Goal: Task Accomplishment & Management: Use online tool/utility

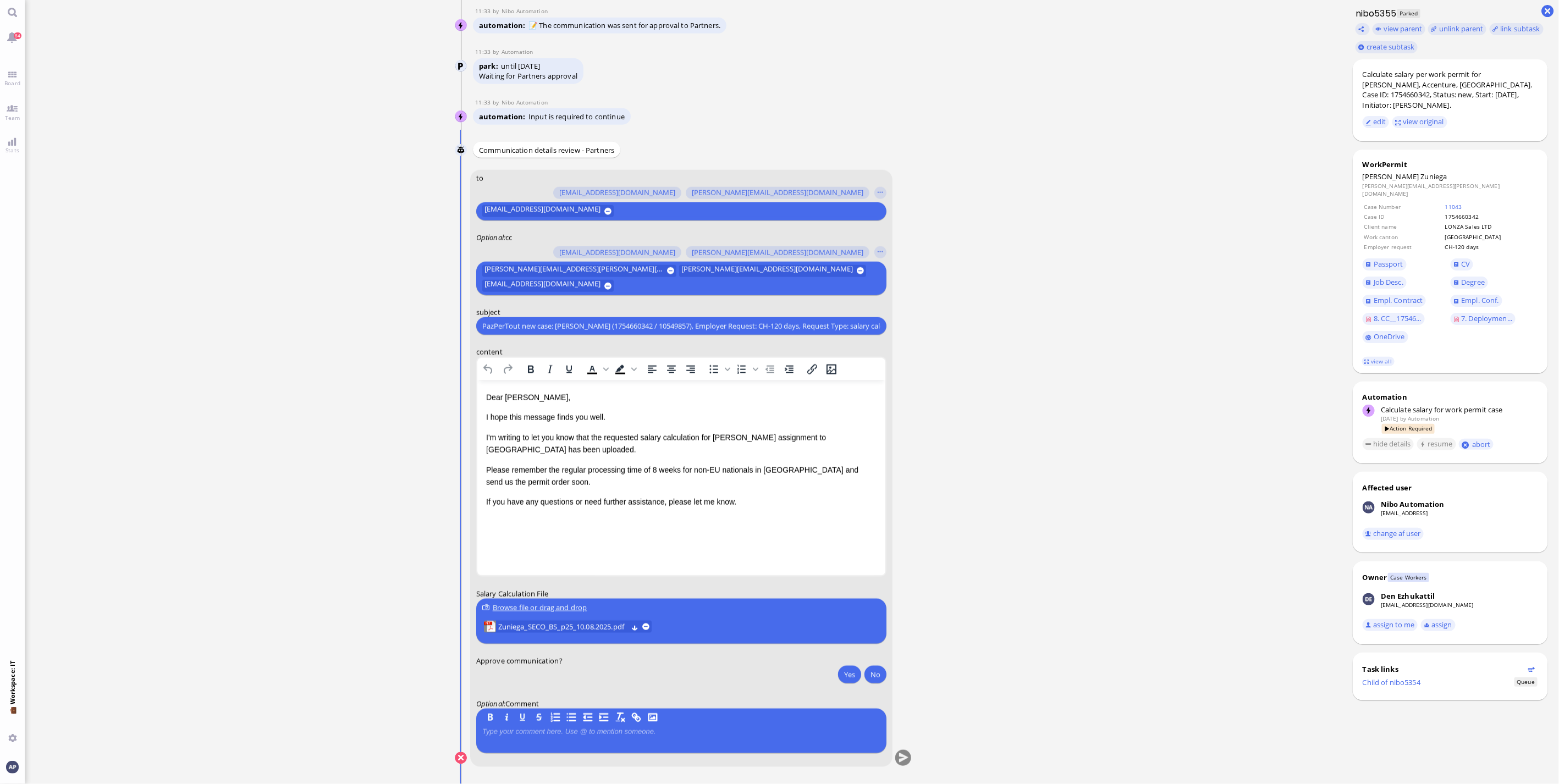
drag, startPoint x: 12, startPoint y: 77, endPoint x: 12, endPoint y: 91, distance: 14.0
click at [12, 77] on link "Board" at bounding box center [12, 78] width 25 height 25
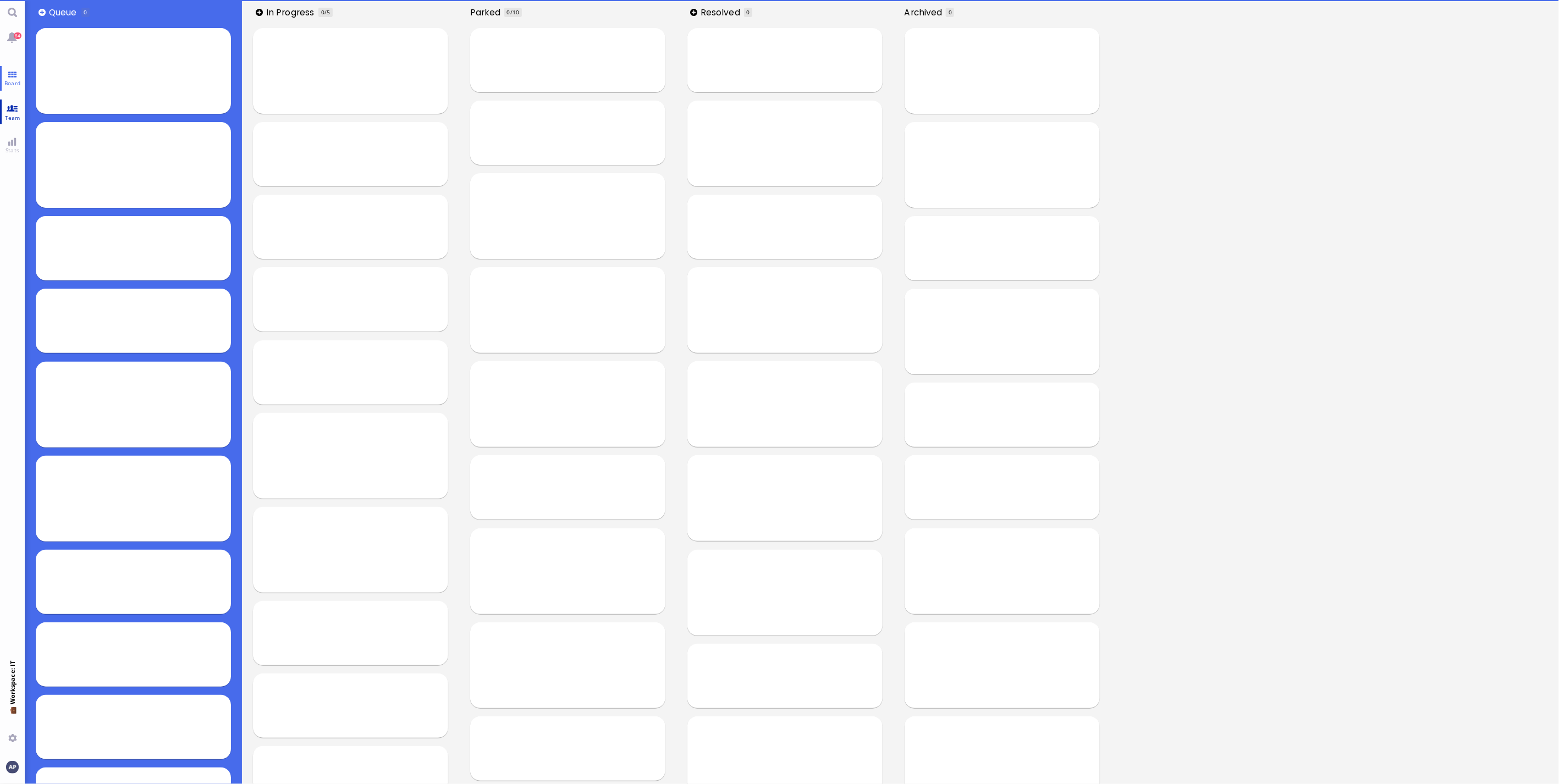
click at [9, 108] on link "Team" at bounding box center [12, 111] width 25 height 25
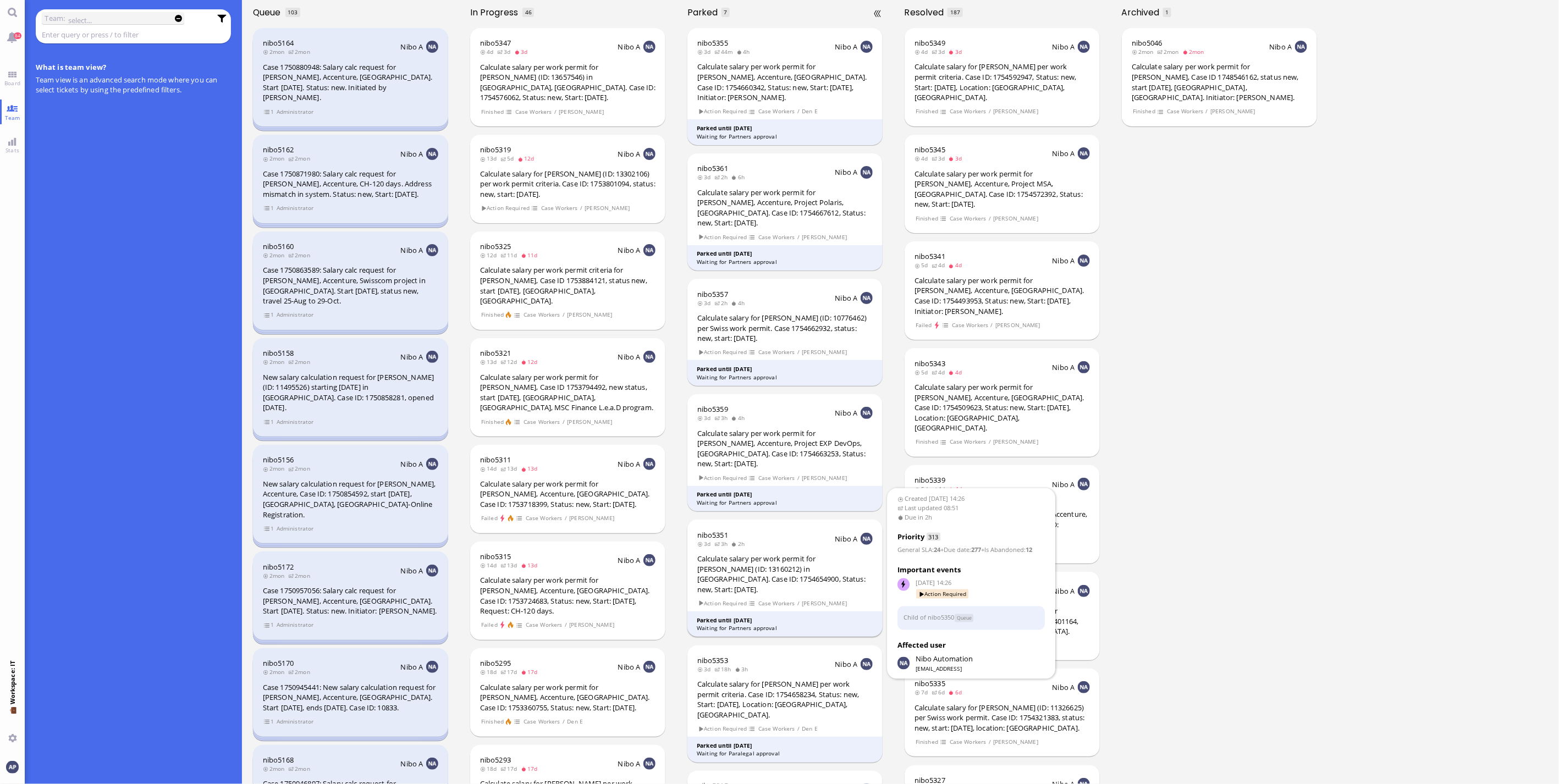
click at [804, 598] on section "Action Required Case Workers / [PERSON_NAME]" at bounding box center [785, 603] width 175 height 10
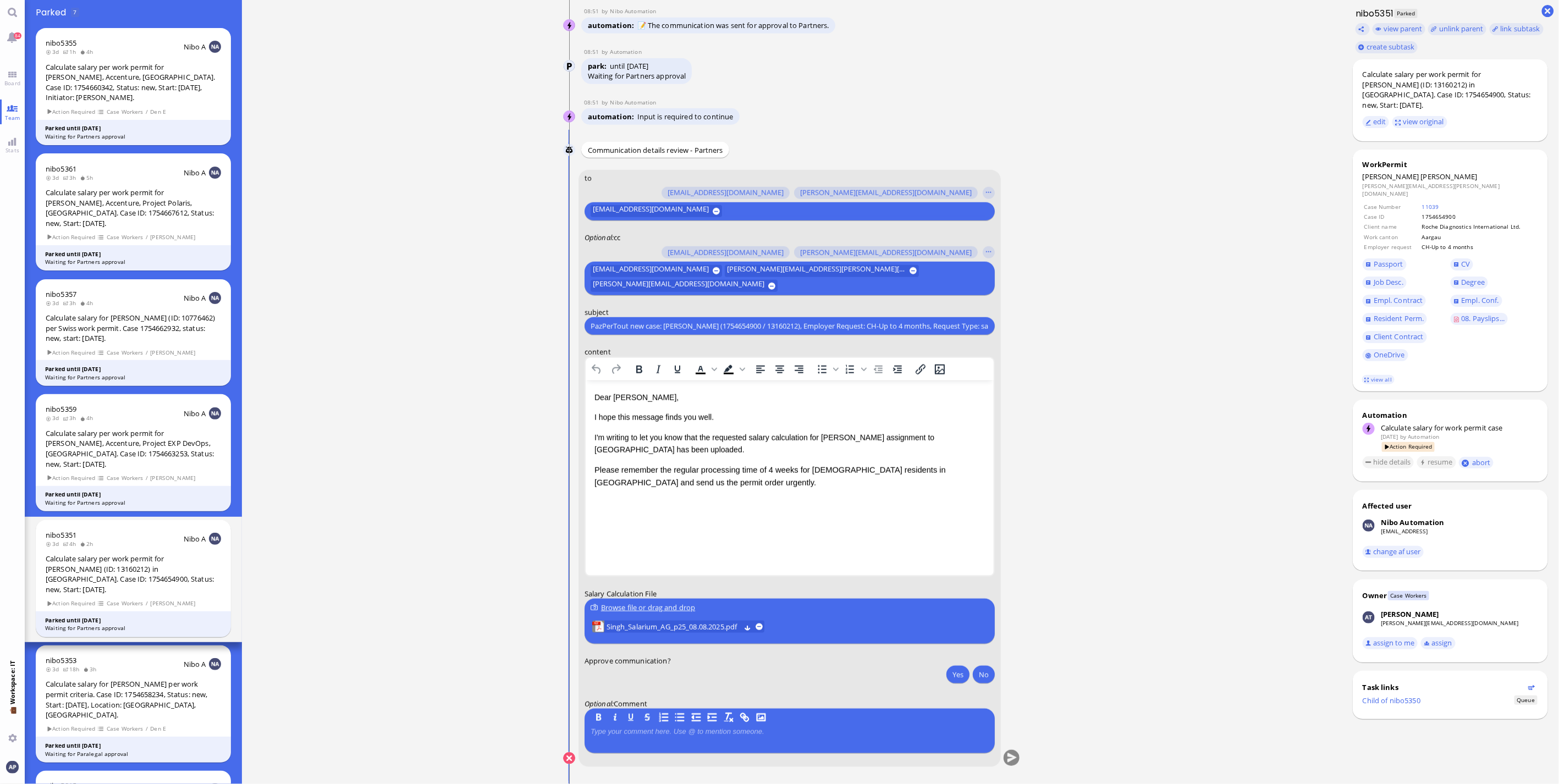
click at [696, 501] on html "Dear [PERSON_NAME], I hope this message finds you well. I'm writing to let you …" at bounding box center [789, 441] width 408 height 121
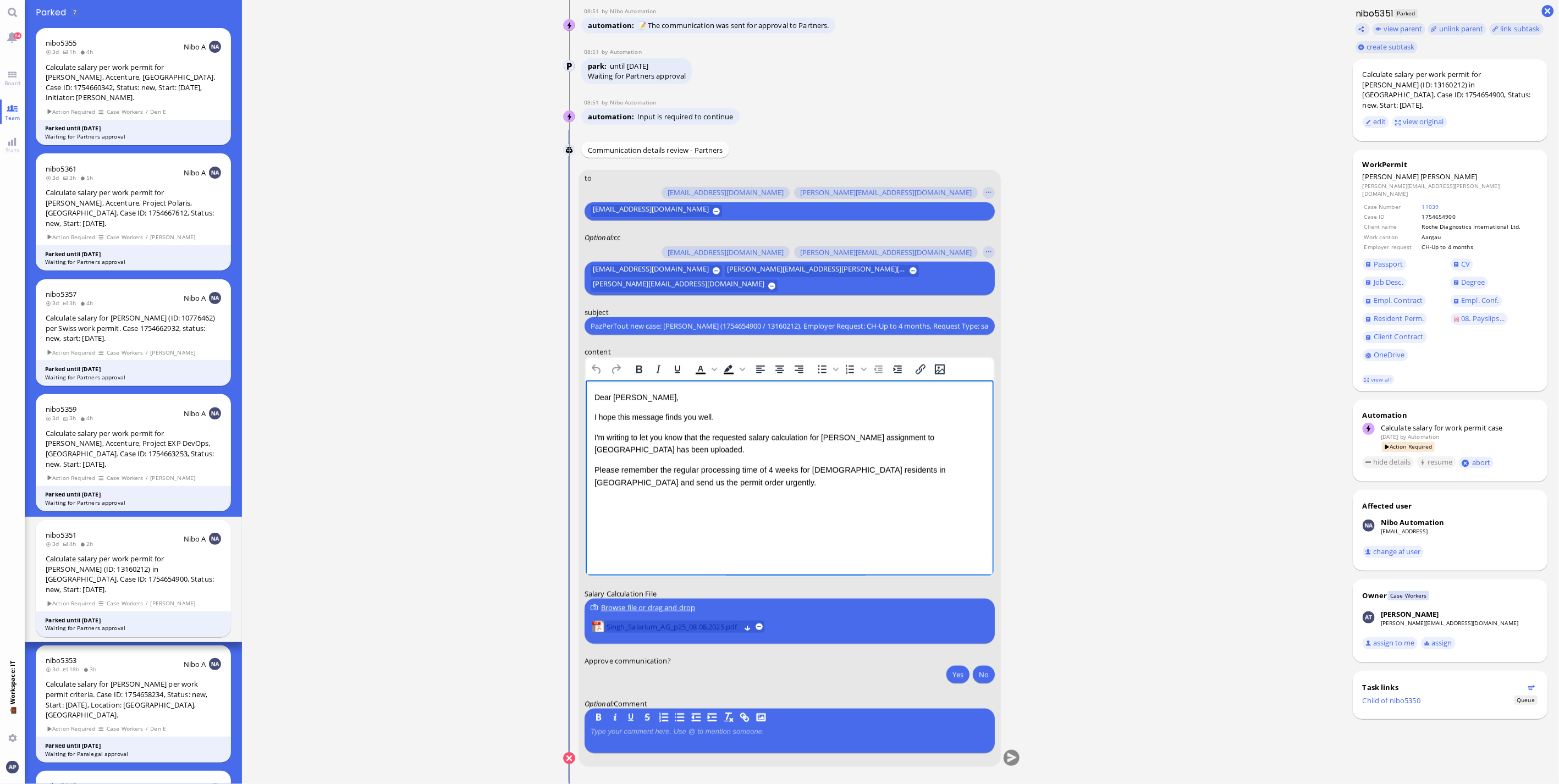
click at [682, 625] on span "Singh_Salarium_AG_p25_08.08.2025.pdf" at bounding box center [673, 628] width 133 height 12
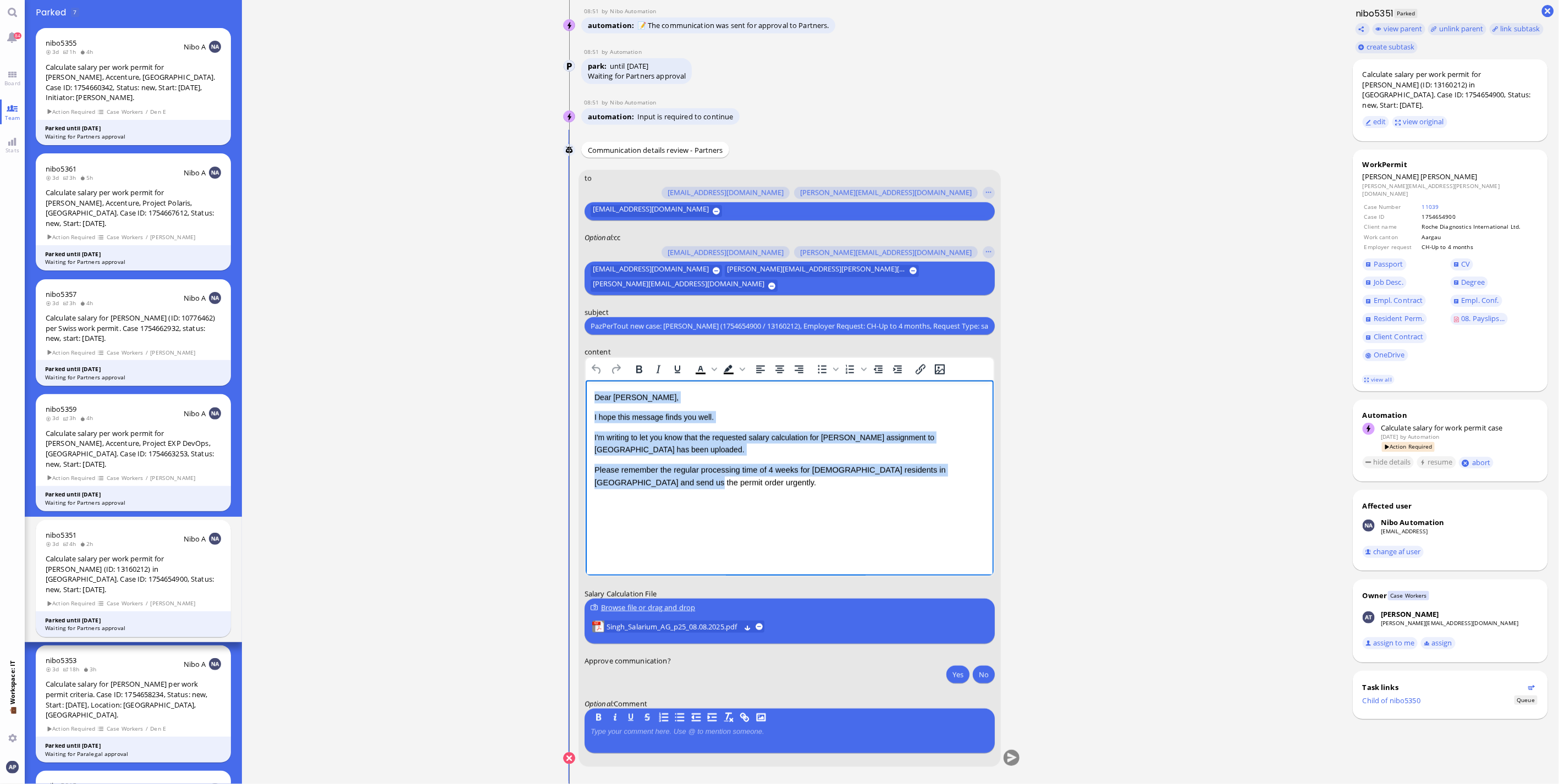
drag, startPoint x: 658, startPoint y: 483, endPoint x: 1145, endPoint y: 769, distance: 564.8
click at [585, 389] on html "Dear [PERSON_NAME], I hope this message finds you well. I'm writing to let you …" at bounding box center [789, 441] width 408 height 121
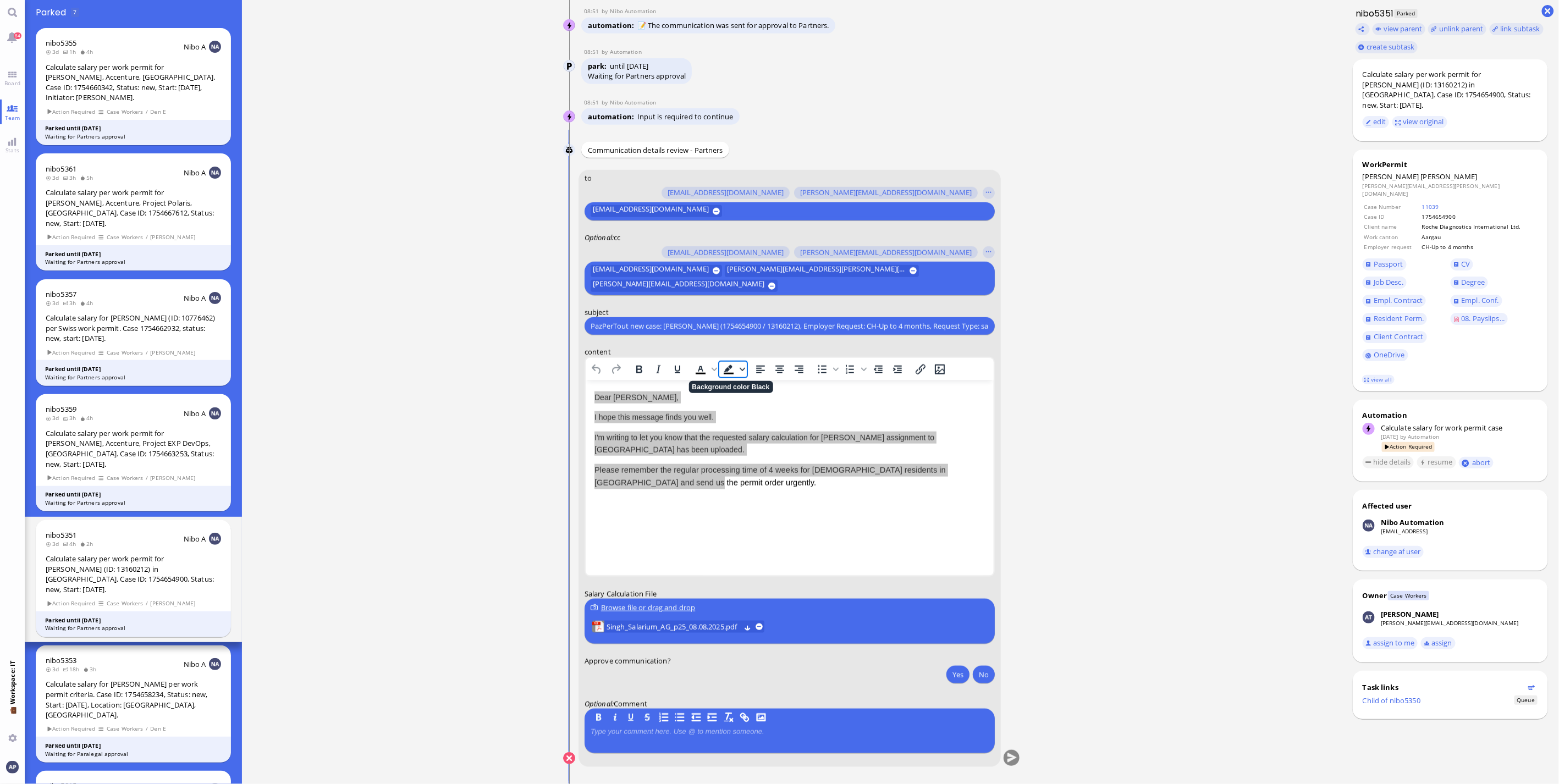
click at [740, 369] on icon "Background color Black" at bounding box center [742, 369] width 5 height 3
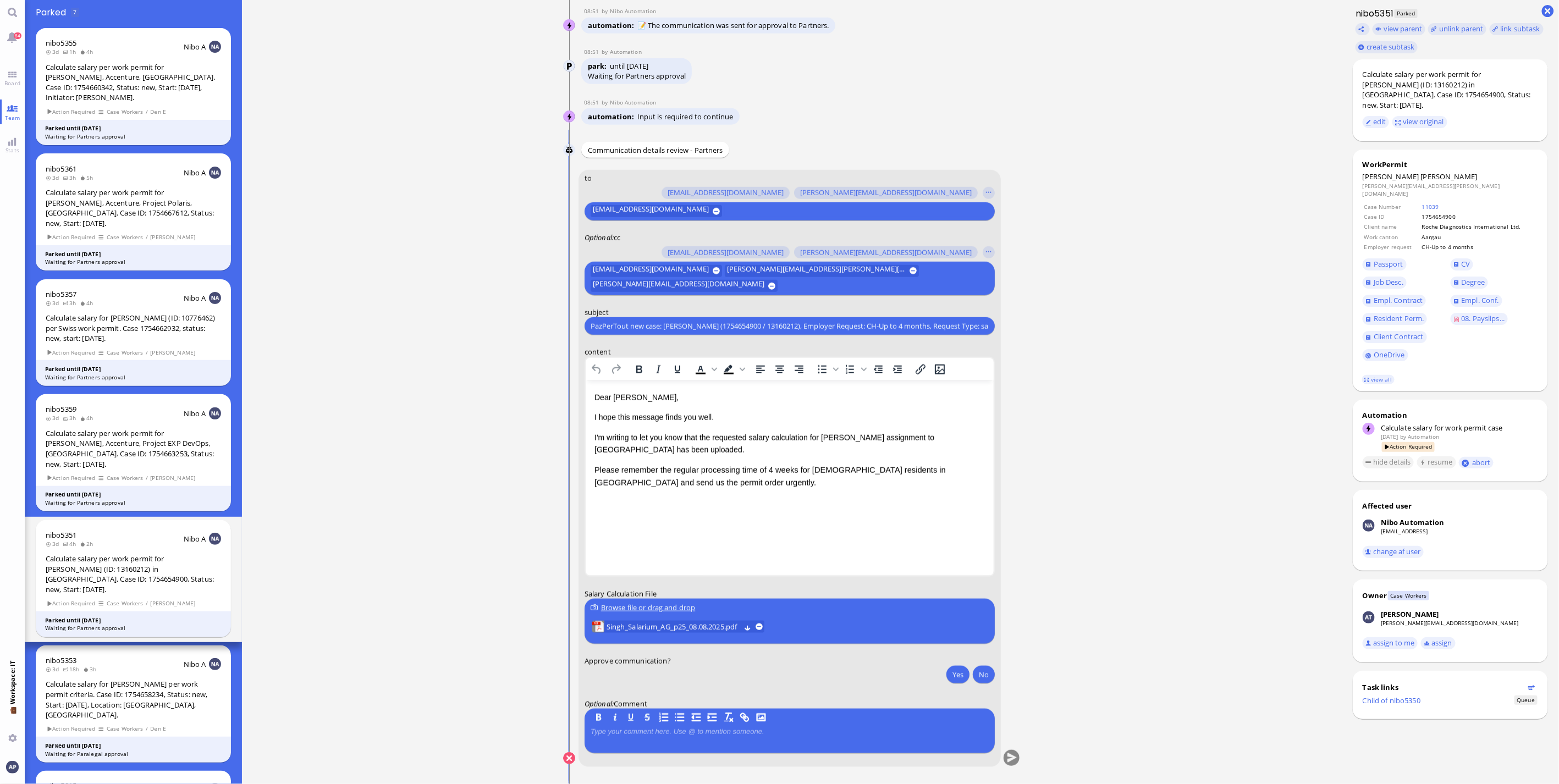
click at [618, 501] on html "Dear [PERSON_NAME], I hope this message finds you well. I'm writing to let you …" at bounding box center [789, 441] width 408 height 121
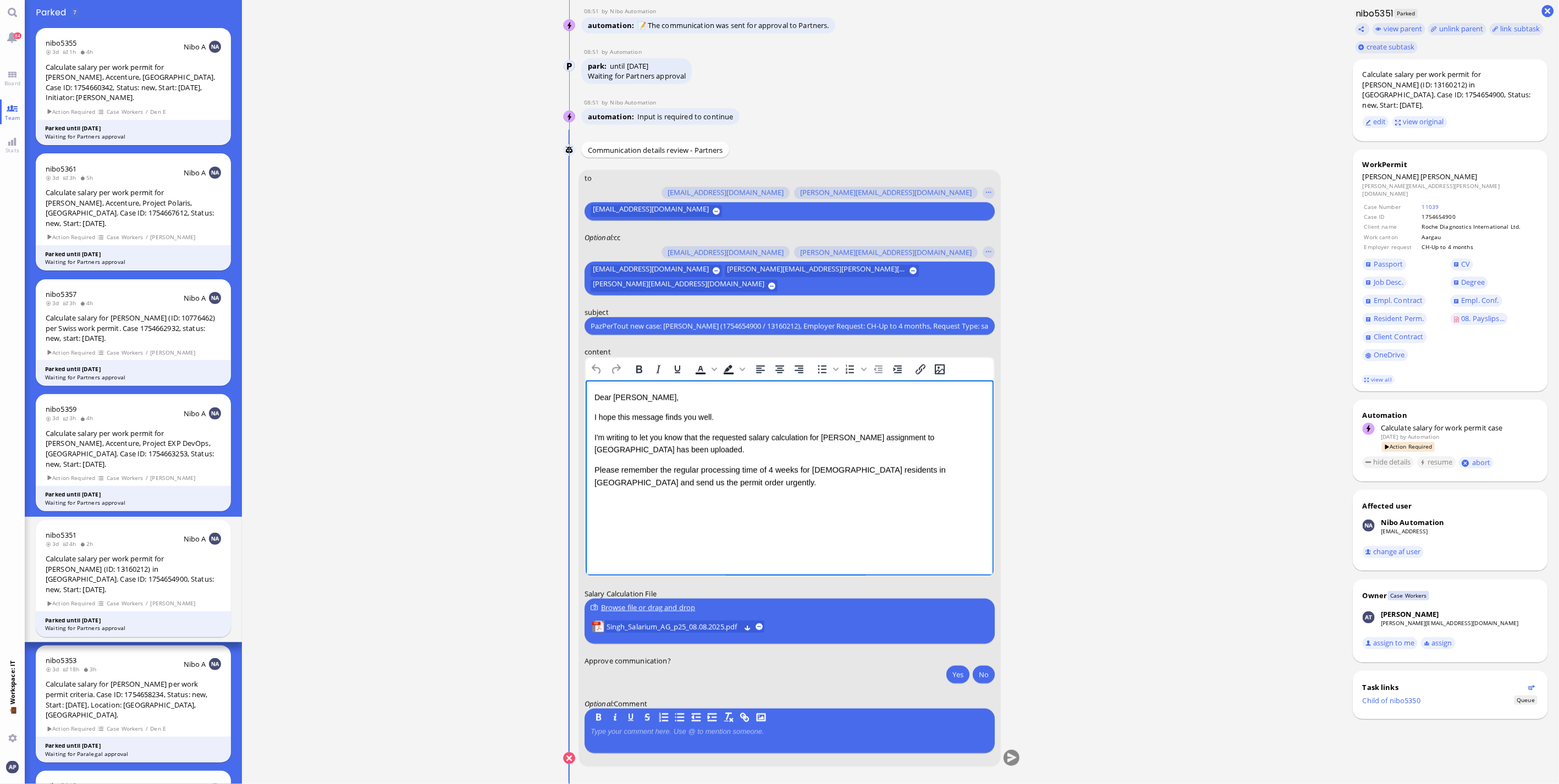
click at [809, 468] on span "Please remember the regular processing time of 4 weeks for [DEMOGRAPHIC_DATA] r…" at bounding box center [769, 476] width 351 height 21
click at [811, 468] on span "Please remember the regular processing time of 4 weeks for [DEMOGRAPHIC_DATA] r…" at bounding box center [769, 476] width 351 height 21
click at [812, 469] on span "Please remember the regular processing time of 4 weeks for [DEMOGRAPHIC_DATA] r…" at bounding box center [769, 476] width 351 height 21
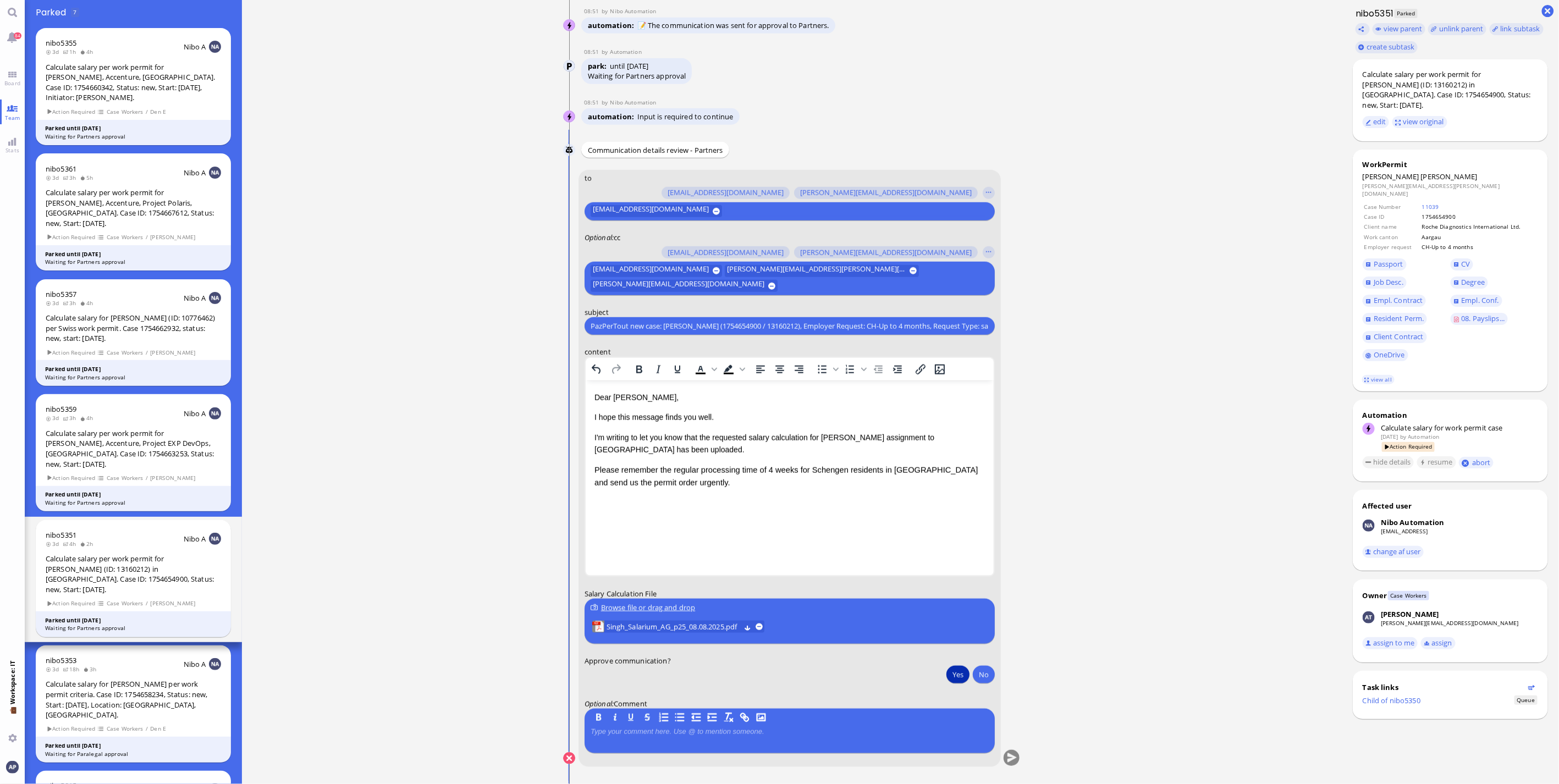
click at [949, 670] on button "Yes" at bounding box center [958, 674] width 23 height 18
click at [1005, 763] on button "submit" at bounding box center [1012, 758] width 16 height 16
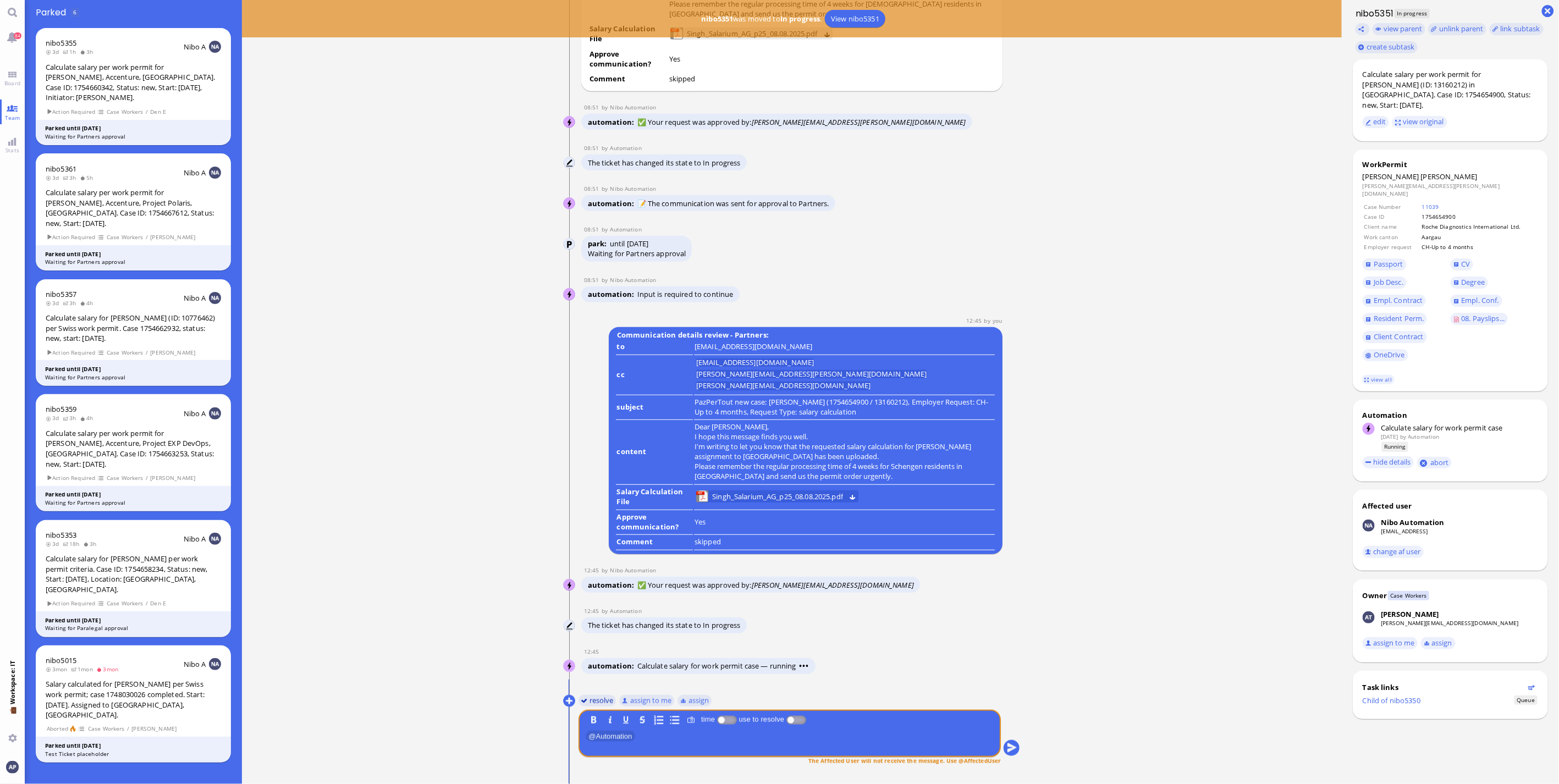
click at [593, 699] on button "resolve" at bounding box center [597, 701] width 38 height 12
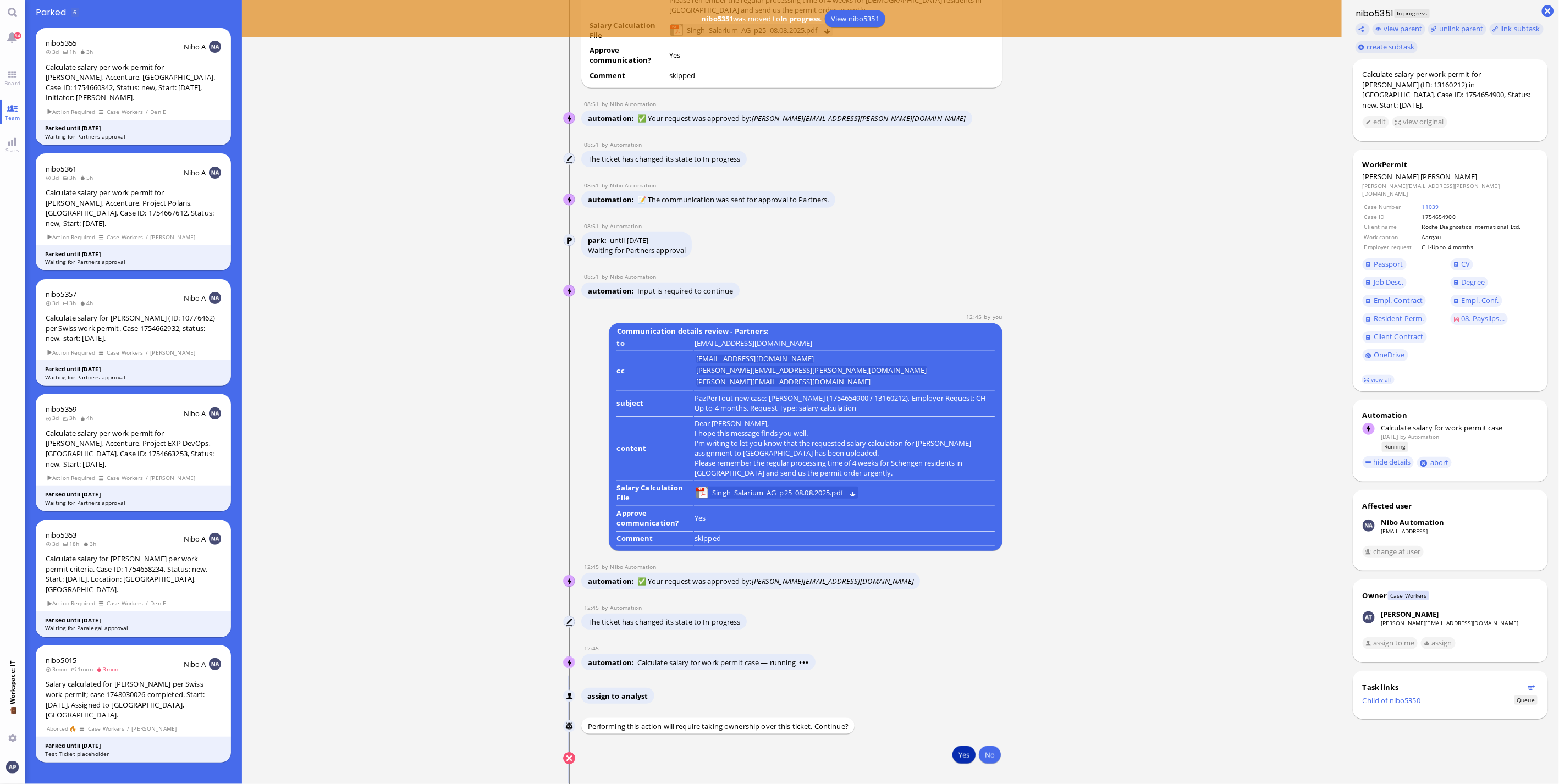
click at [959, 762] on button "Yes" at bounding box center [964, 755] width 23 height 18
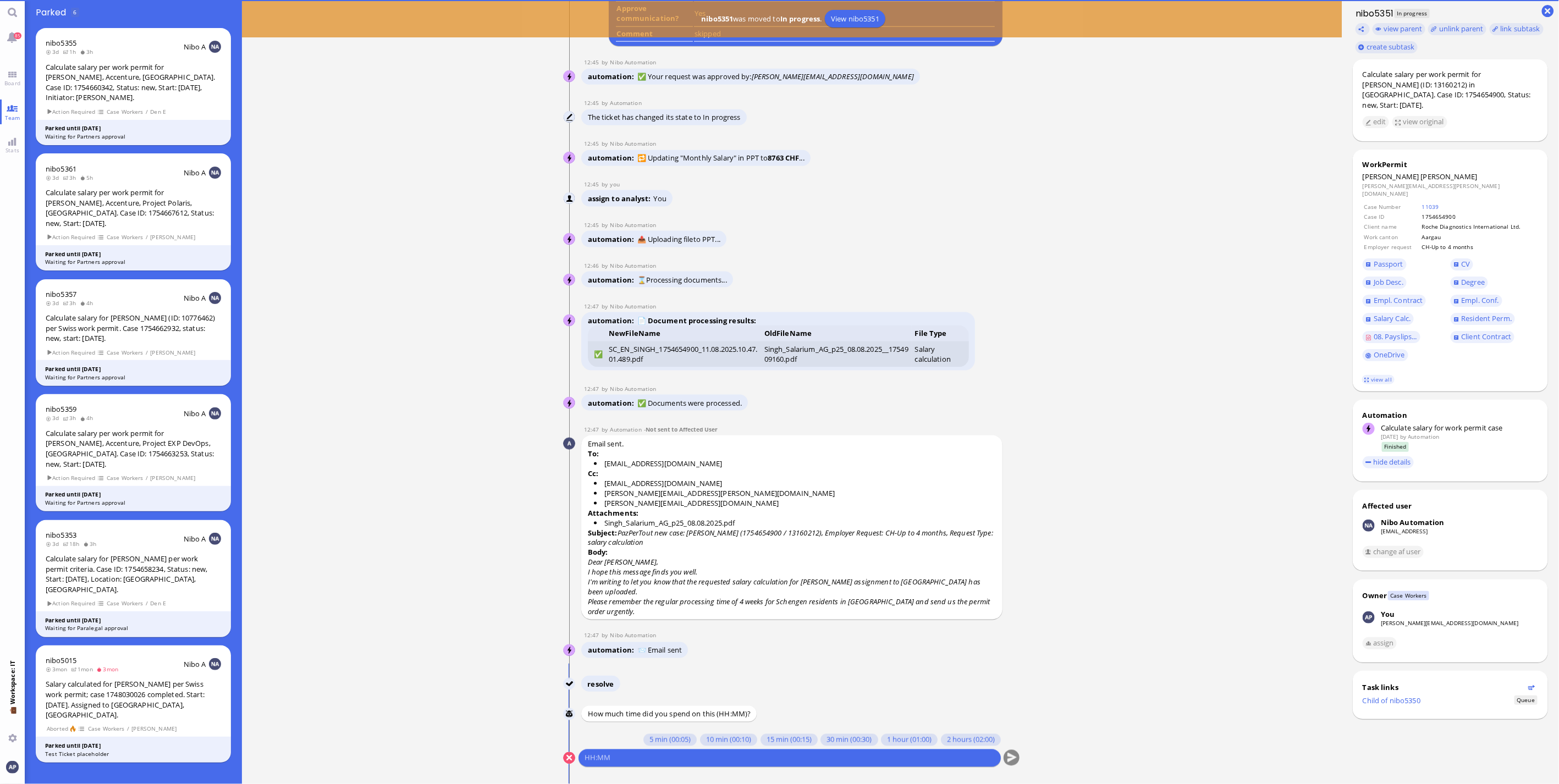
scroll to position [1, 0]
click at [700, 738] on button "10 min (00:10)" at bounding box center [729, 740] width 57 height 12
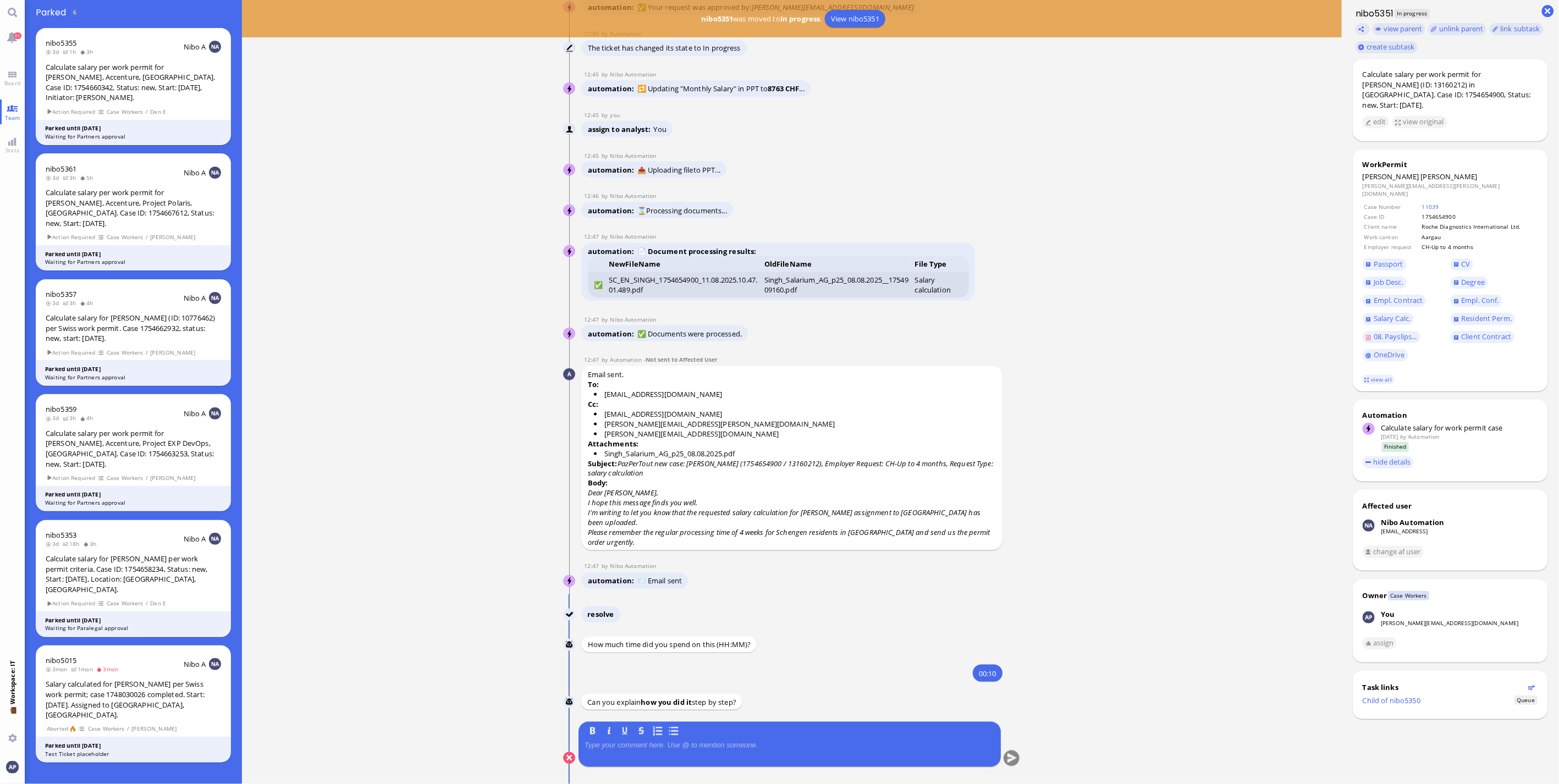
click at [644, 757] on div at bounding box center [790, 752] width 410 height 23
click at [1004, 757] on button "submit" at bounding box center [1012, 758] width 16 height 16
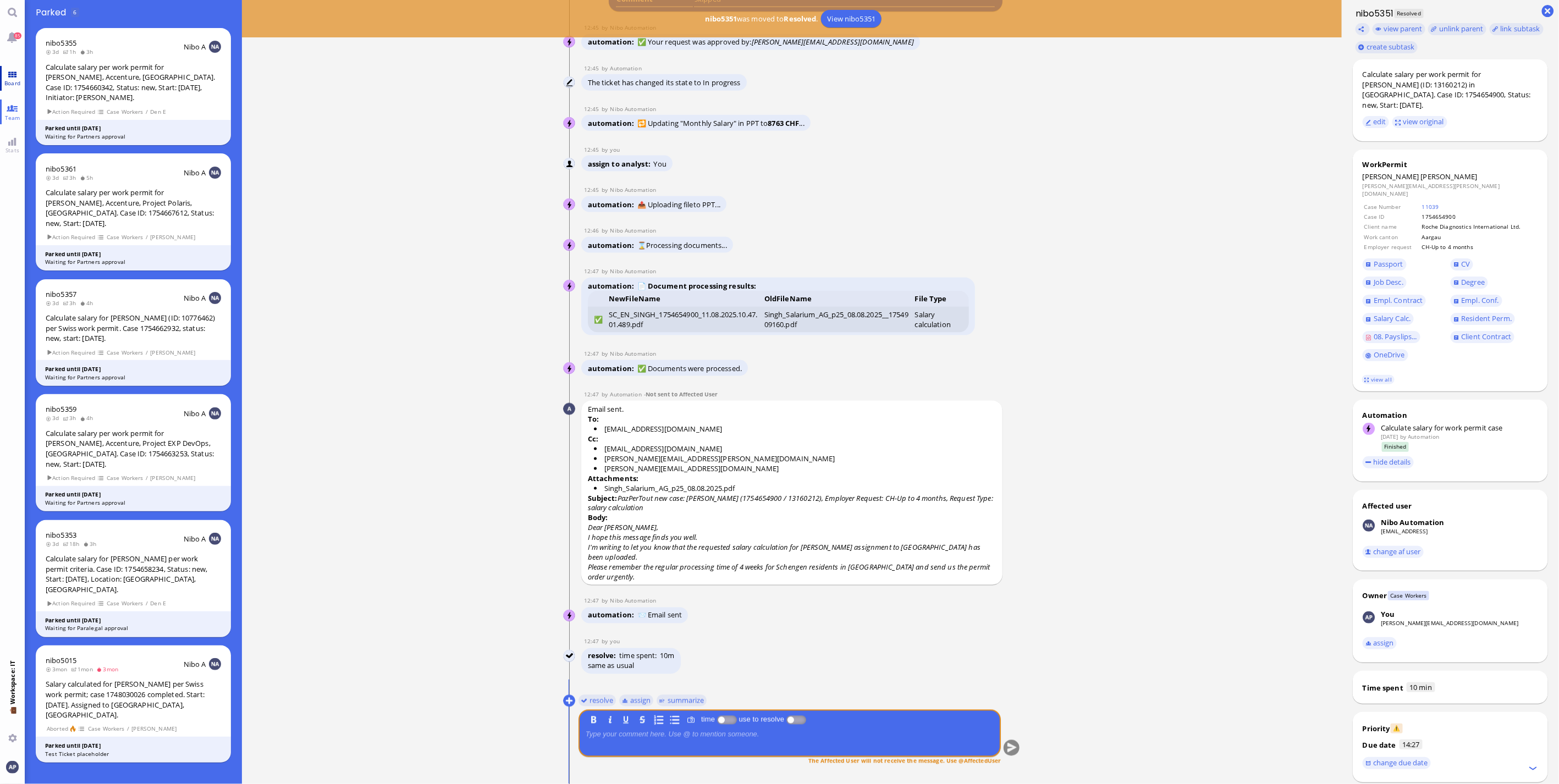
click at [12, 75] on link "Board" at bounding box center [12, 78] width 25 height 25
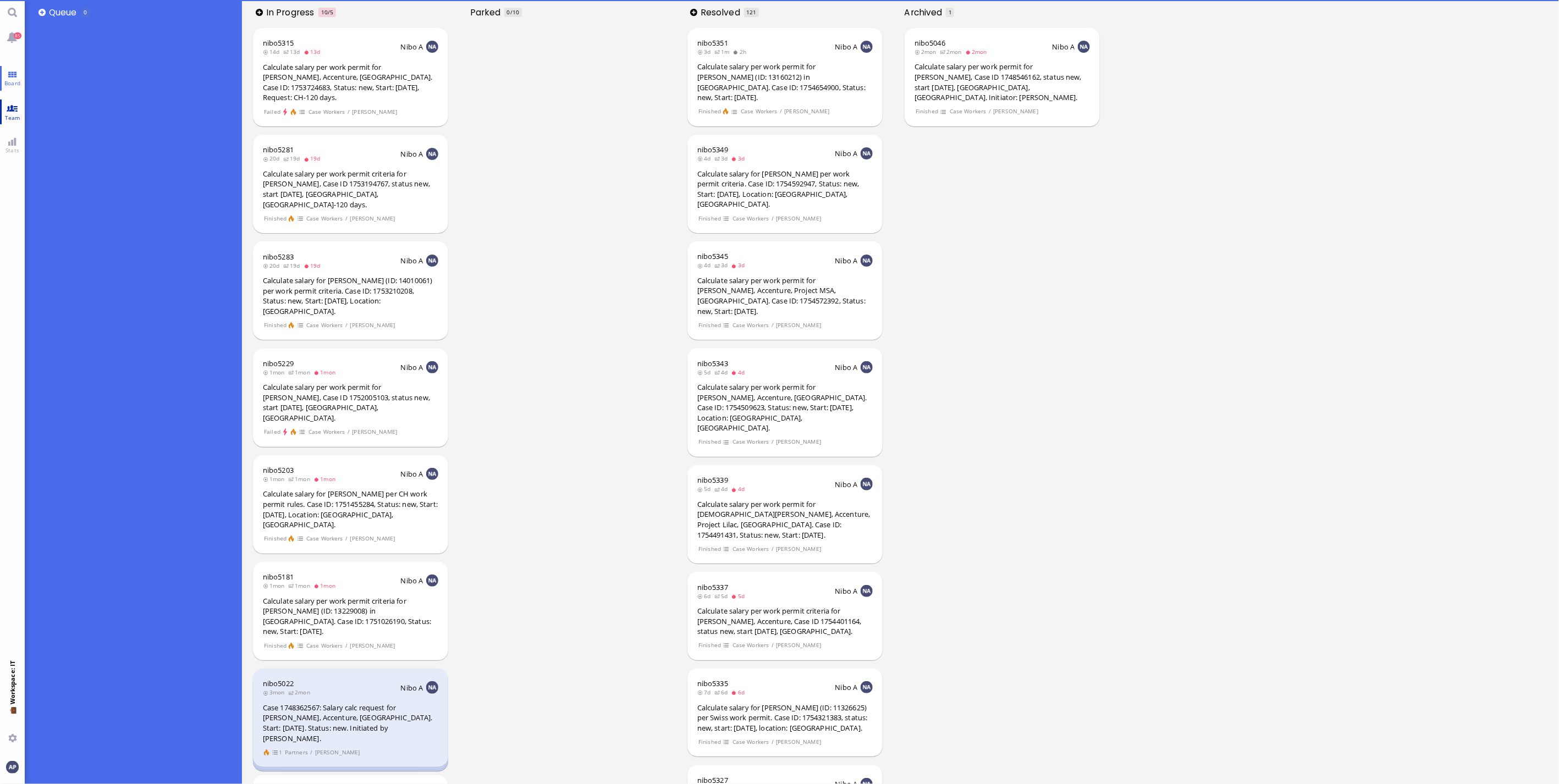
click at [7, 110] on link "Team" at bounding box center [12, 111] width 25 height 25
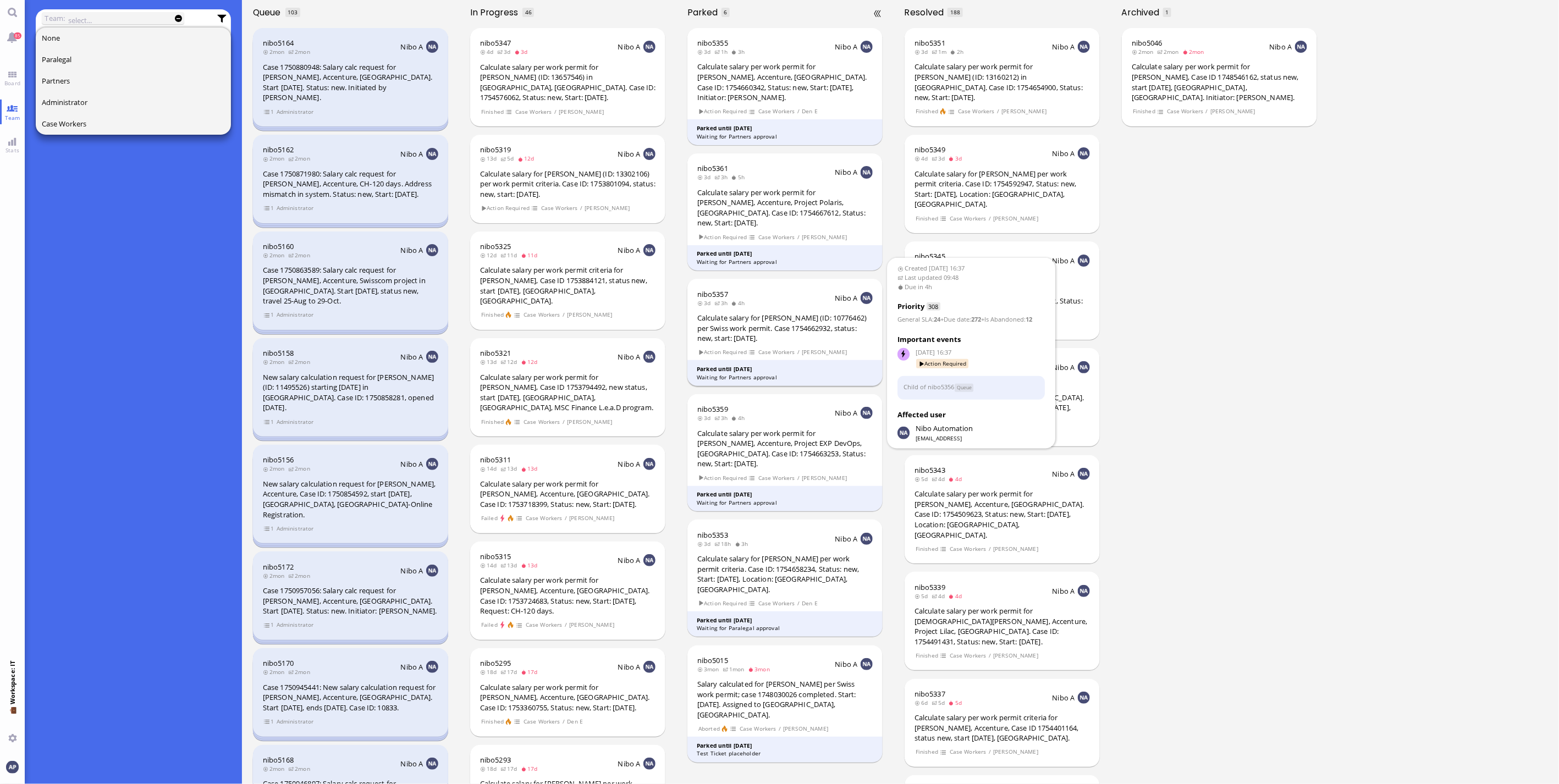
click at [772, 319] on div "Calculate salary for [PERSON_NAME] (ID: 10776462) per Swiss work permit. Case 1…" at bounding box center [785, 328] width 175 height 31
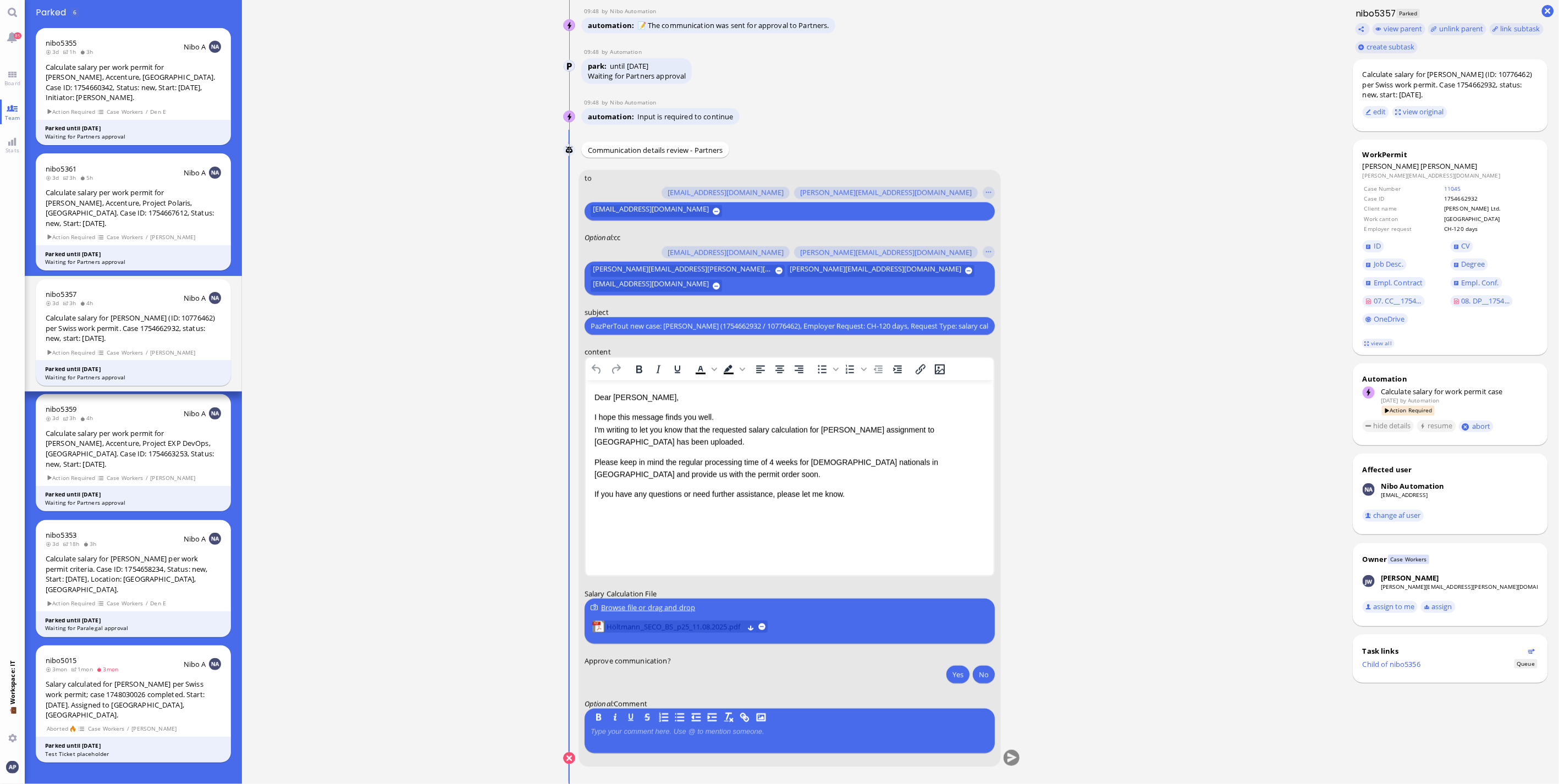
click at [685, 626] on span "Höltmann_SECO_BS_p25_11.08.2025.pdf" at bounding box center [675, 628] width 137 height 12
click at [952, 674] on button "Yes" at bounding box center [958, 674] width 23 height 18
click at [1010, 762] on button "submit" at bounding box center [1012, 758] width 16 height 16
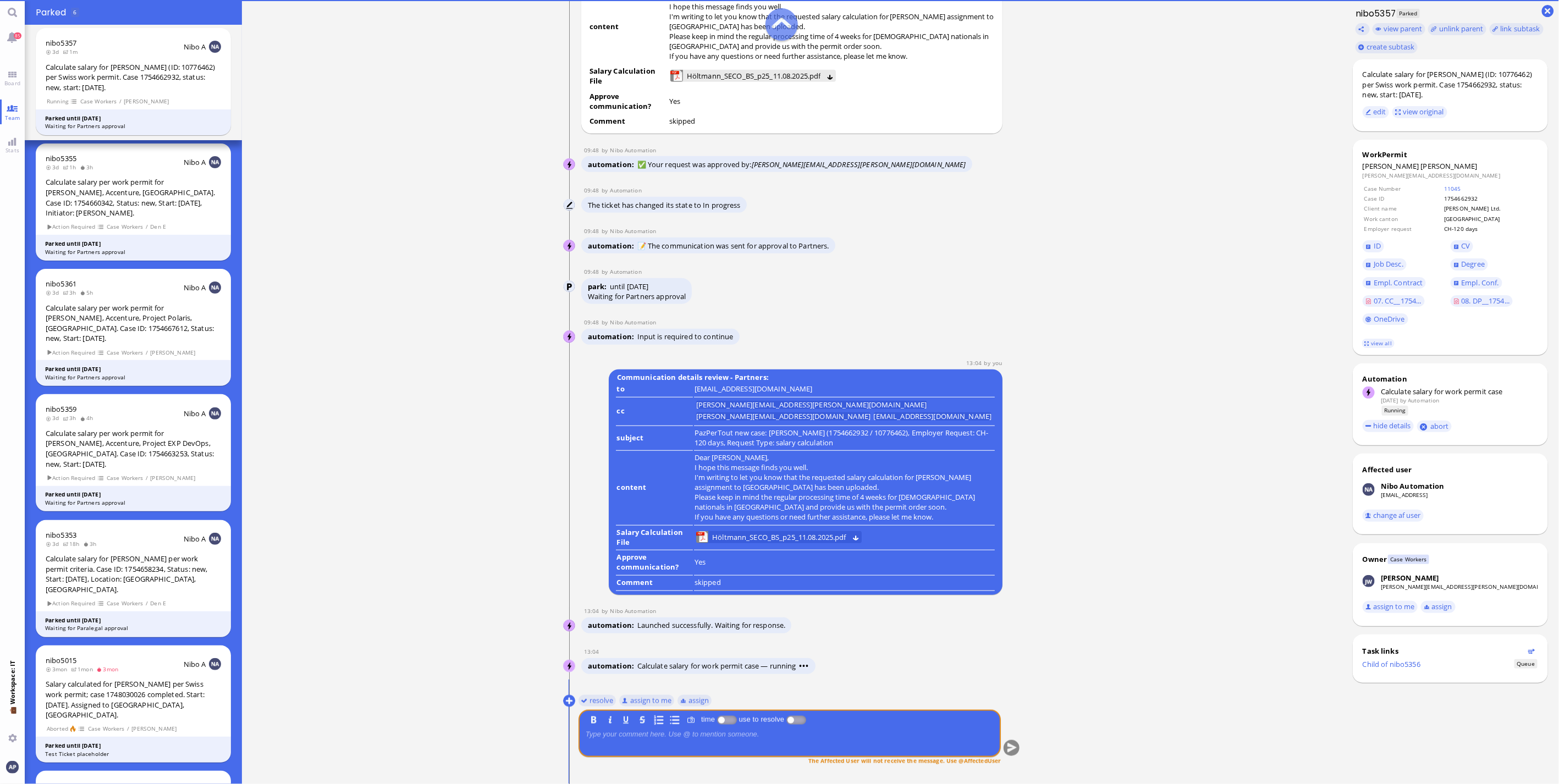
scroll to position [1, 0]
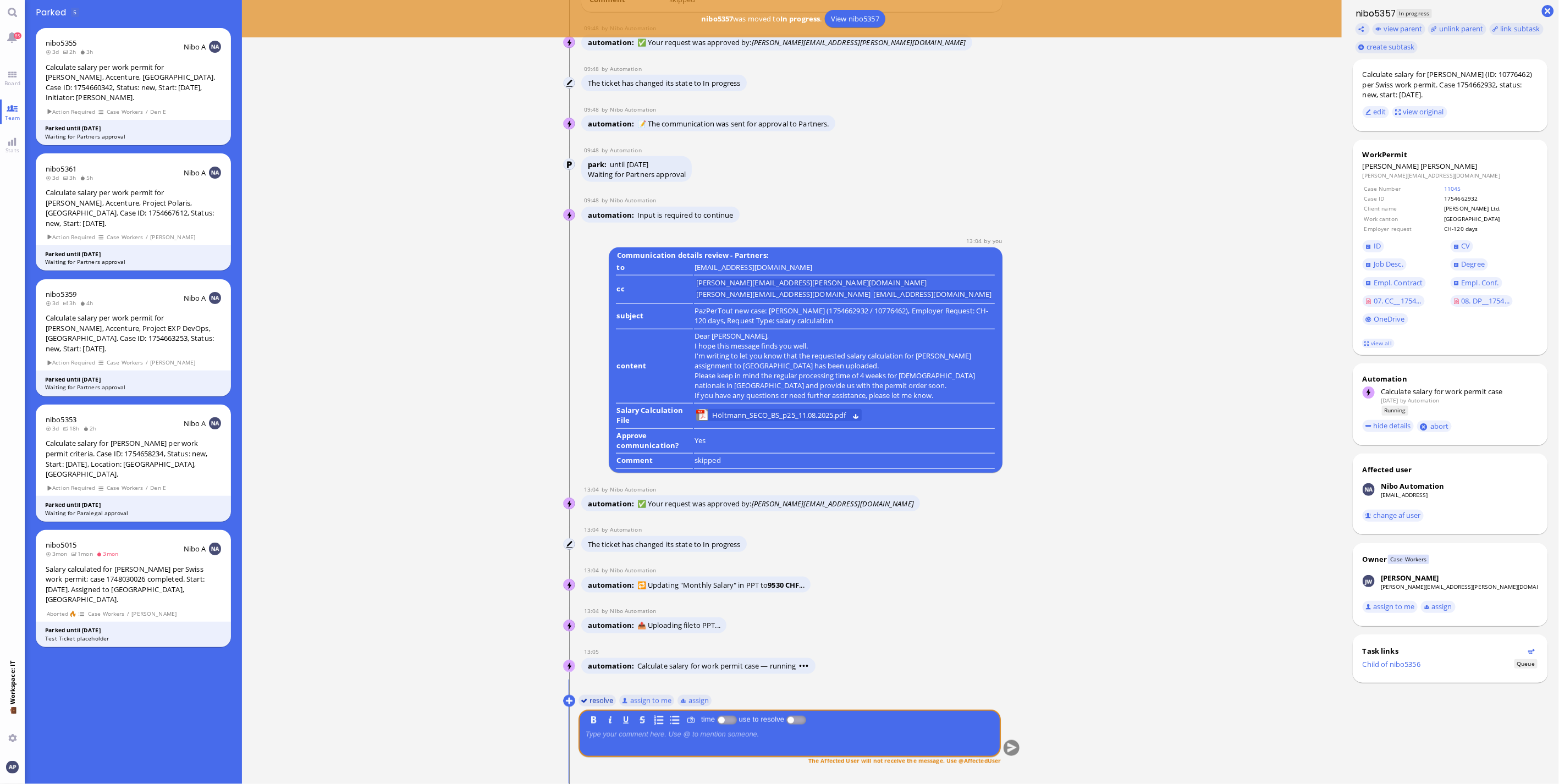
click at [597, 704] on button "resolve" at bounding box center [597, 701] width 38 height 12
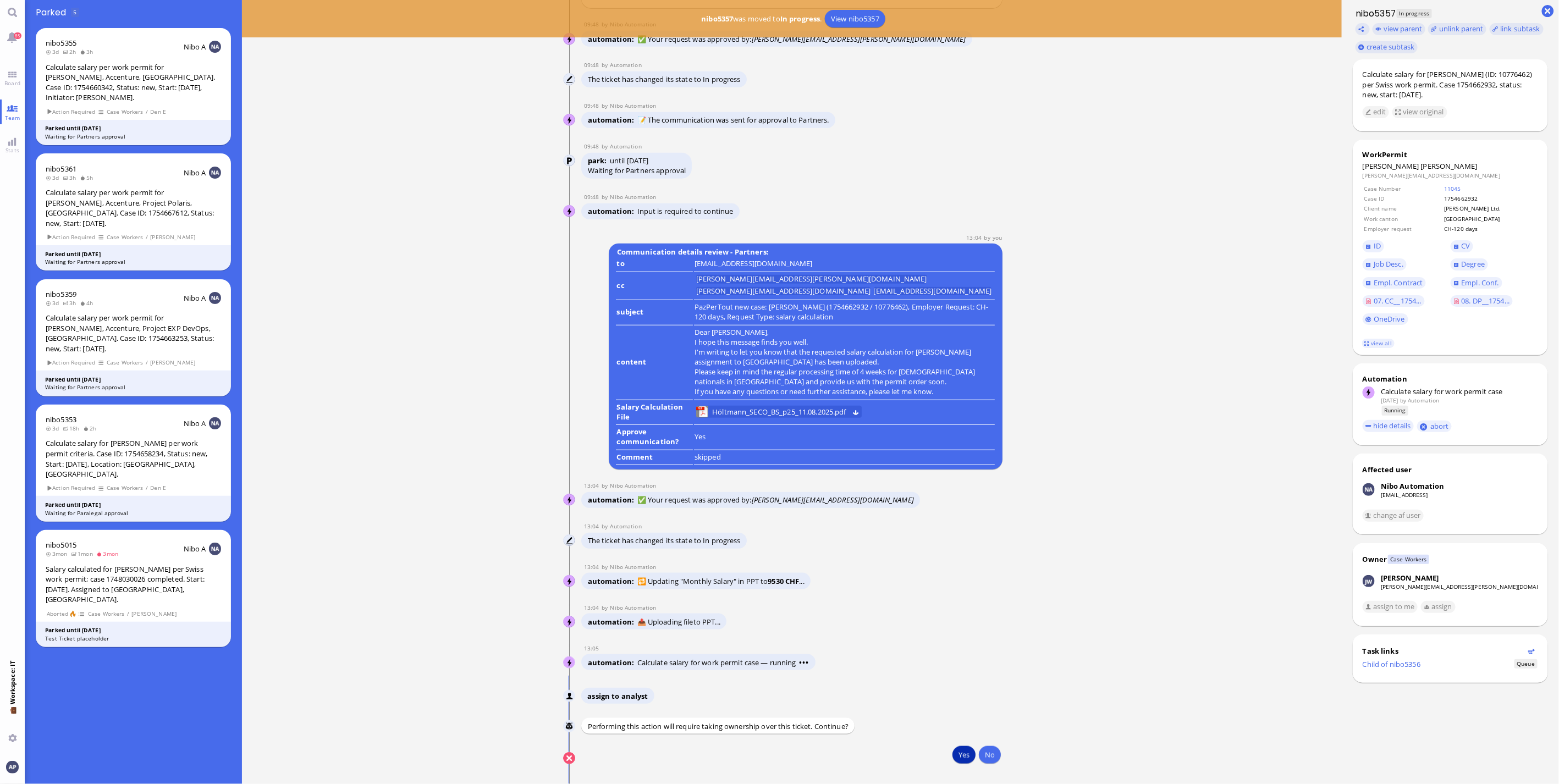
click at [957, 760] on button "Yes" at bounding box center [964, 755] width 23 height 18
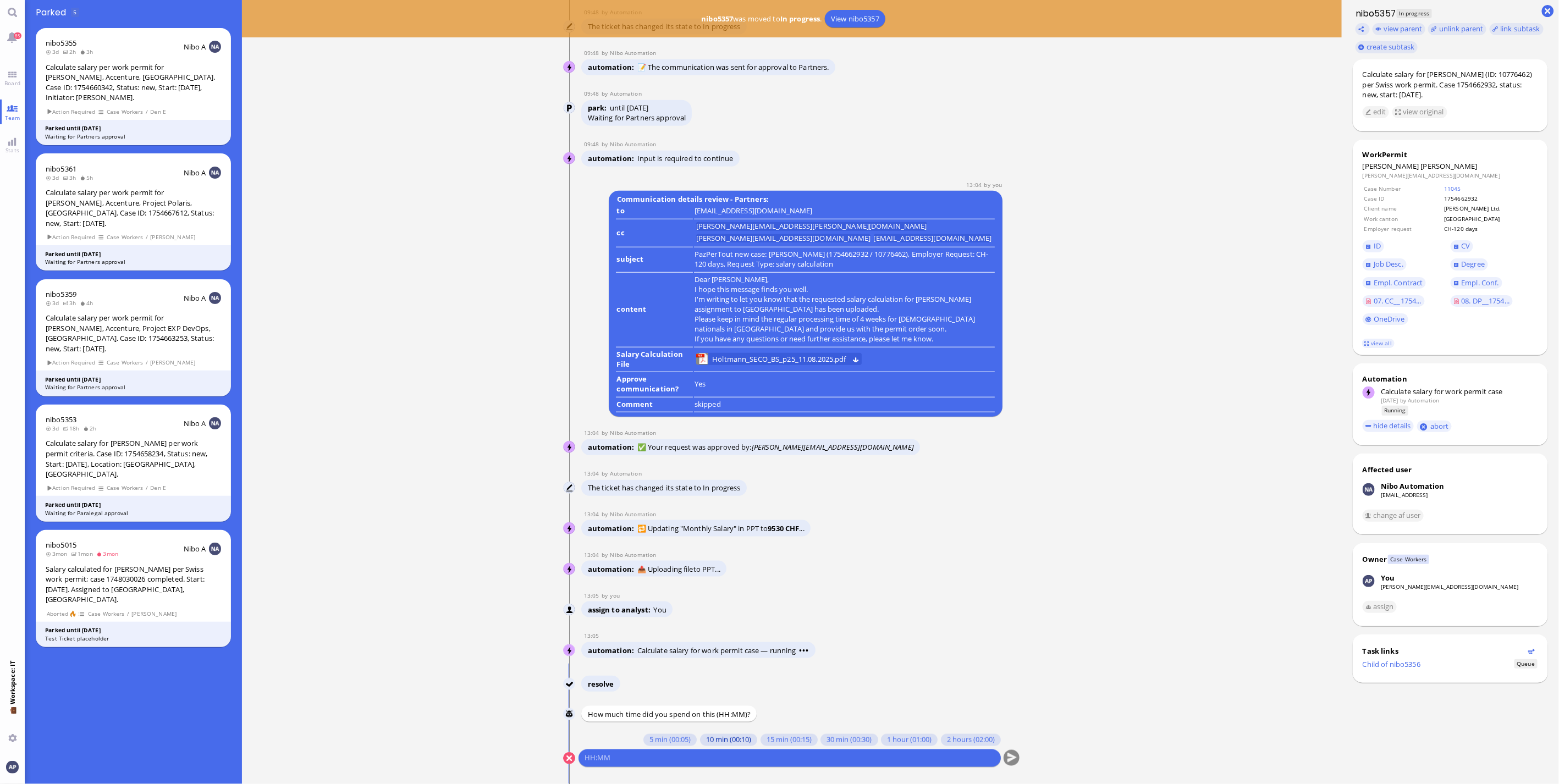
click at [700, 735] on button "10 min (00:10)" at bounding box center [729, 740] width 57 height 12
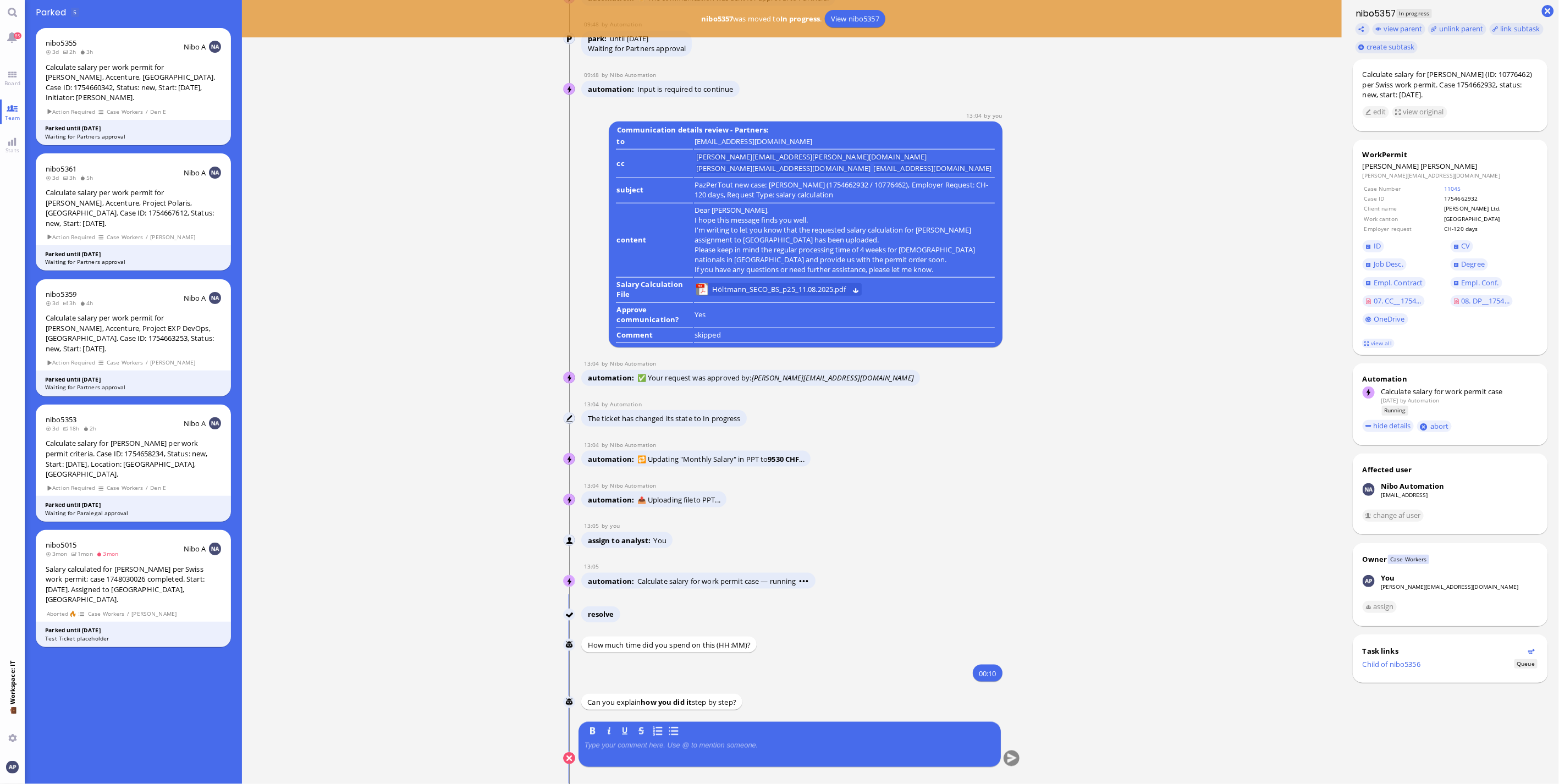
click at [673, 755] on div at bounding box center [790, 752] width 410 height 23
click at [1010, 757] on button "submit" at bounding box center [1012, 758] width 16 height 16
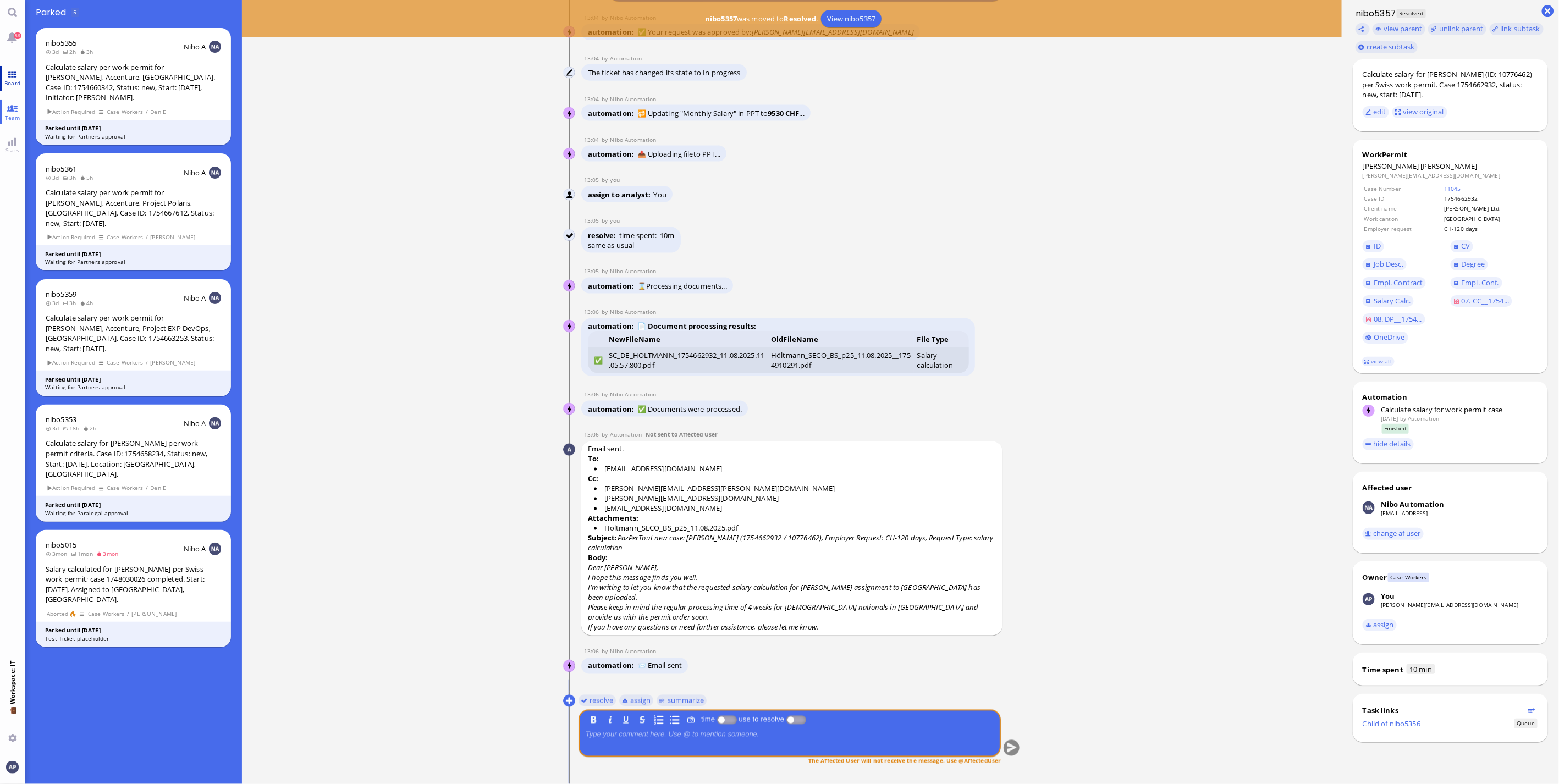
click at [8, 72] on link "Board" at bounding box center [12, 78] width 25 height 25
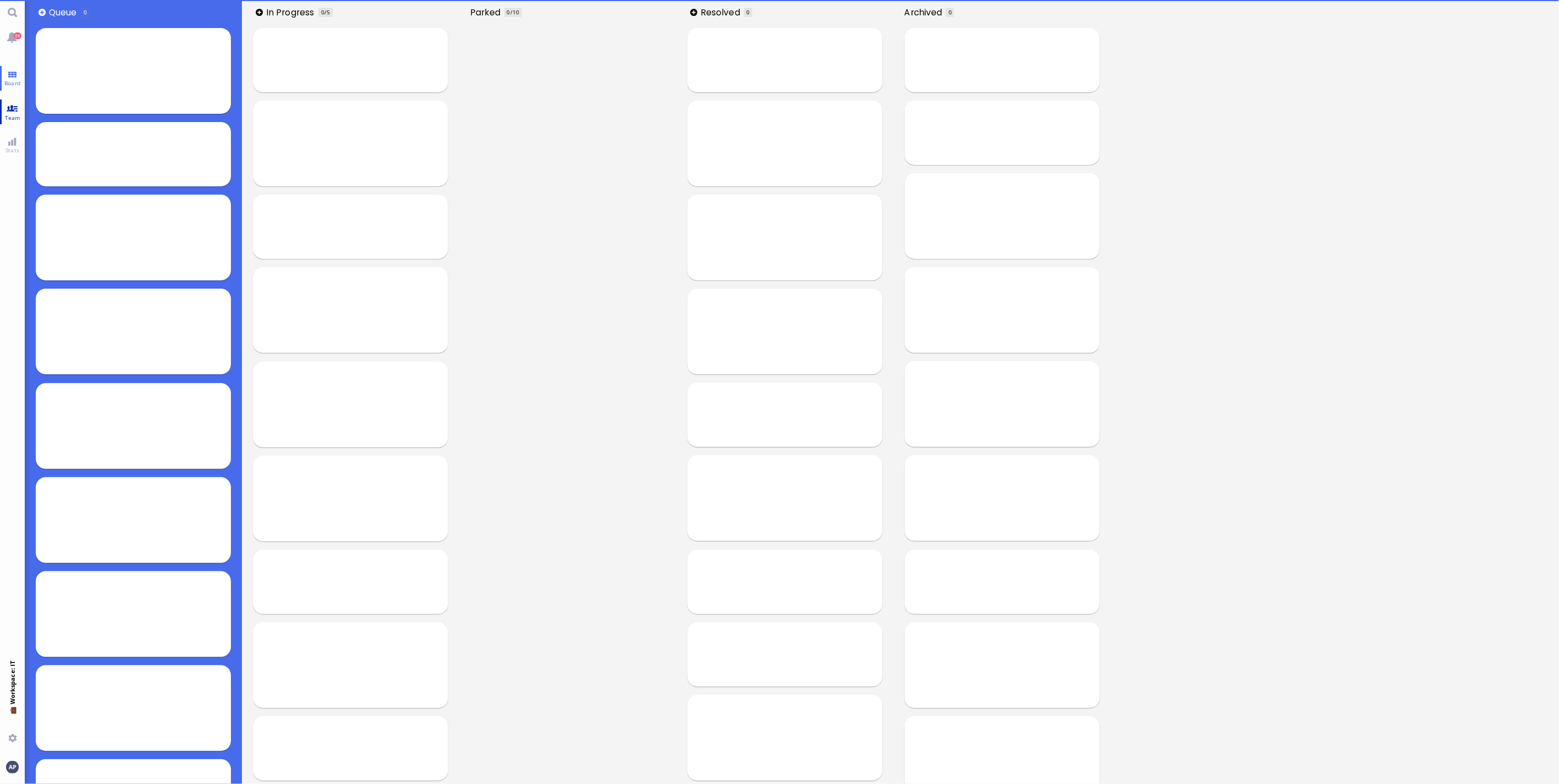
click at [17, 114] on span "Team" at bounding box center [13, 117] width 21 height 8
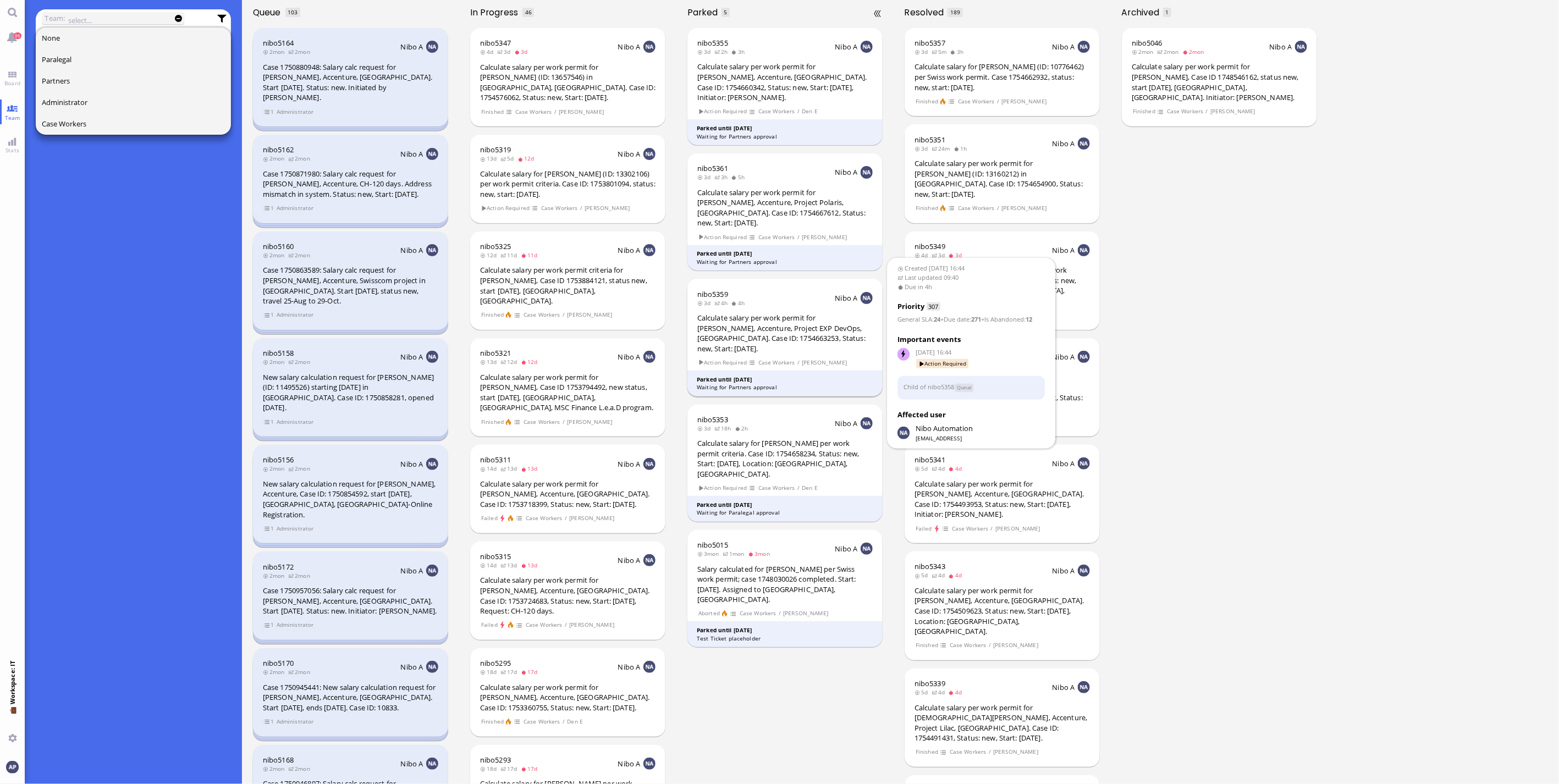
click at [773, 313] on div "Calculate salary per work permit for [PERSON_NAME], Accenture, Project EXP DevO…" at bounding box center [785, 333] width 175 height 41
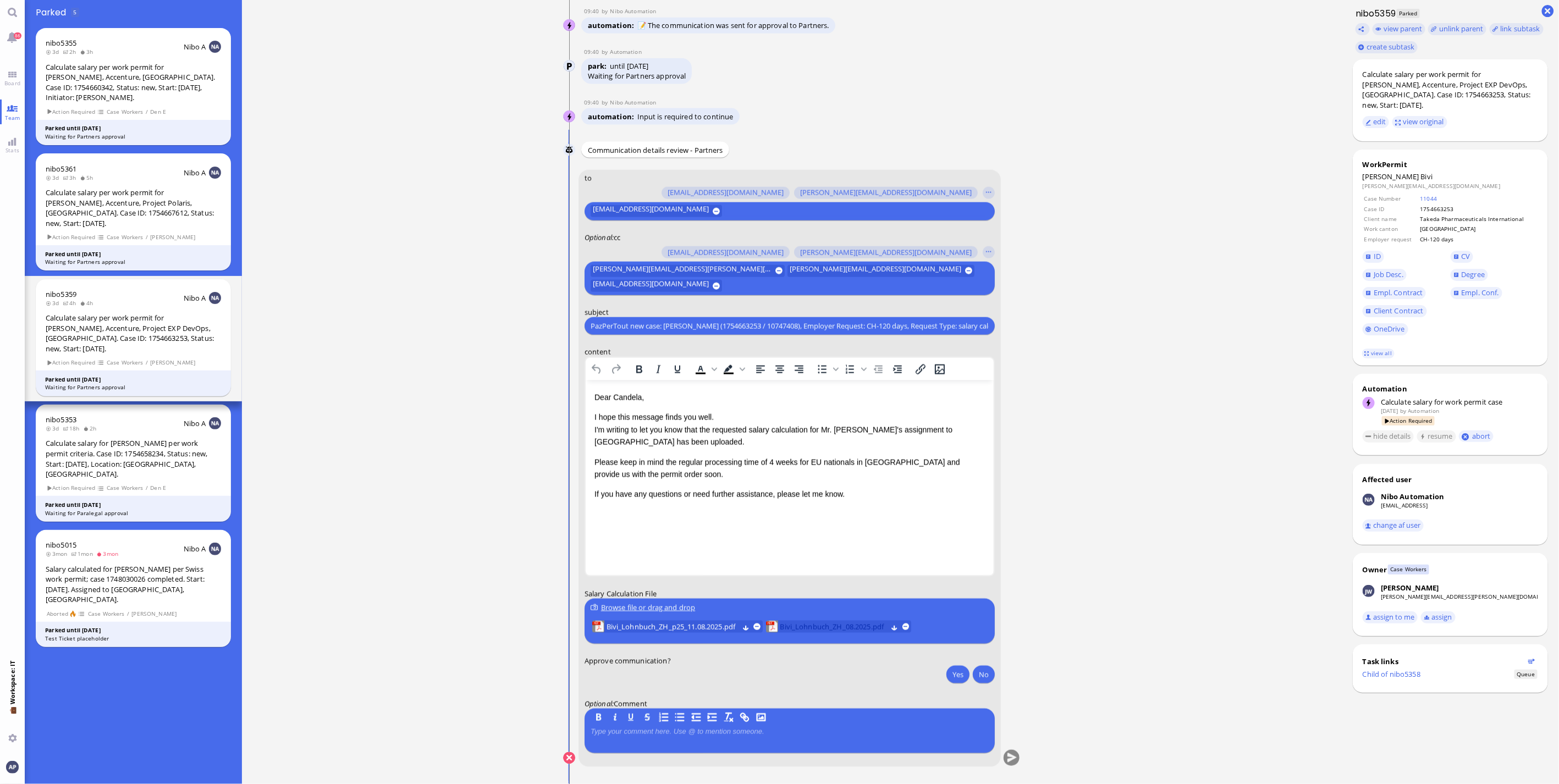
click at [821, 628] on span "Bivi_Lohnbuch_ZH_08.2025.pdf" at bounding box center [834, 628] width 107 height 12
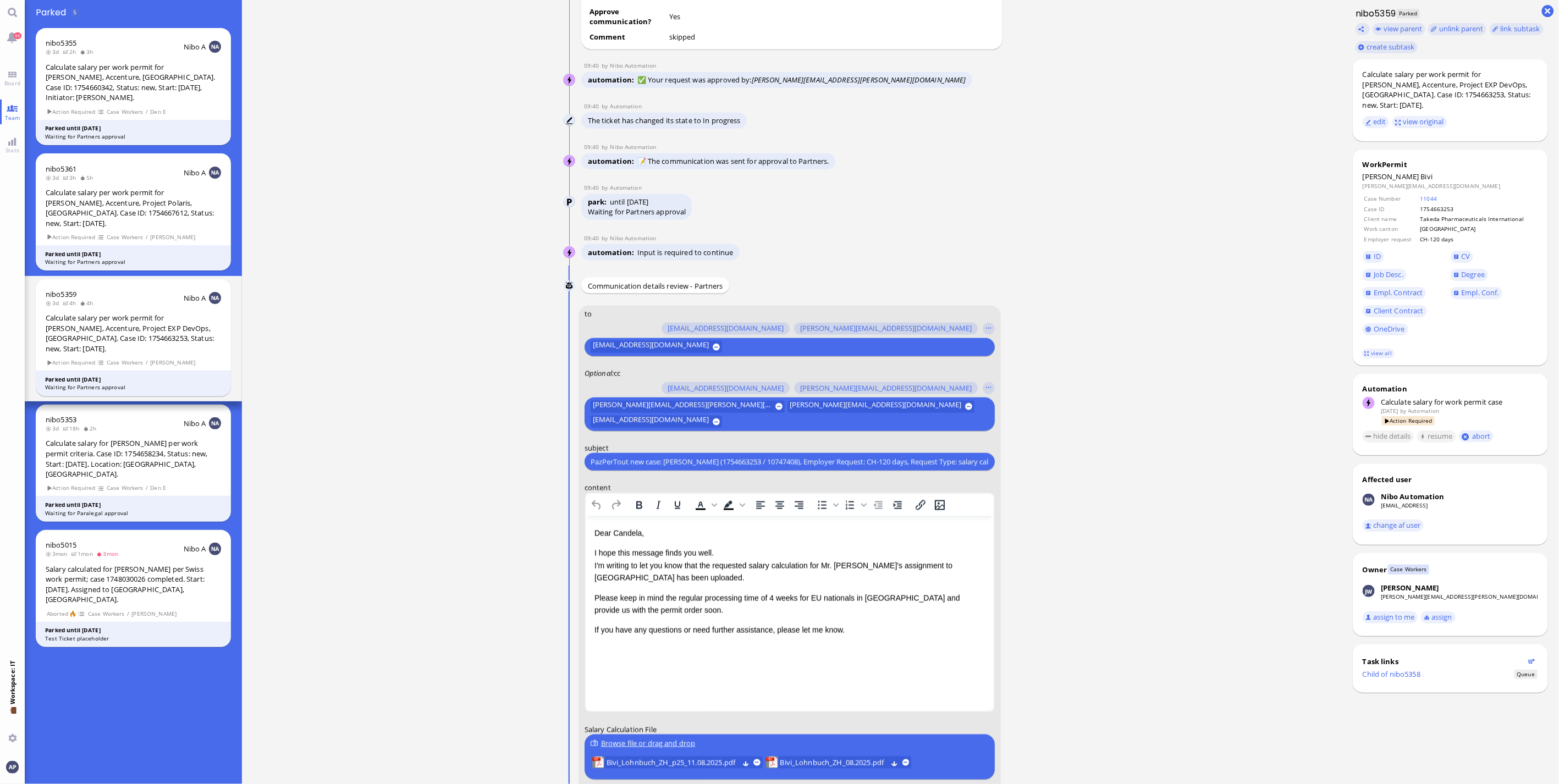
scroll to position [1, 0]
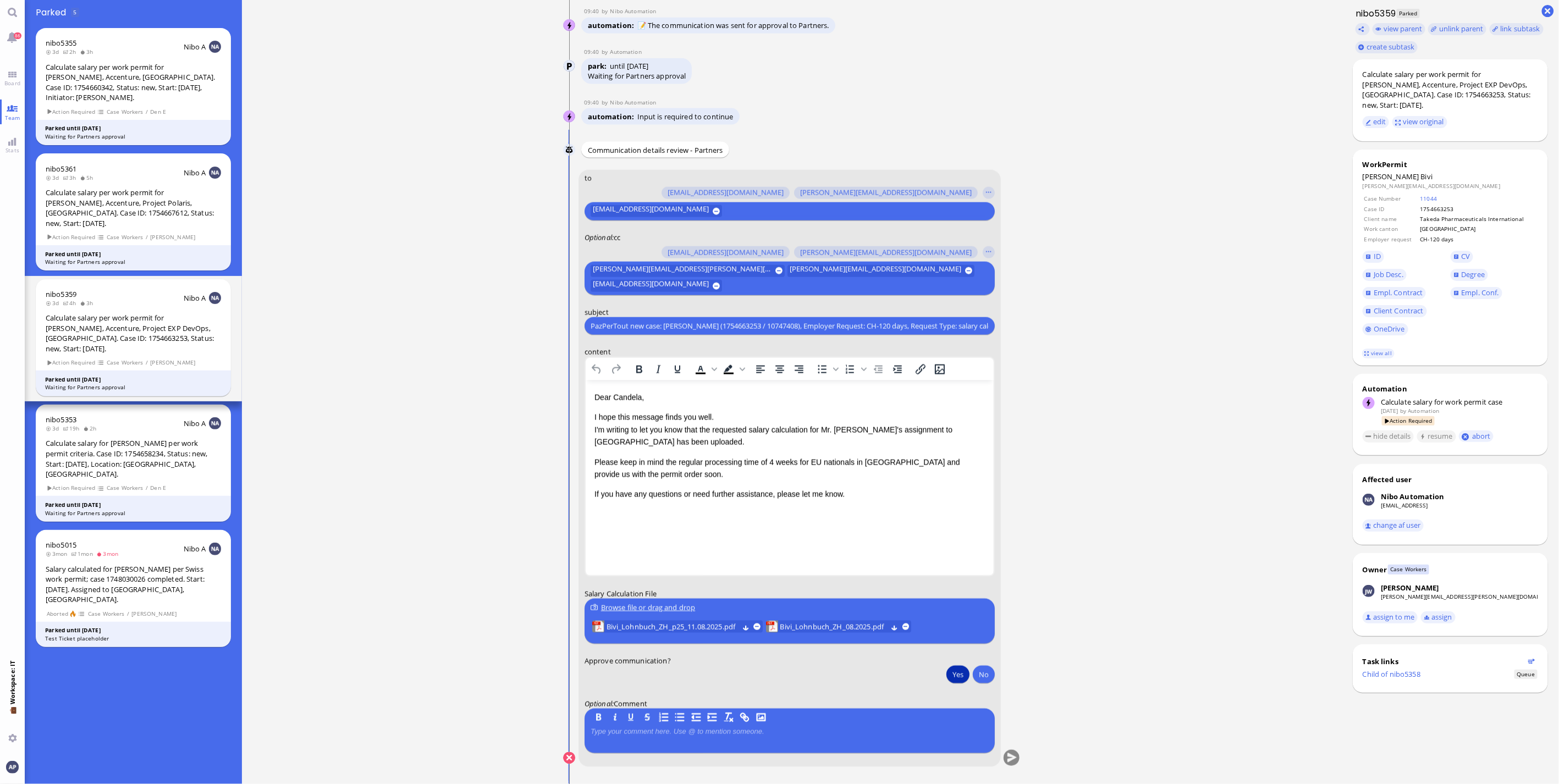
click at [952, 673] on button "Yes" at bounding box center [958, 674] width 23 height 18
click at [756, 626] on button at bounding box center [758, 627] width 7 height 7
click at [660, 624] on span "Bivi_Lohnbuch_ZH_08.2025.pdf" at bounding box center [660, 628] width 107 height 12
click at [1007, 757] on button "submit" at bounding box center [1012, 758] width 16 height 16
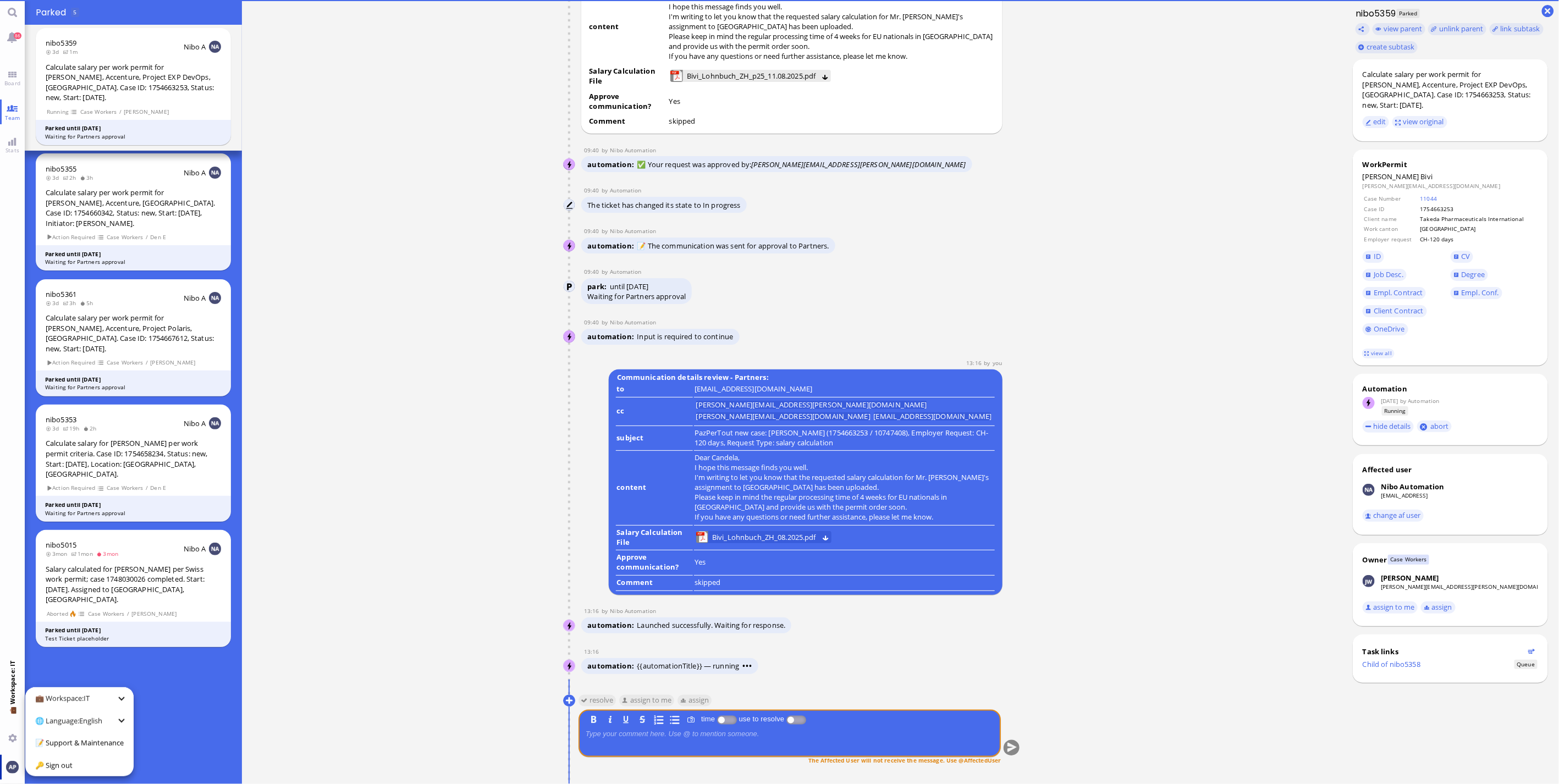
scroll to position [0, 0]
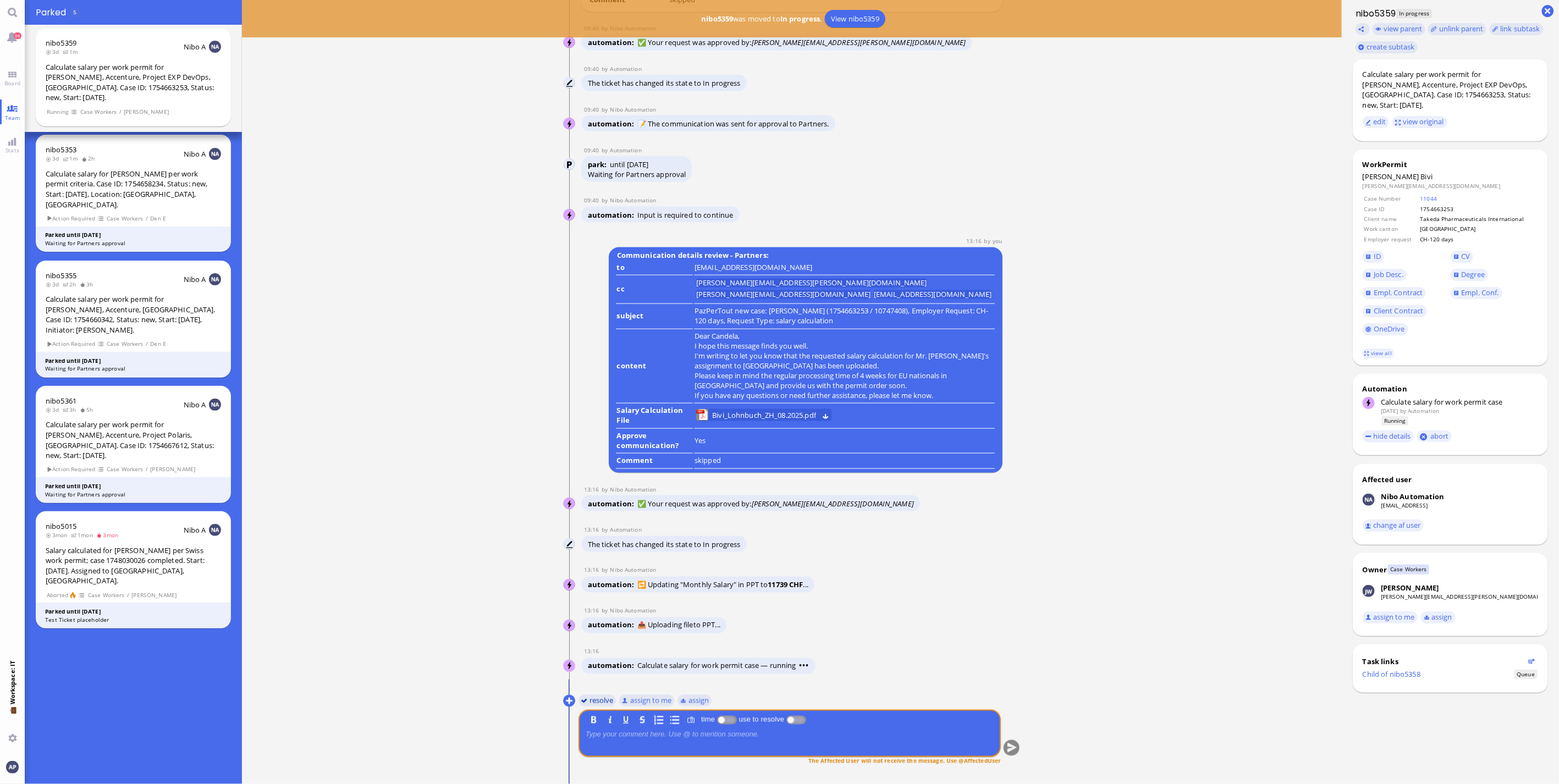
click at [594, 705] on button "resolve" at bounding box center [597, 701] width 38 height 12
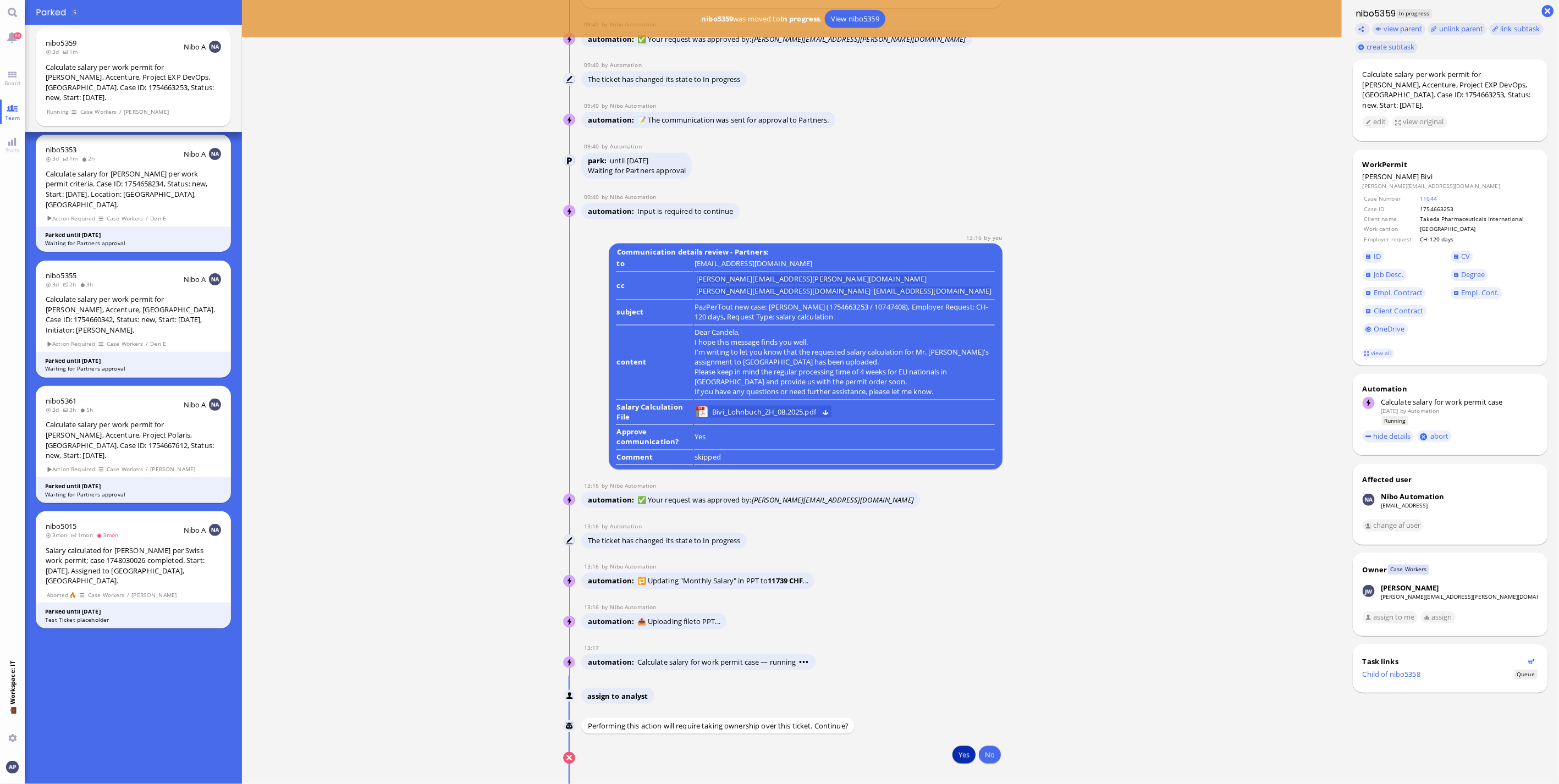
click at [963, 756] on button "Yes" at bounding box center [964, 755] width 23 height 18
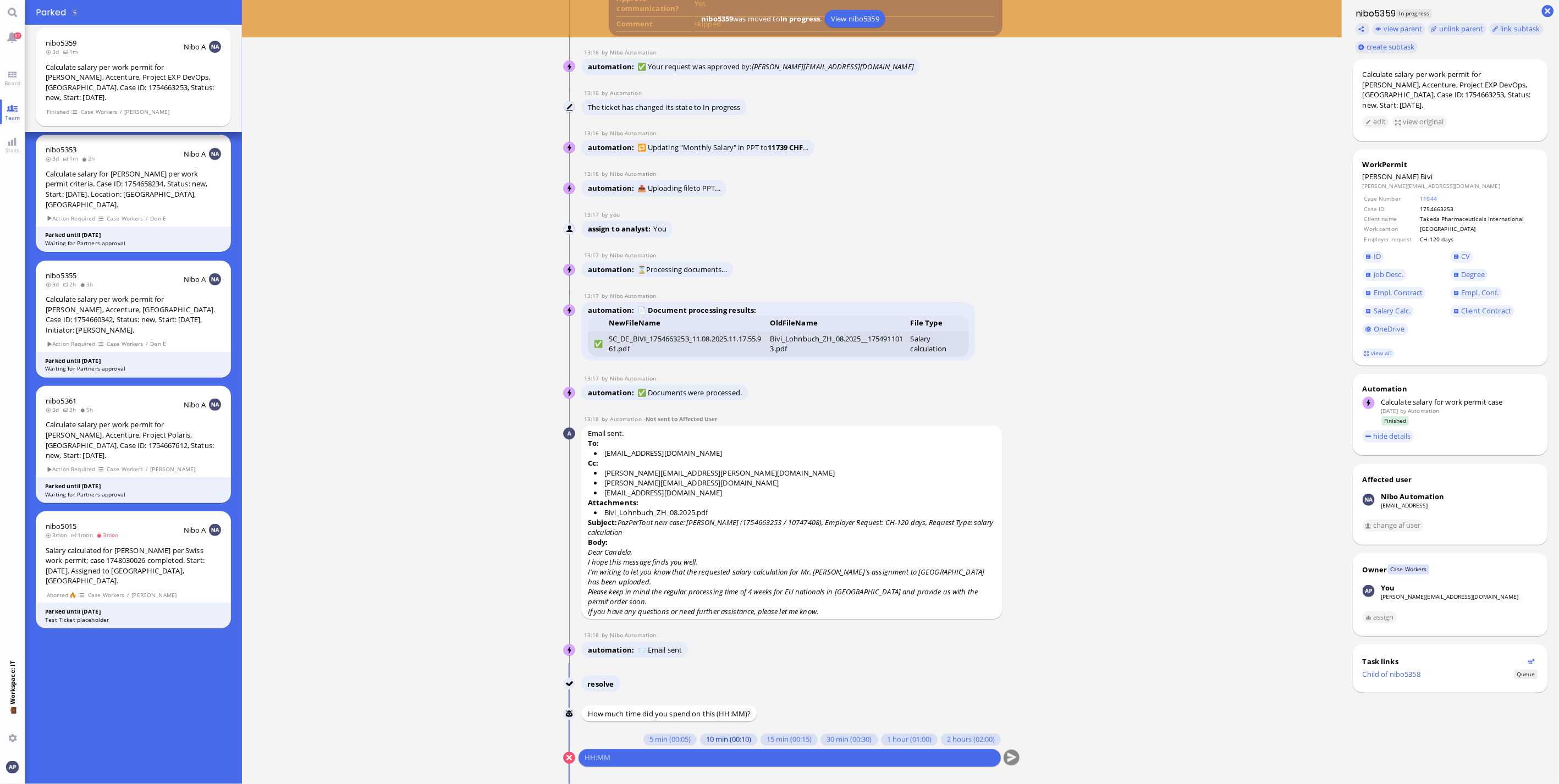
click at [702, 744] on button "10 min (00:10)" at bounding box center [729, 740] width 57 height 12
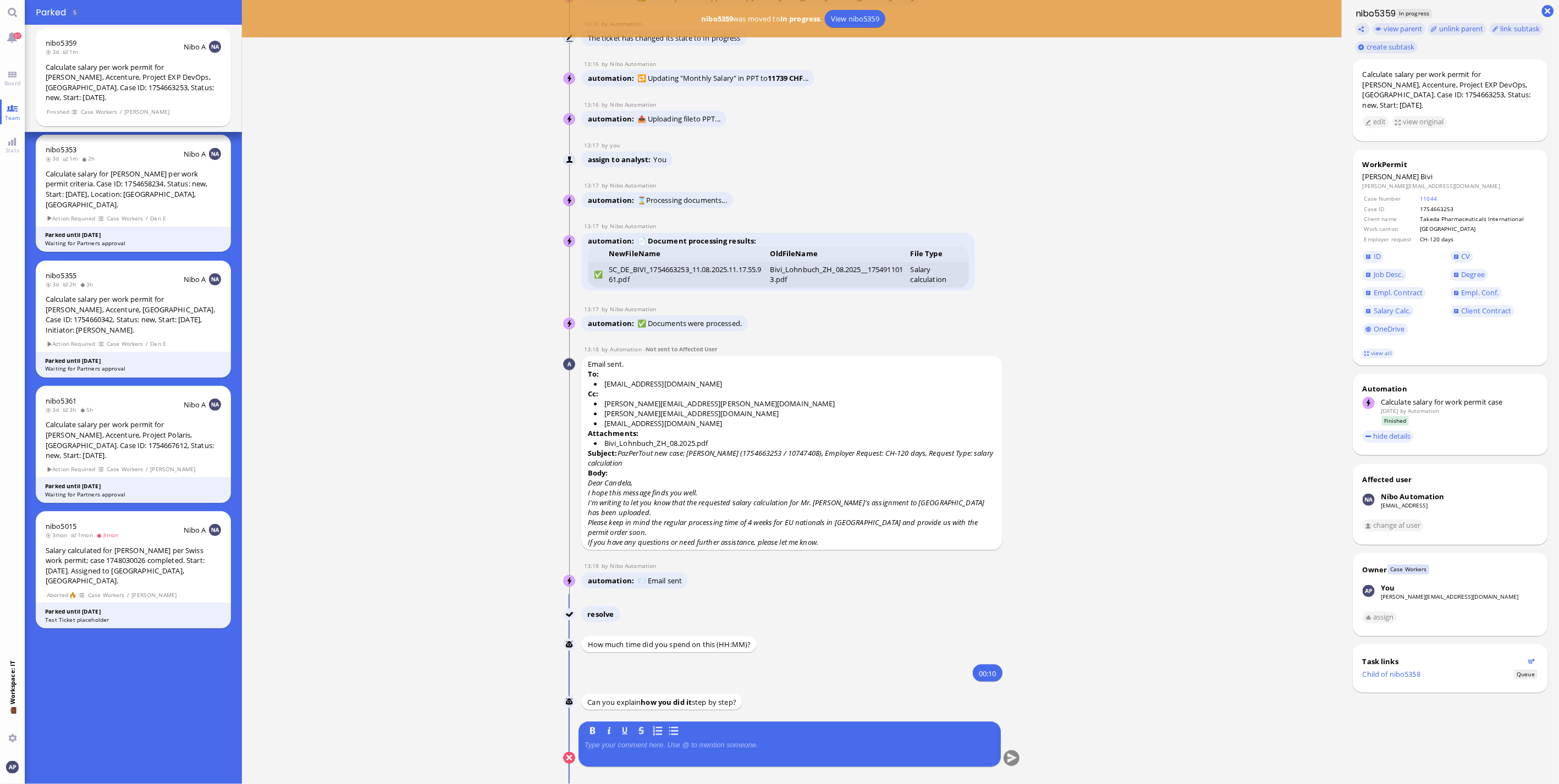
click at [680, 745] on p at bounding box center [790, 745] width 410 height 9
click at [1004, 756] on button "submit" at bounding box center [1012, 758] width 16 height 16
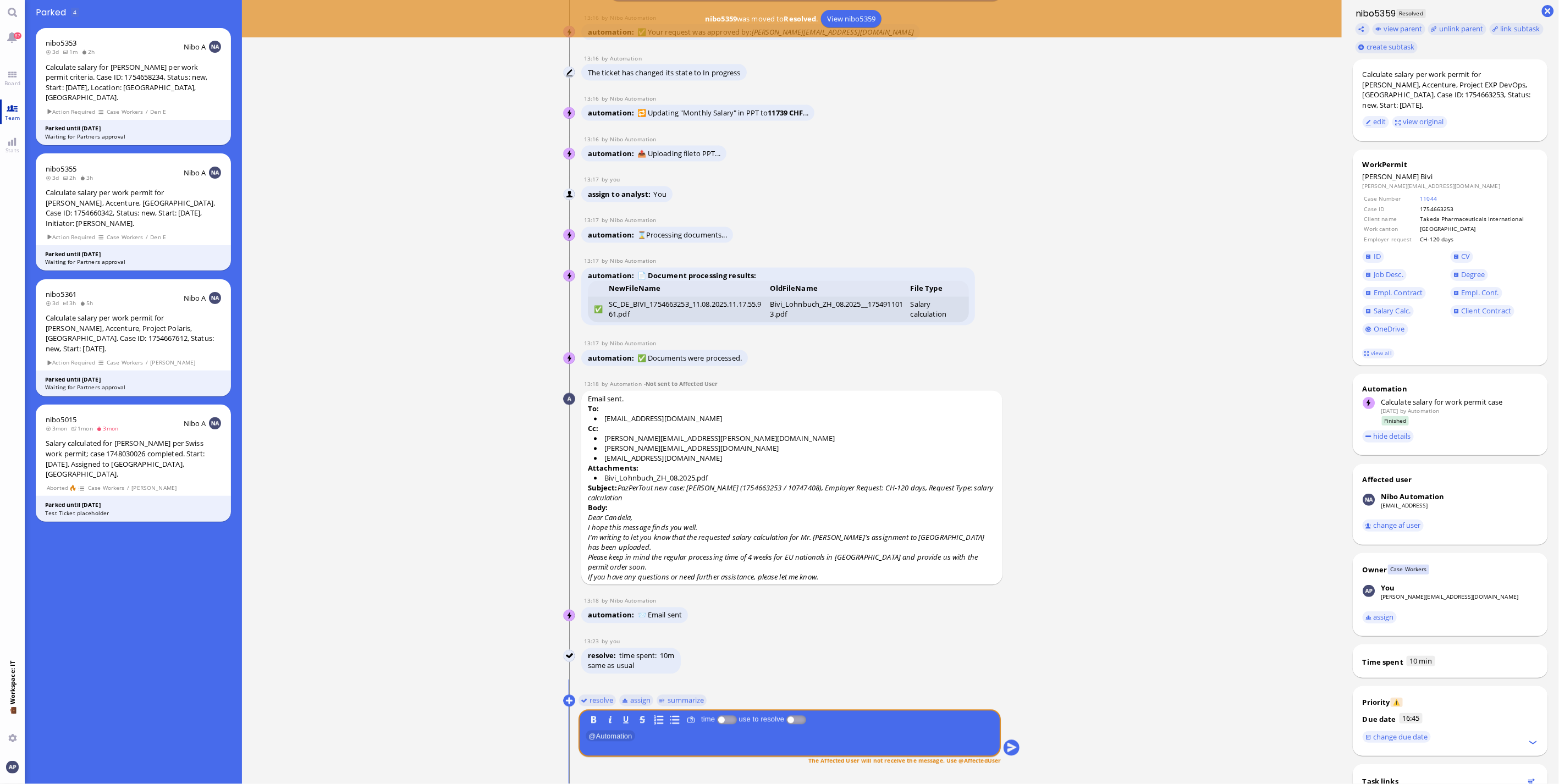
drag, startPoint x: 2, startPoint y: 80, endPoint x: 9, endPoint y: 105, distance: 26.0
click at [2, 80] on span "Board" at bounding box center [12, 83] width 21 height 8
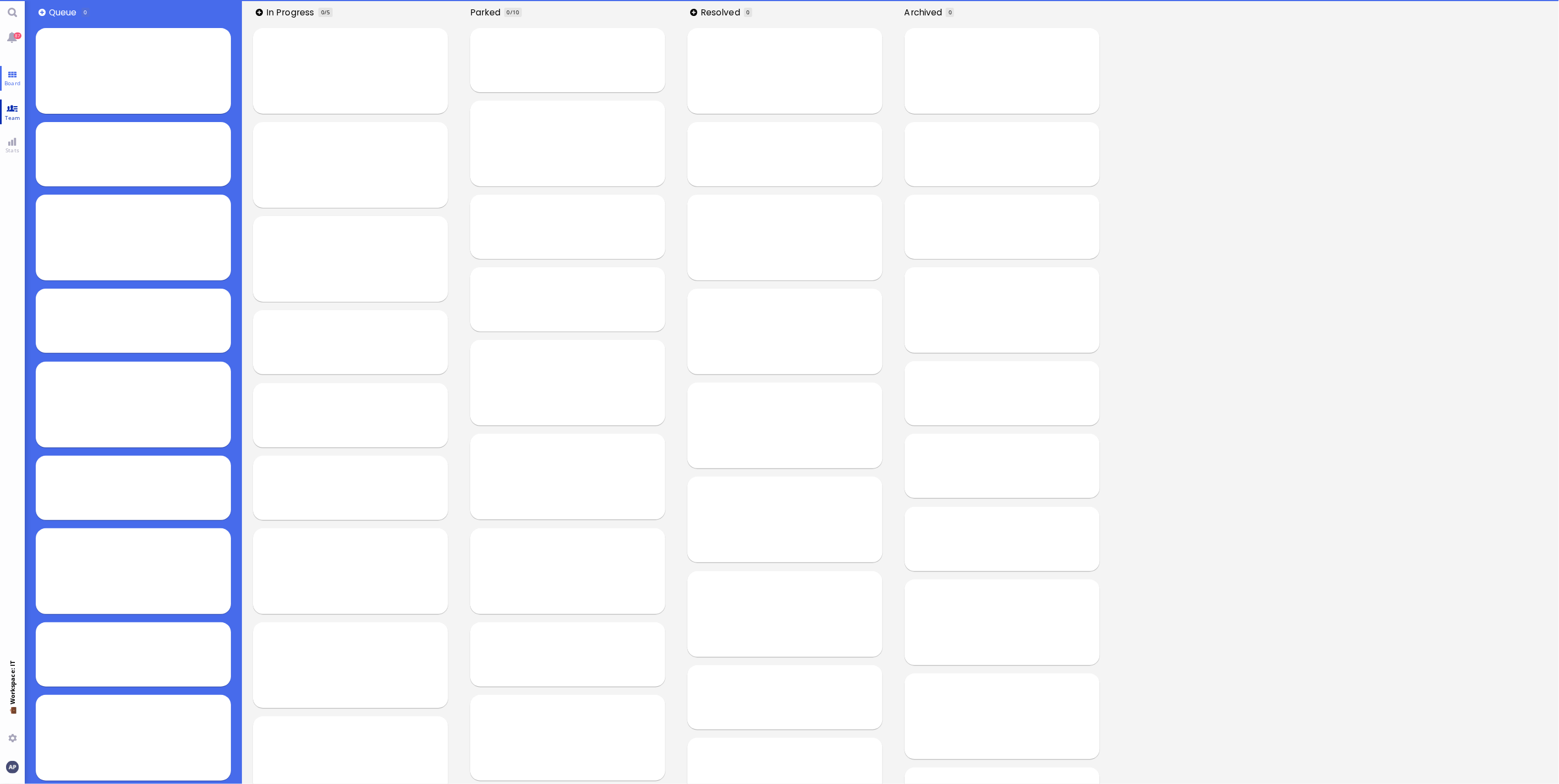
click at [12, 109] on link "Team" at bounding box center [12, 111] width 25 height 25
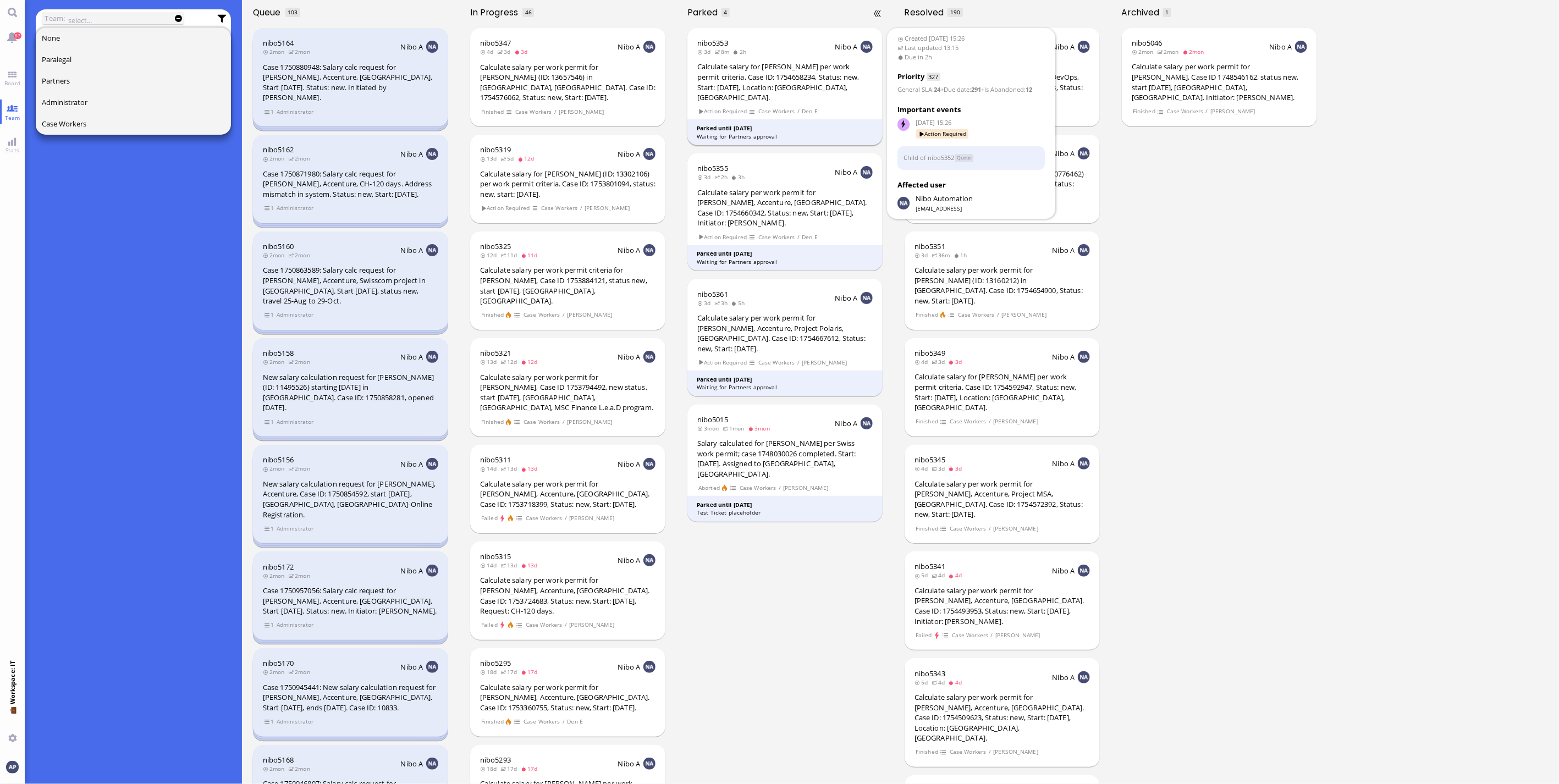
click at [722, 74] on div "Calculate salary for [PERSON_NAME] per work permit criteria. Case ID: 175465823…" at bounding box center [785, 82] width 175 height 41
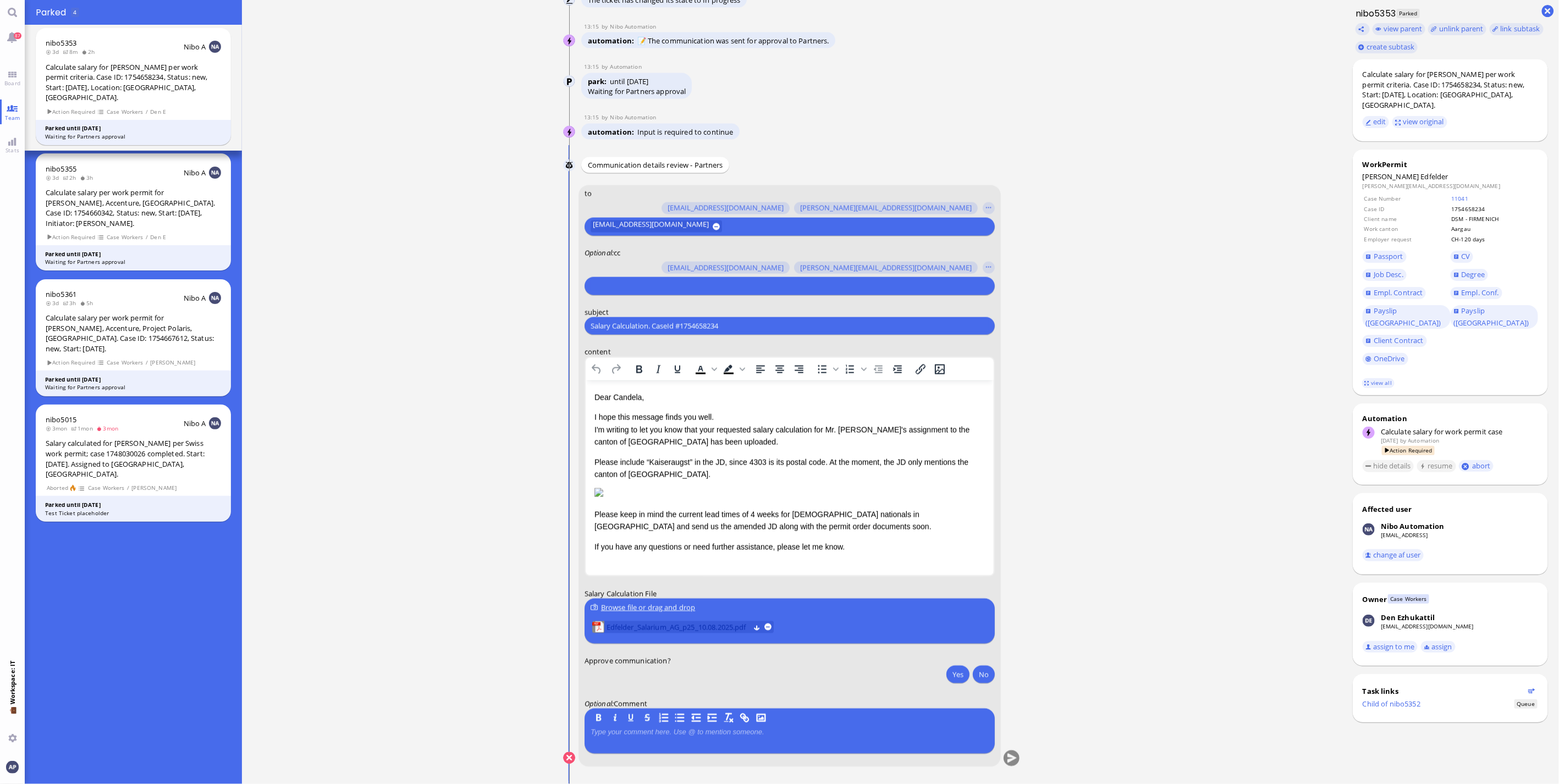
click at [635, 633] on span "Edfelder_Salarium_AG_p25_10.08.2025.pdf" at bounding box center [678, 628] width 143 height 12
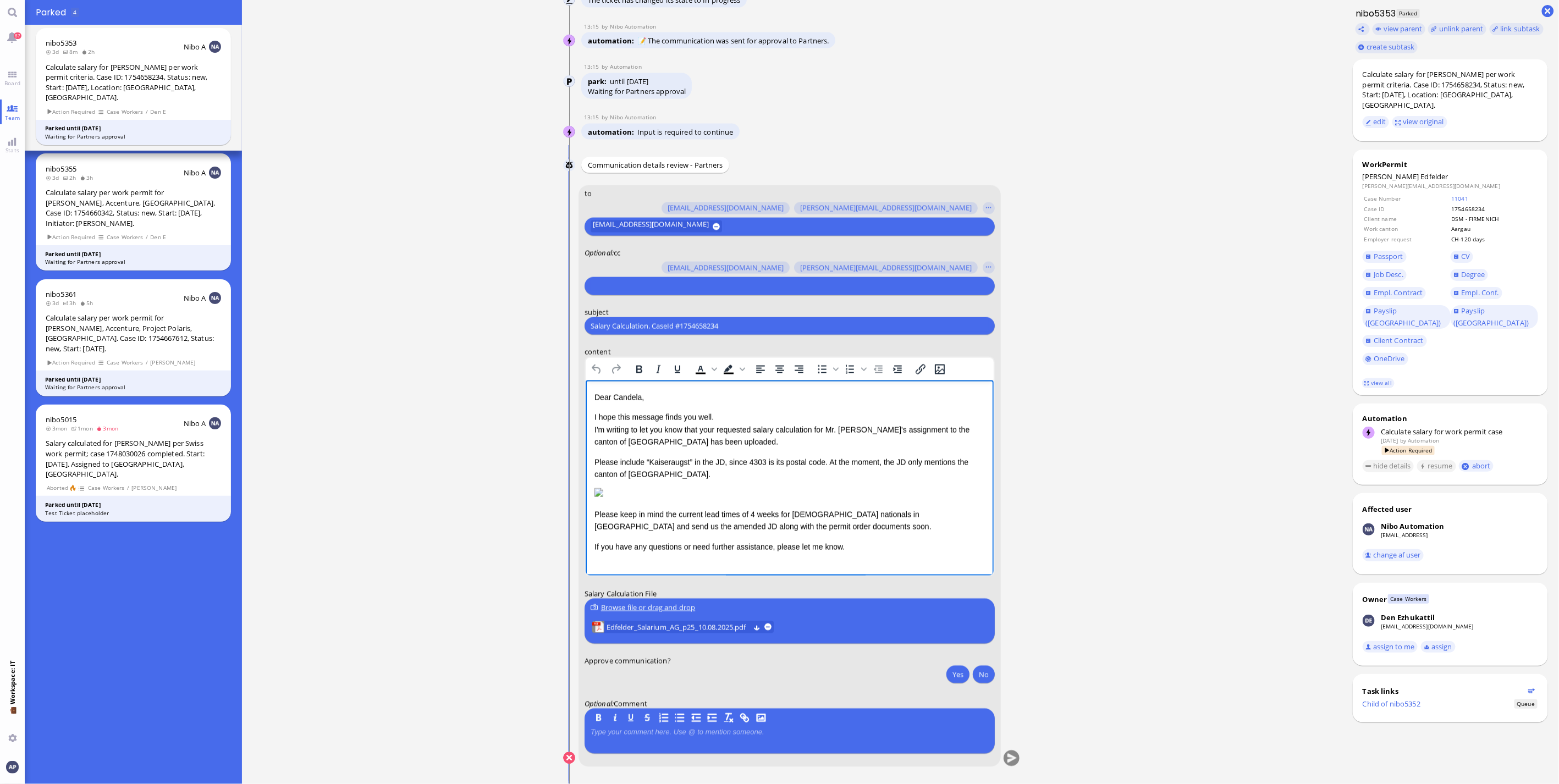
click at [623, 514] on div "Please include “Kaiseraugst” in the JD, since 4303 is its postal code. At the m…" at bounding box center [789, 495] width 390 height 77
click at [596, 514] on div "Please include “Kaiseraugst” in the JD, since 4303 is its postal code. At the m…" at bounding box center [789, 495] width 390 height 77
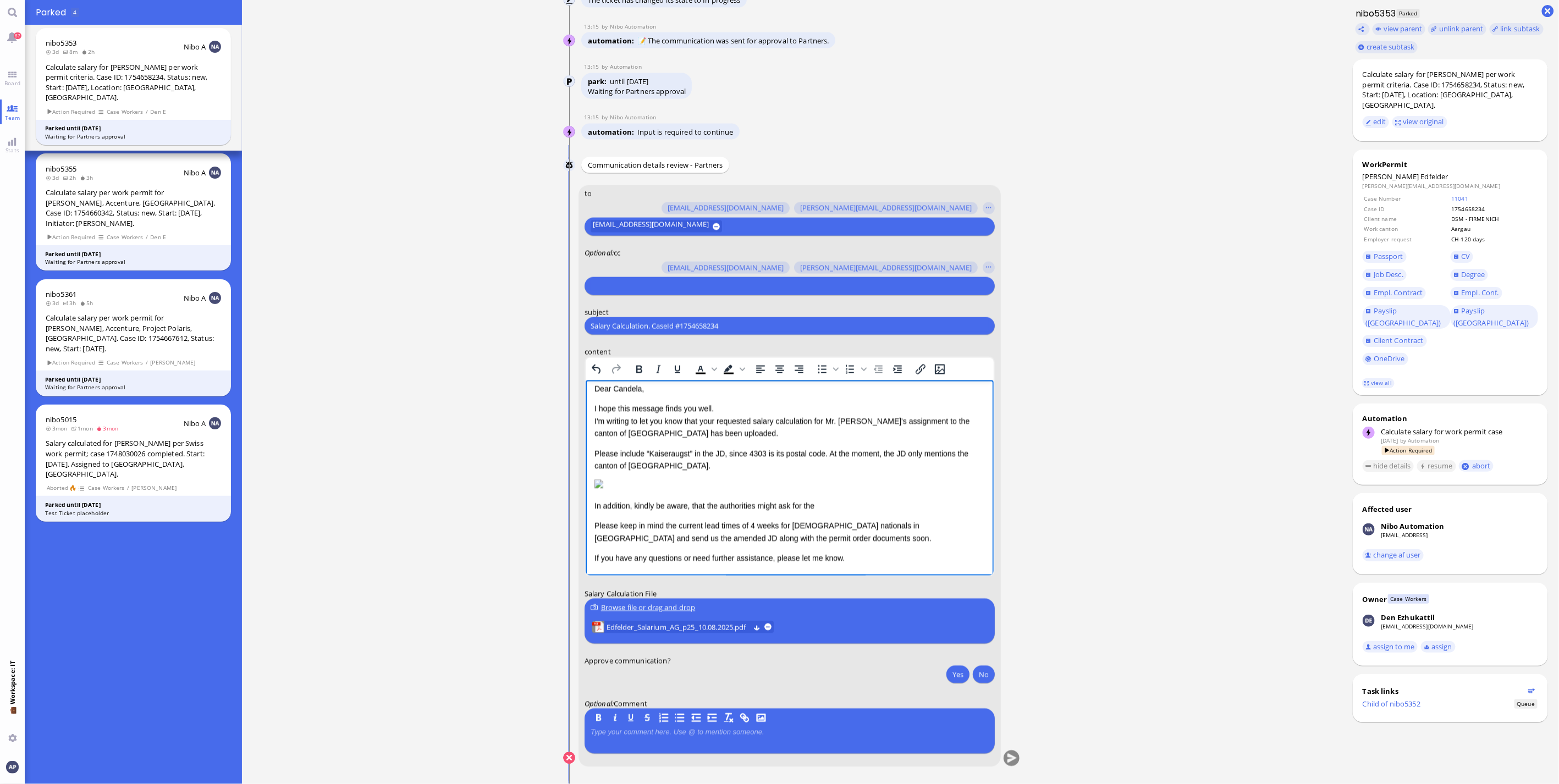
click at [826, 513] on p "In addition, kindly be aware, that the authorities might ask for the" at bounding box center [789, 506] width 390 height 12
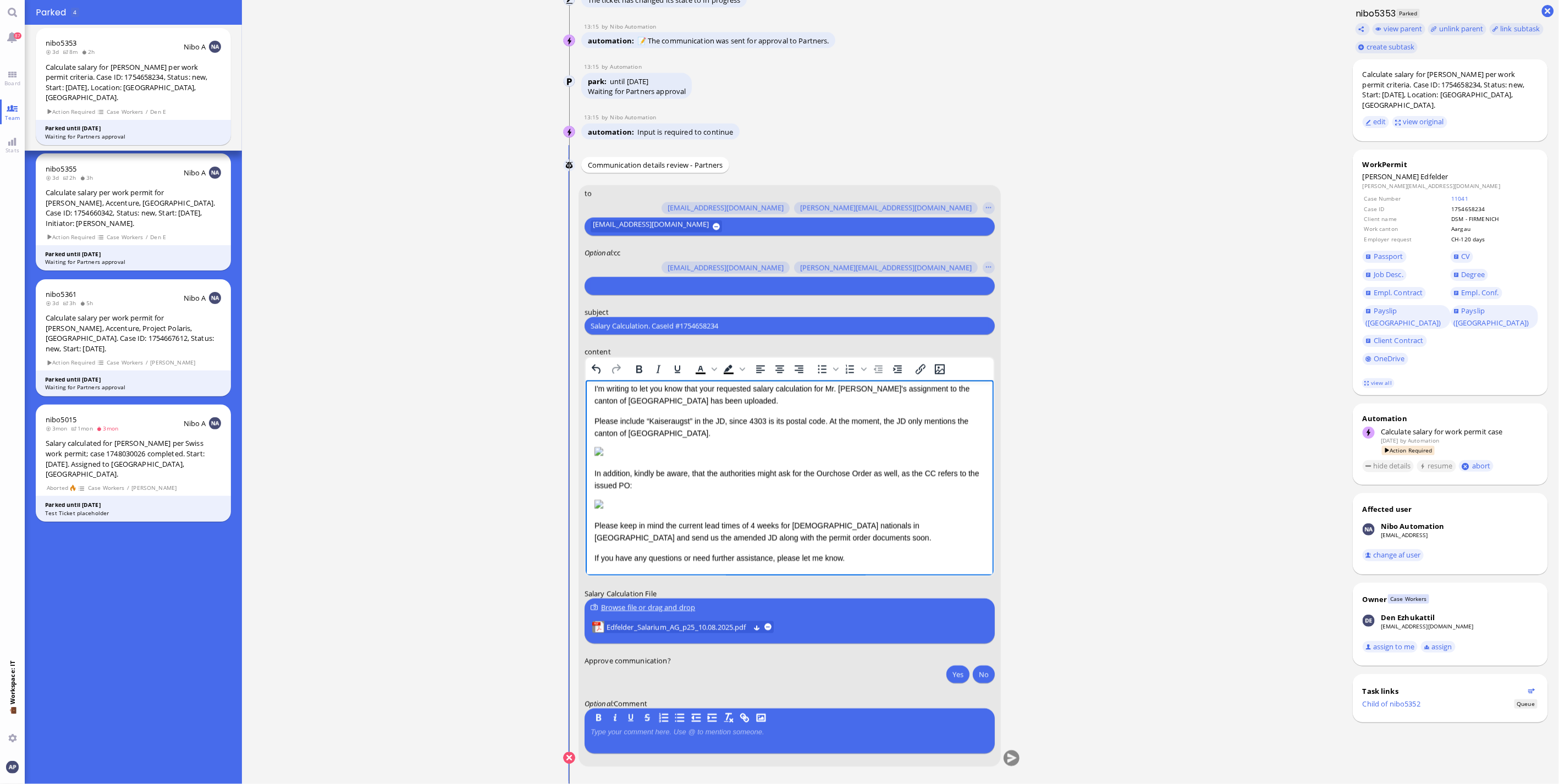
scroll to position [109, 0]
click at [603, 500] on img "Rich Text Area. Press ALT-0 for help." at bounding box center [598, 505] width 9 height 9
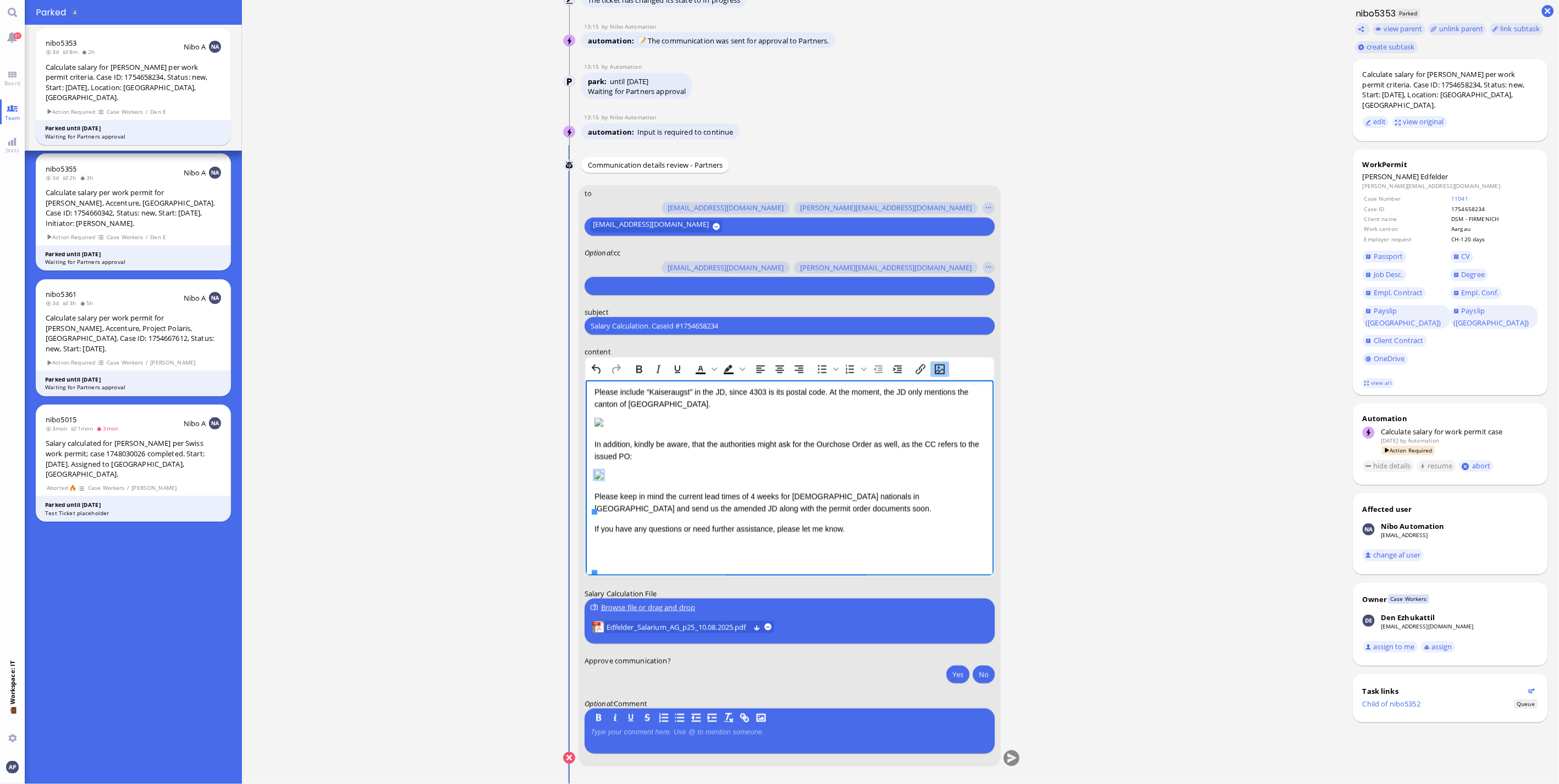
scroll to position [142, 0]
drag, startPoint x: 593, startPoint y: 500, endPoint x: 700, endPoint y: 463, distance: 113.2
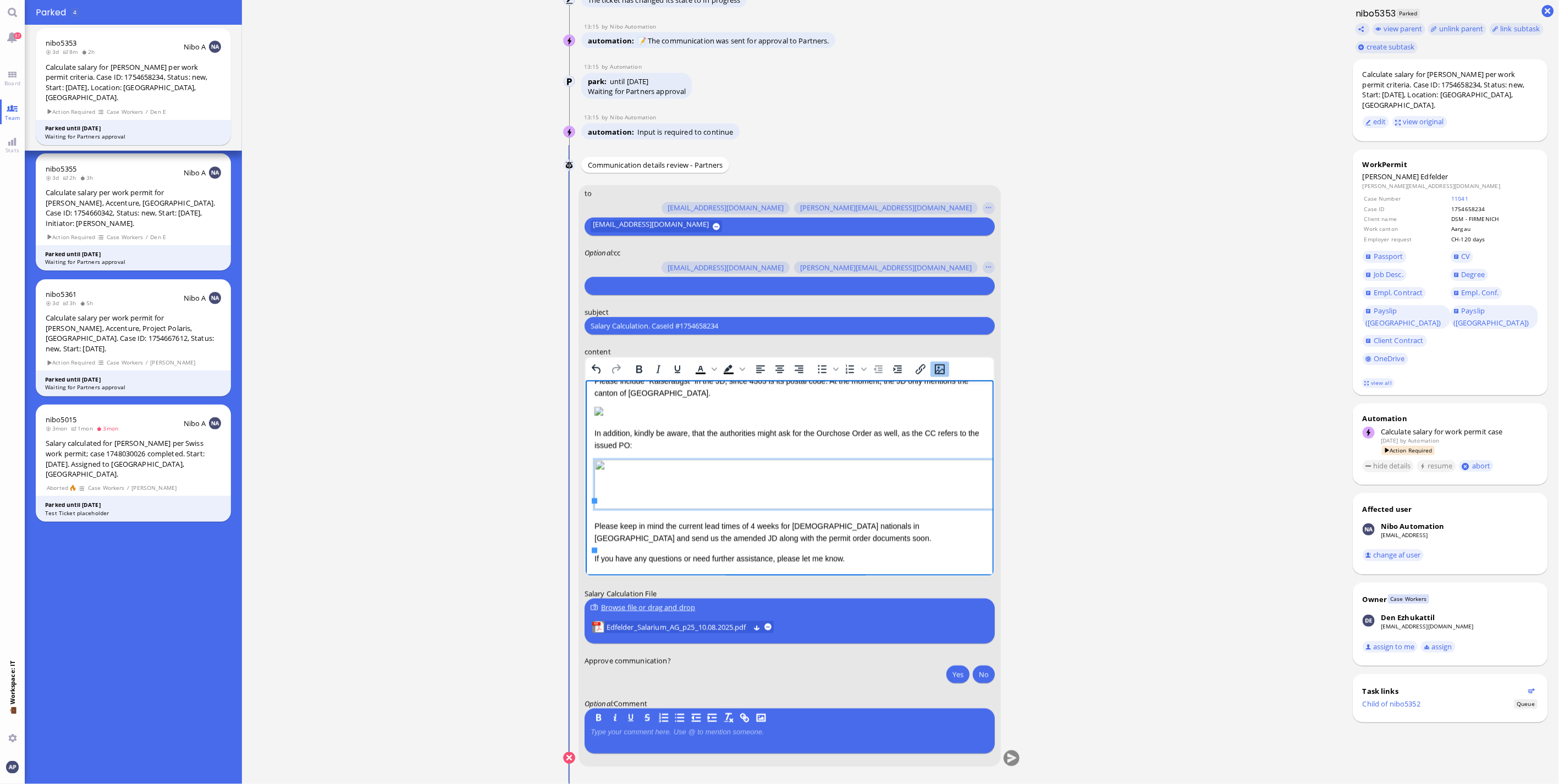
scroll to position [130, 0]
click at [822, 429] on p "In addition, kindly be aware, that the authorities might ask for the Ourchose O…" at bounding box center [789, 439] width 390 height 25
click at [817, 427] on p "In addition, kindly be aware, that the authorities might ask for the Purchose O…" at bounding box center [789, 439] width 390 height 25
click at [646, 506] on div "Please include “Kaiseraugst” in the JD, since 4303 is its postal code. At the m…" at bounding box center [789, 460] width 390 height 170
click at [601, 504] on div "Please include “Kaiseraugst” in the JD, since 4303 is its postal code. At the m…" at bounding box center [789, 460] width 390 height 170
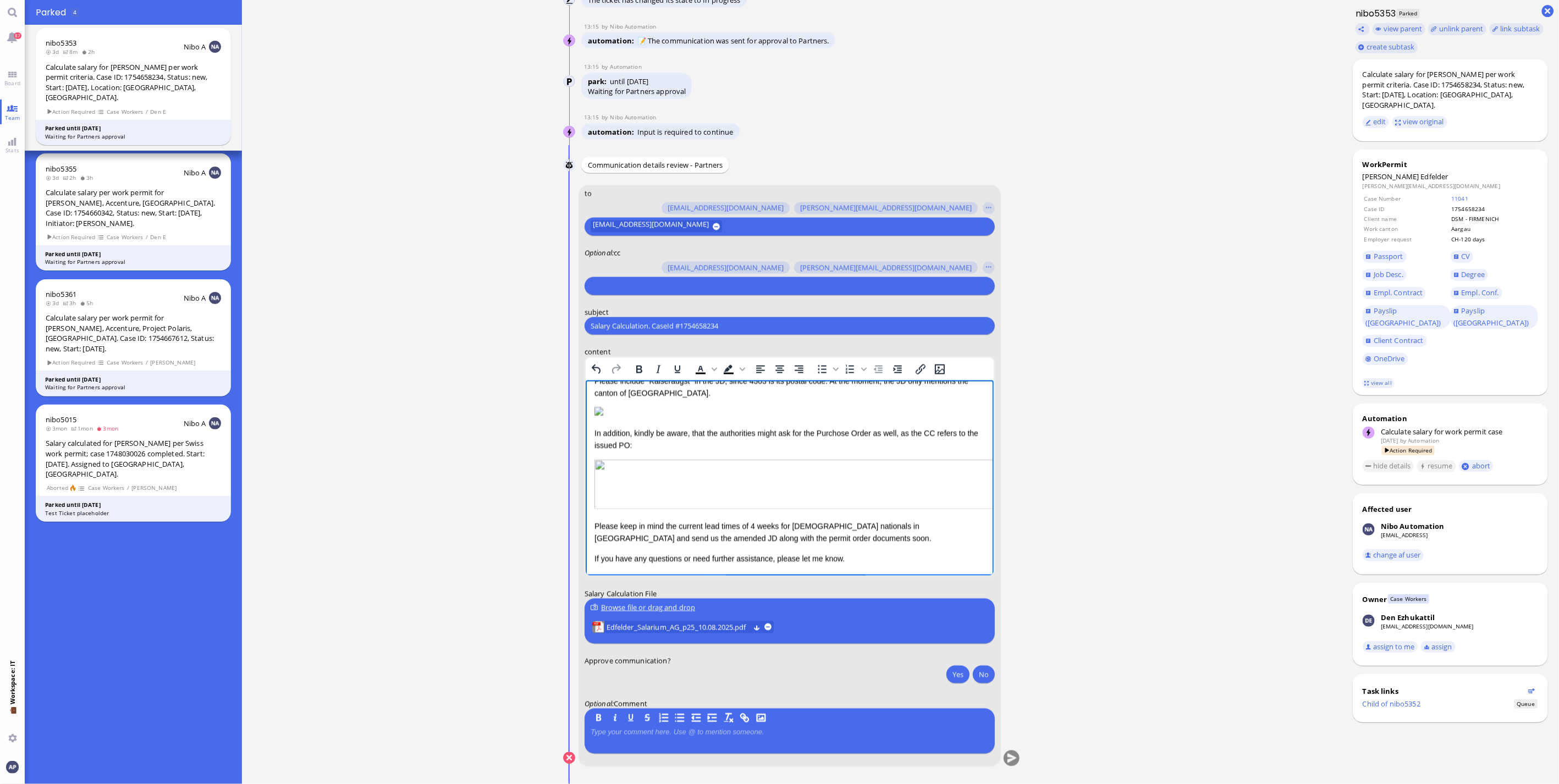
click at [593, 519] on html "Dear [PERSON_NAME], I hope this message finds you well. I'm writing to let you …" at bounding box center [789, 437] width 408 height 276
click at [719, 492] on p "Could you please also duble-check" at bounding box center [789, 486] width 390 height 12
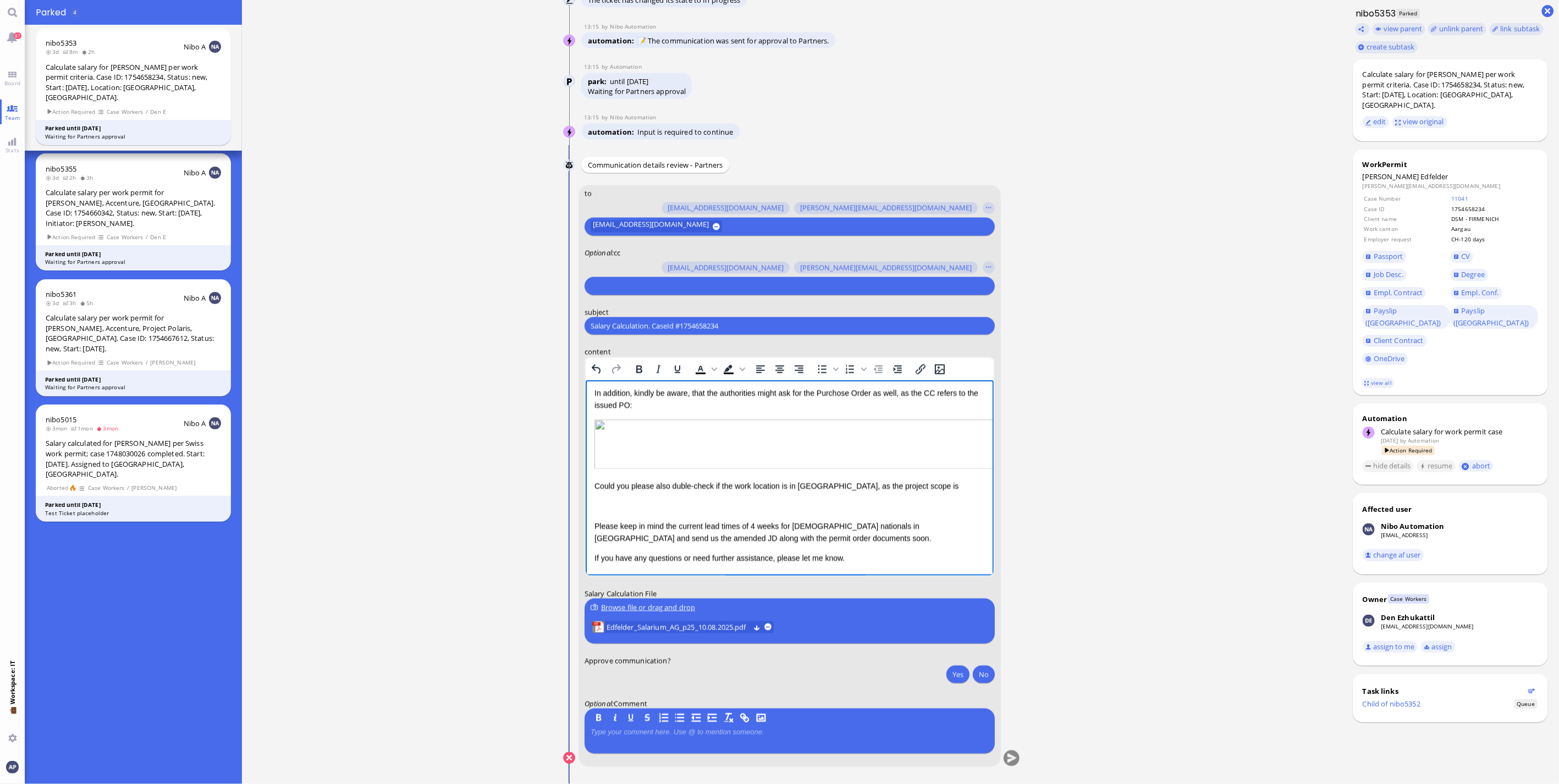
click at [909, 492] on p "Could you please also duble-check if the work location is in [GEOGRAPHIC_DATA],…" at bounding box center [789, 486] width 390 height 12
drag, startPoint x: 889, startPoint y: 517, endPoint x: 911, endPoint y: 517, distance: 22.0
click at [911, 492] on p "Could you please also duble-check if the work location is in [GEOGRAPHIC_DATA],…" at bounding box center [789, 486] width 390 height 12
drag, startPoint x: 863, startPoint y: 517, endPoint x: 928, endPoint y: 515, distance: 65.0
click at [928, 492] on p "Could you please also duble-check if the work location is in [GEOGRAPHIC_DATA],…" at bounding box center [789, 486] width 390 height 12
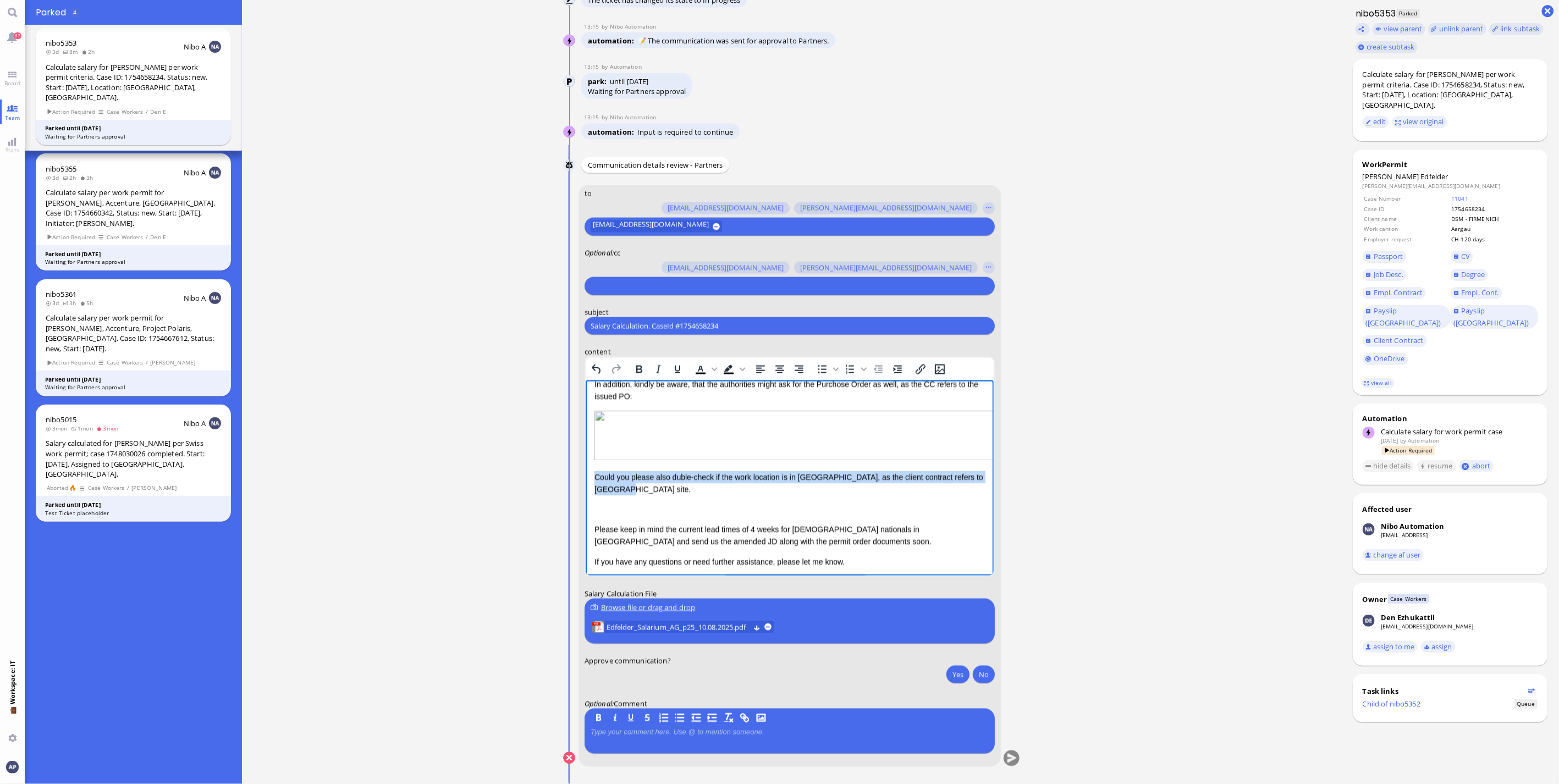
drag, startPoint x: 645, startPoint y: 533, endPoint x: 594, endPoint y: 519, distance: 52.9
click at [594, 496] on p "Could you please also duble-check if the work location is in [GEOGRAPHIC_DATA],…" at bounding box center [789, 483] width 390 height 25
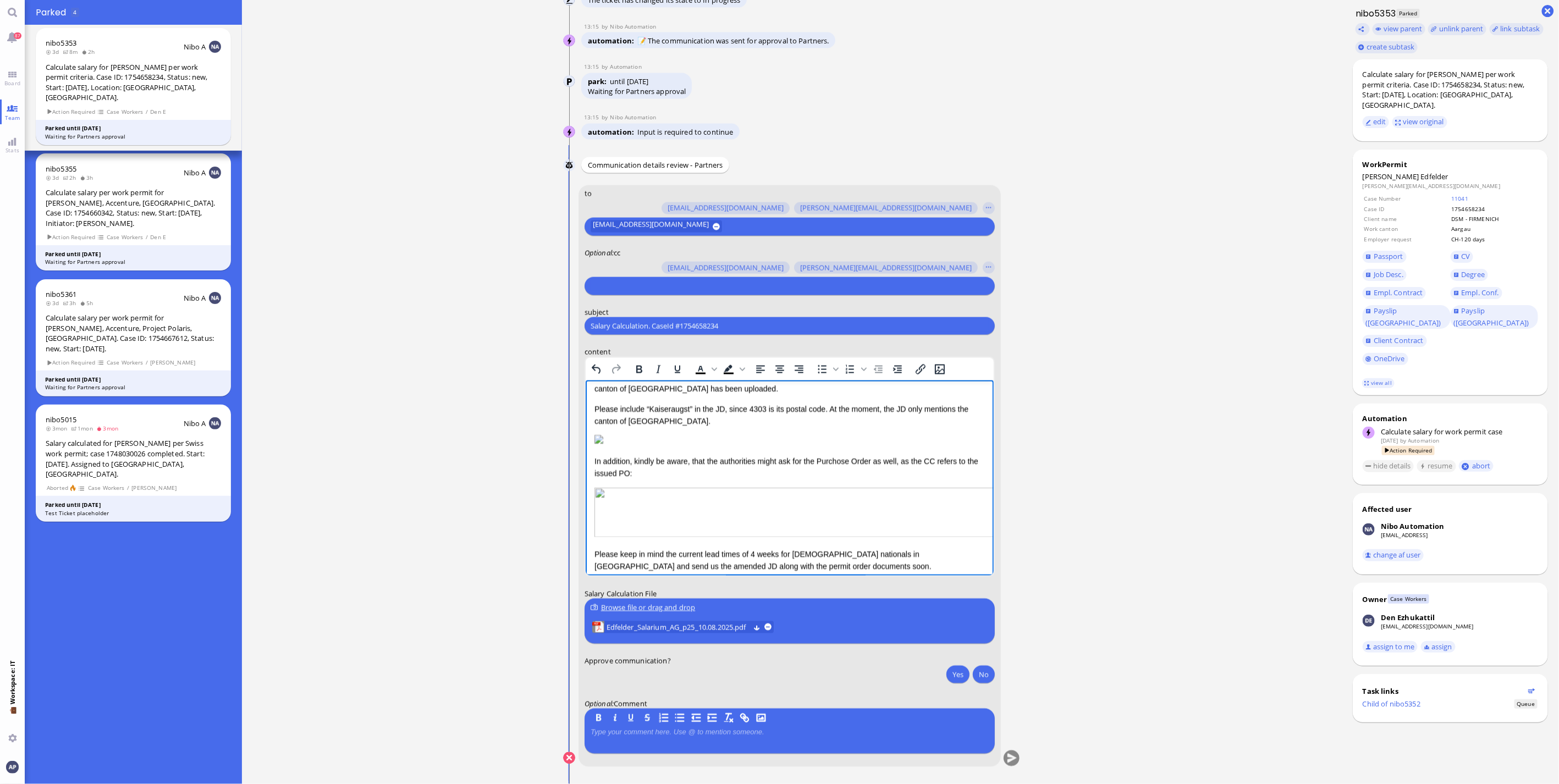
scroll to position [0, 0]
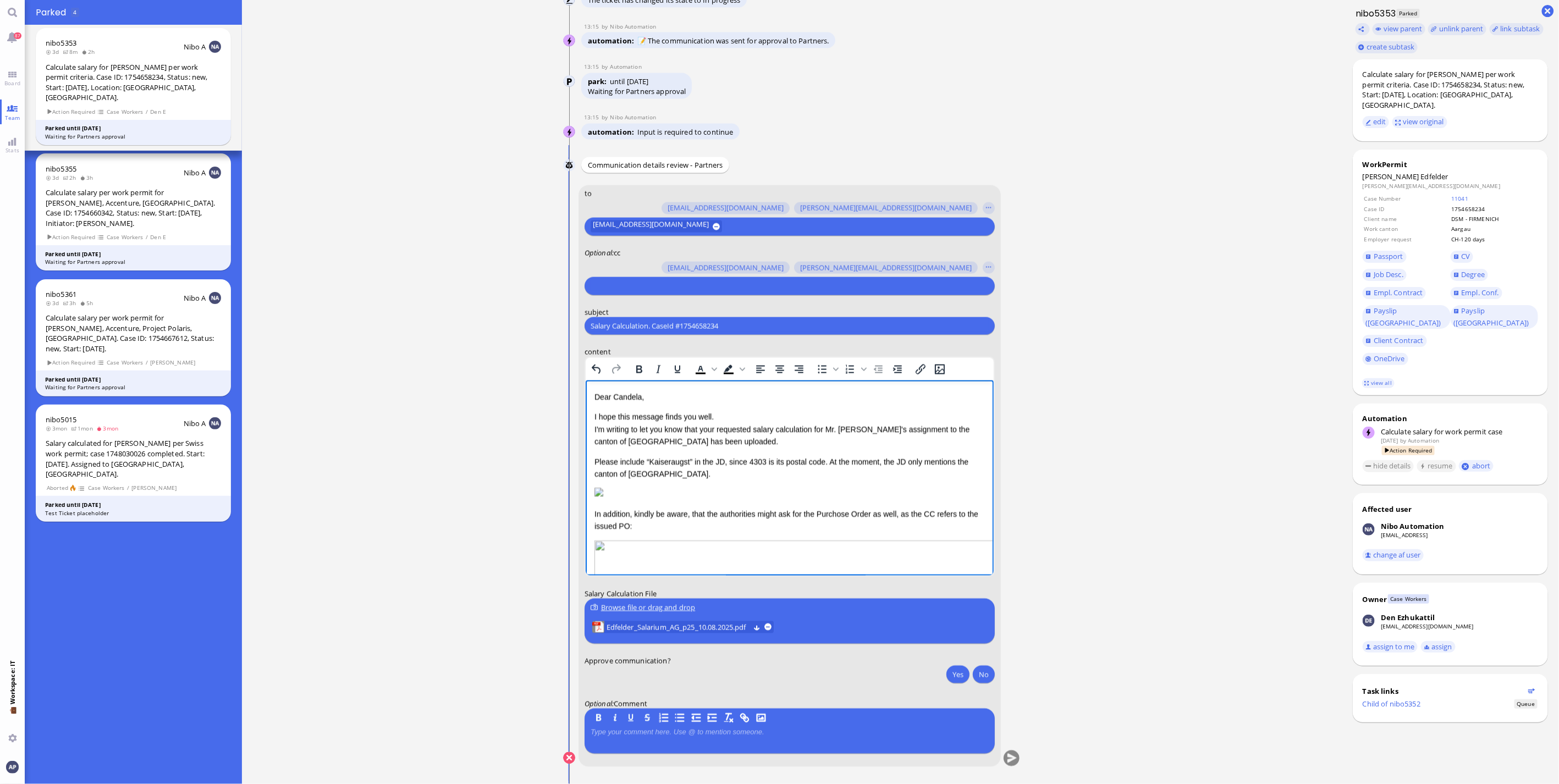
click at [593, 463] on html "Dear [PERSON_NAME], I hope this message finds you well. I'm writing to let you …" at bounding box center [789, 519] width 408 height 276
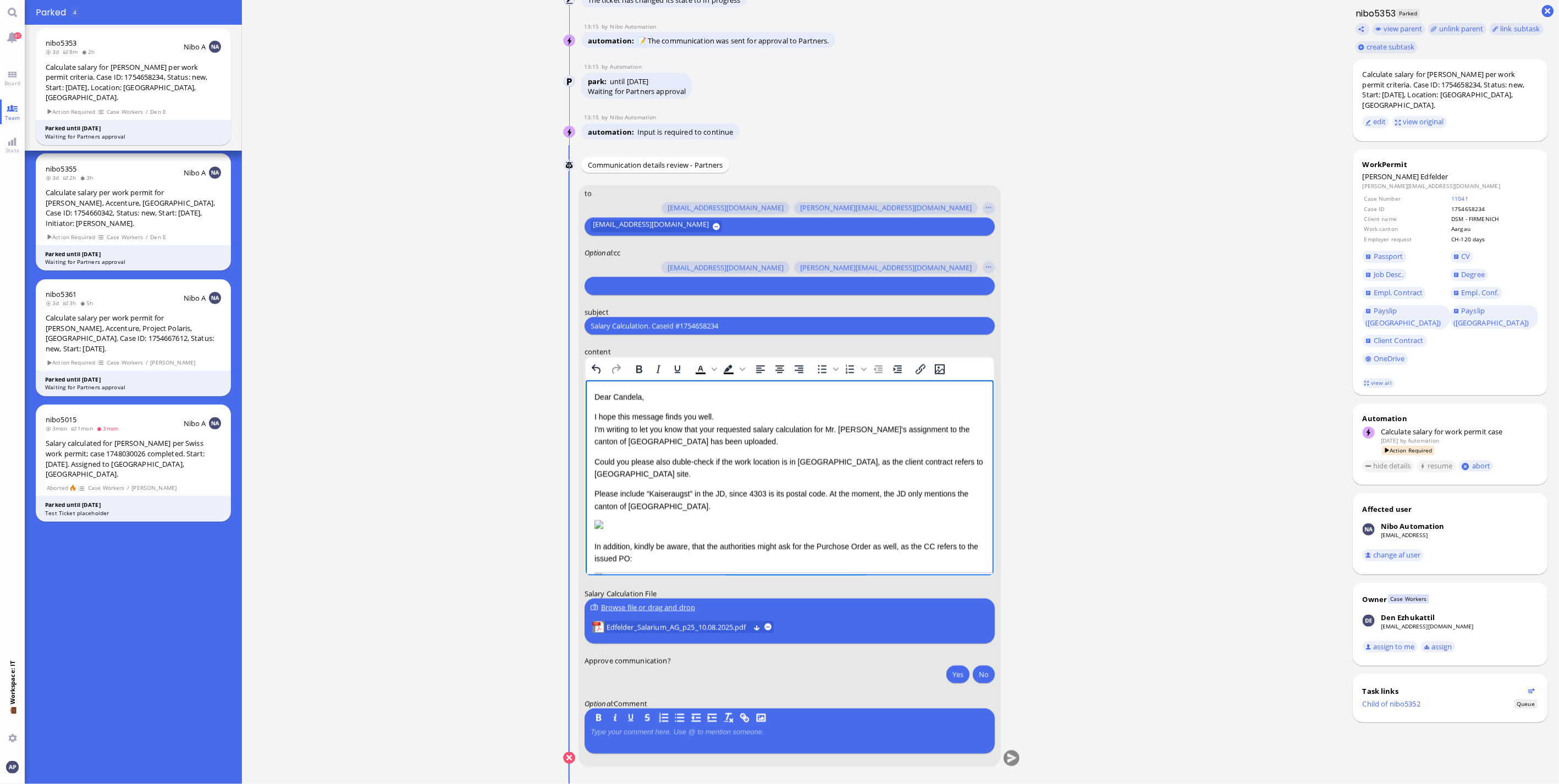
click at [662, 460] on p "Could you please also duble-check if the work location is in [GEOGRAPHIC_DATA],…" at bounding box center [789, 469] width 390 height 25
click at [942, 461] on p "Could you please duble-check if the work location is in [GEOGRAPHIC_DATA], as t…" at bounding box center [789, 469] width 390 height 25
click at [636, 369] on icon "Bold" at bounding box center [639, 369] width 6 height 8
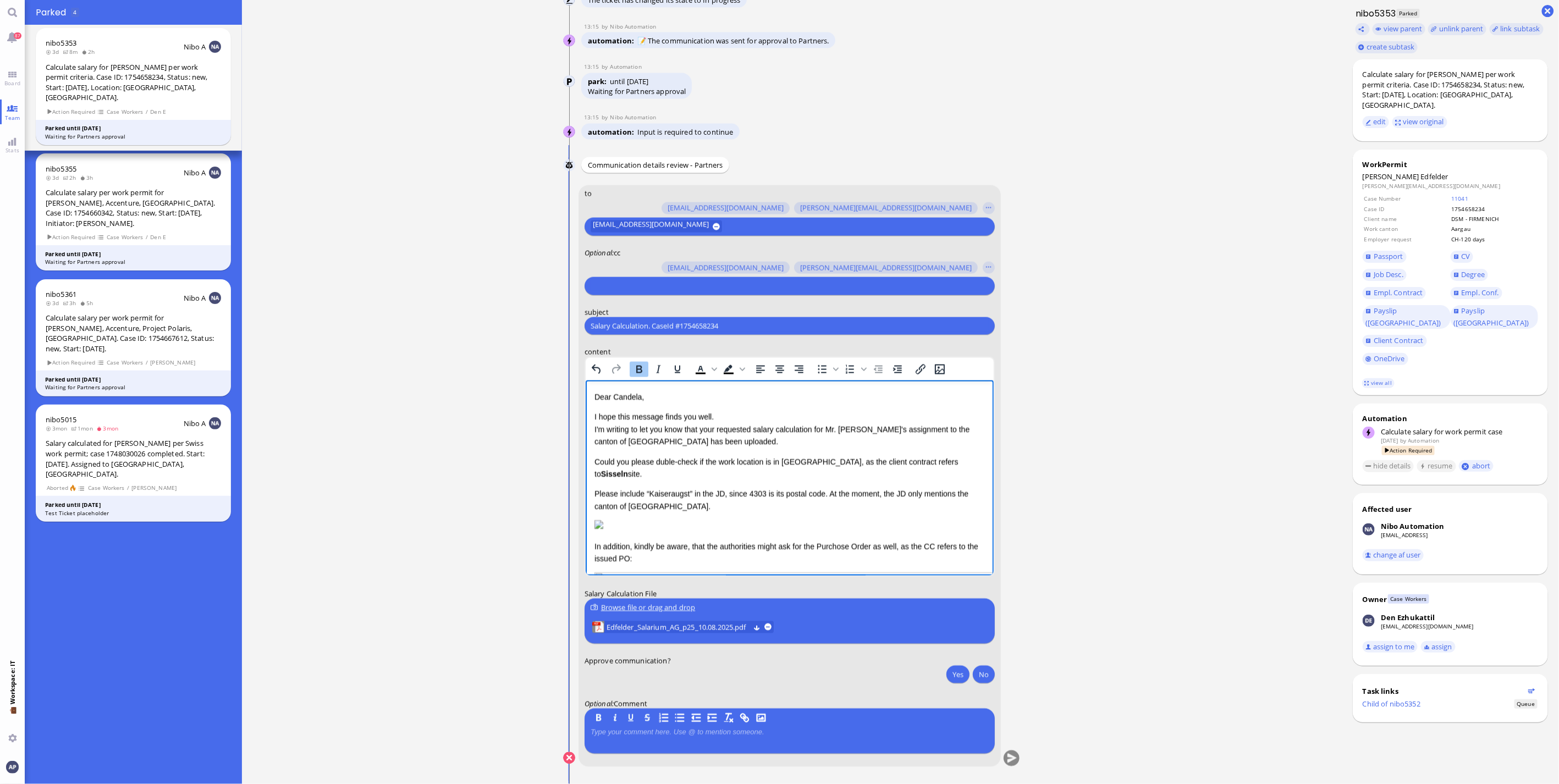
click at [958, 463] on p "Could you please duble-check if the work location is in [GEOGRAPHIC_DATA], as t…" at bounding box center [789, 469] width 390 height 25
click at [636, 369] on icon "Bold" at bounding box center [639, 369] width 6 height 8
click at [604, 488] on p "Please include “Kaiseraugst” in the JD, since 4303 is its postal code. At the m…" at bounding box center [789, 500] width 390 height 25
click at [605, 488] on p "Please include “Kaiseraugst” in the JD, since 4303 is its postal code. At the m…" at bounding box center [789, 500] width 390 height 25
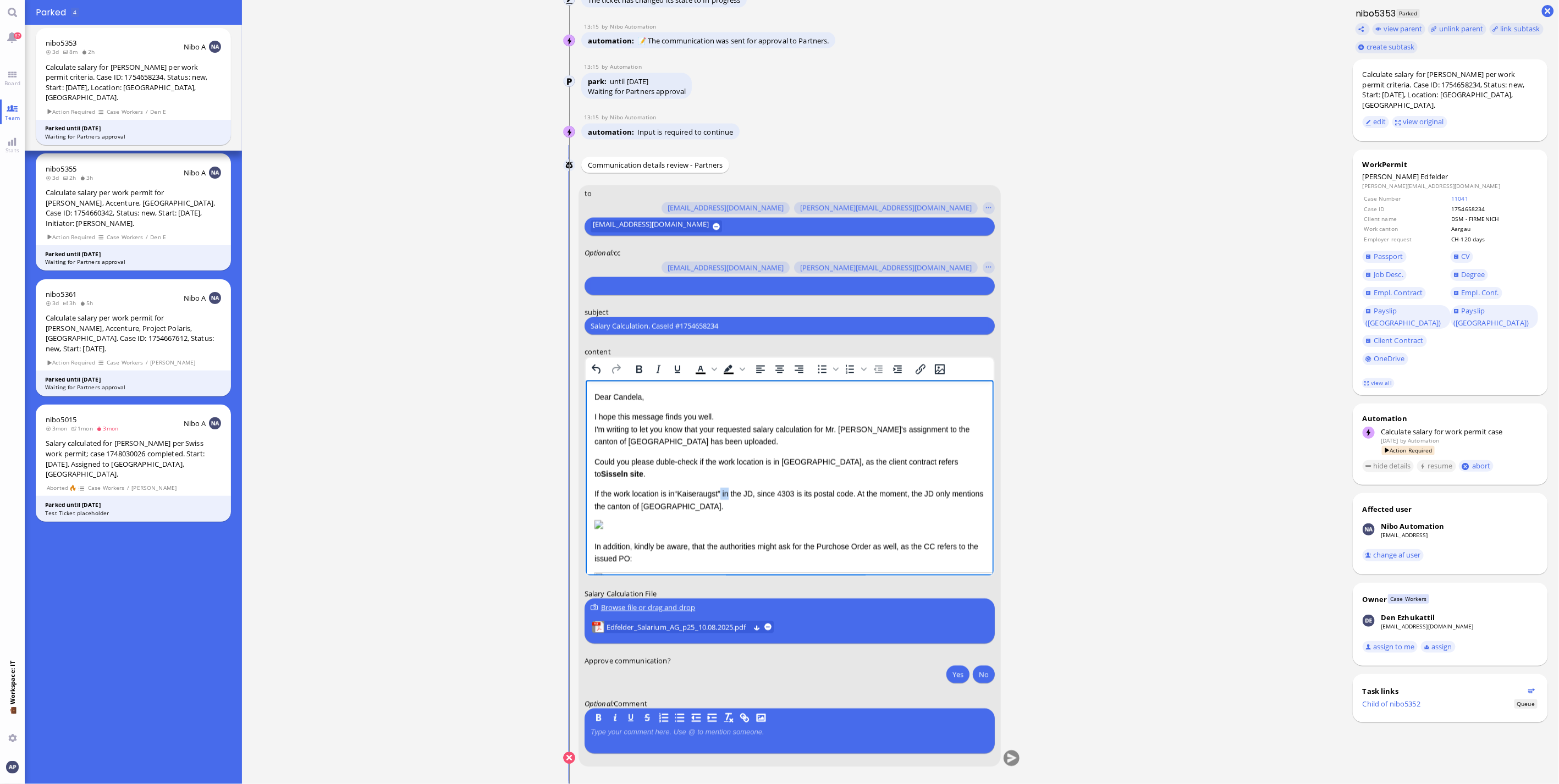
drag, startPoint x: 722, startPoint y: 480, endPoint x: 730, endPoint y: 480, distance: 8.0
click at [730, 488] on p "If the work location is in ﻿ “Kaiseraugst” in the JD, since 4303 is its postal …" at bounding box center [789, 500] width 390 height 25
click at [723, 488] on p "If the work location is in “Kaiseraugst” in the JD, since 4303 is its postal co…" at bounding box center [789, 500] width 390 height 25
click at [680, 488] on p "If the work location is in “[GEOGRAPHIC_DATA]”, kindly add "Kaiseraugst" in the…" at bounding box center [789, 500] width 390 height 25
click at [849, 488] on p "If the work location is in [GEOGRAPHIC_DATA], kindly add "Kaiseraugst" in the J…" at bounding box center [789, 500] width 390 height 25
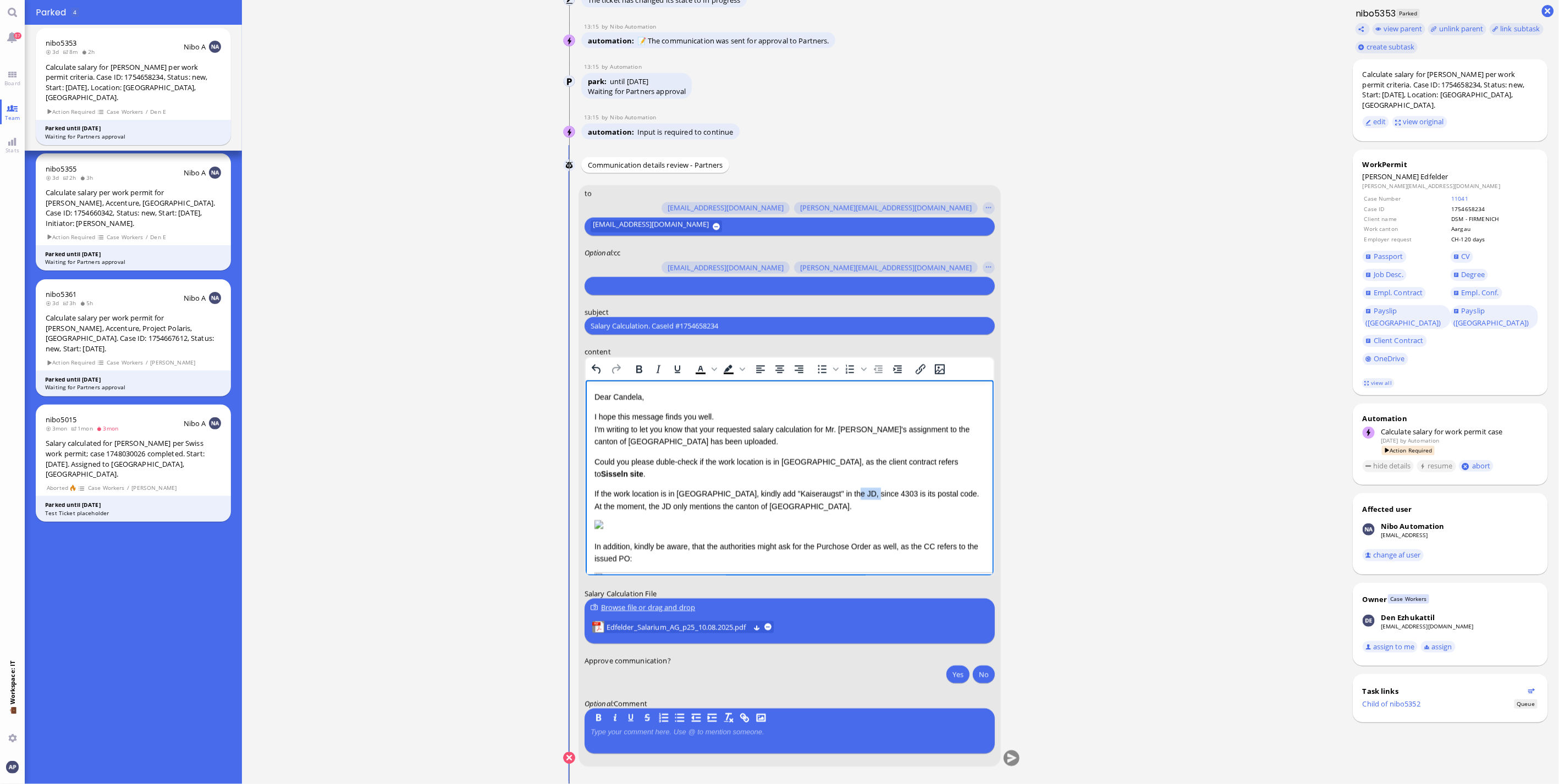
click at [849, 488] on p "If the work location is in [GEOGRAPHIC_DATA], kindly add "Kaiseraugst" in the J…" at bounding box center [789, 500] width 390 height 25
drag, startPoint x: 848, startPoint y: 484, endPoint x: 952, endPoint y: 475, distance: 104.4
click at [952, 488] on p "If the work location is in [GEOGRAPHIC_DATA], kindly add "Kaiseraugst" in the J…" at bounding box center [789, 500] width 390 height 25
click at [654, 491] on p "If the work location is in [GEOGRAPHIC_DATA], kindly add "Kaiseraugst" in the J…" at bounding box center [789, 500] width 390 height 25
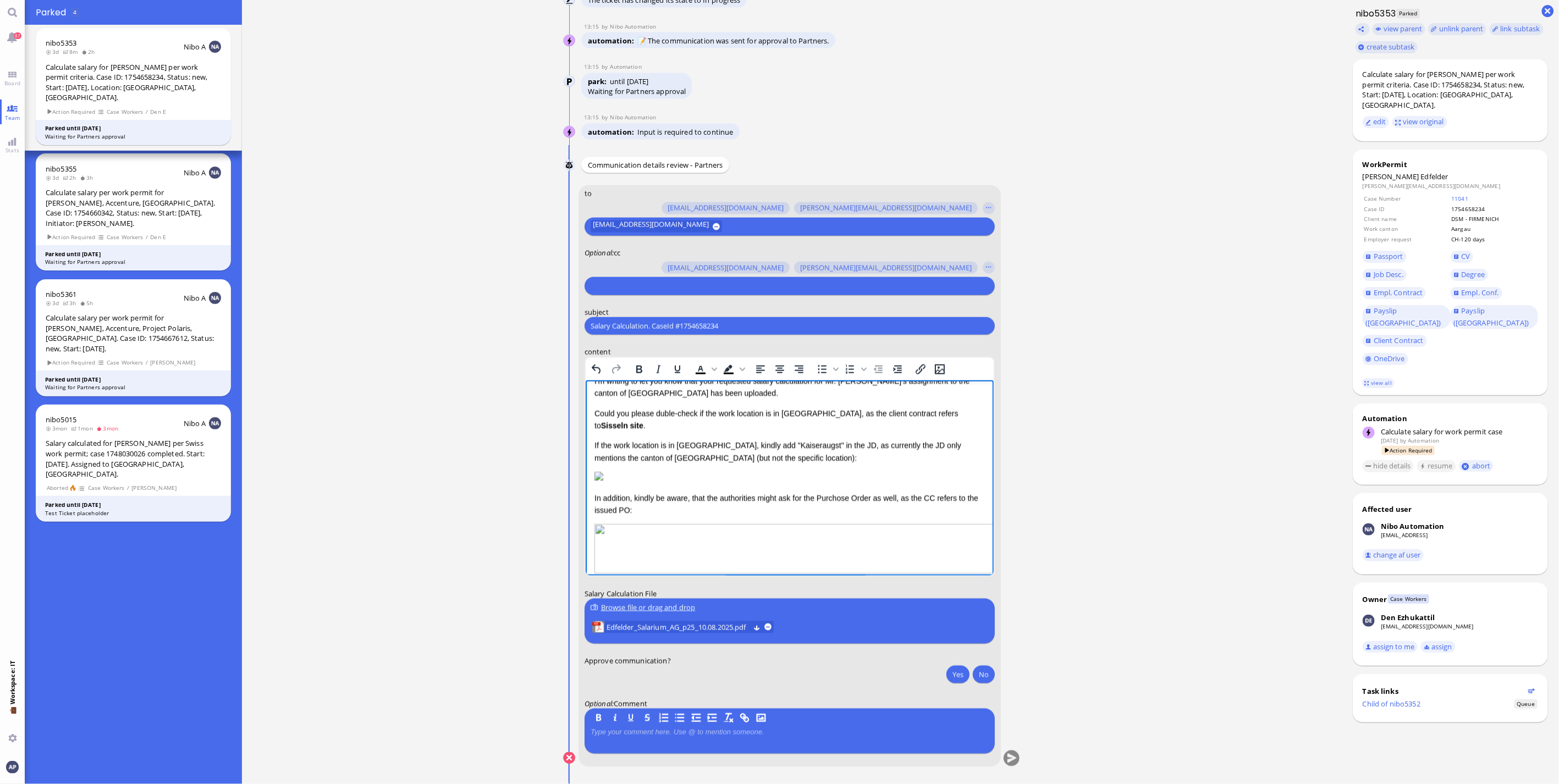
scroll to position [61, 0]
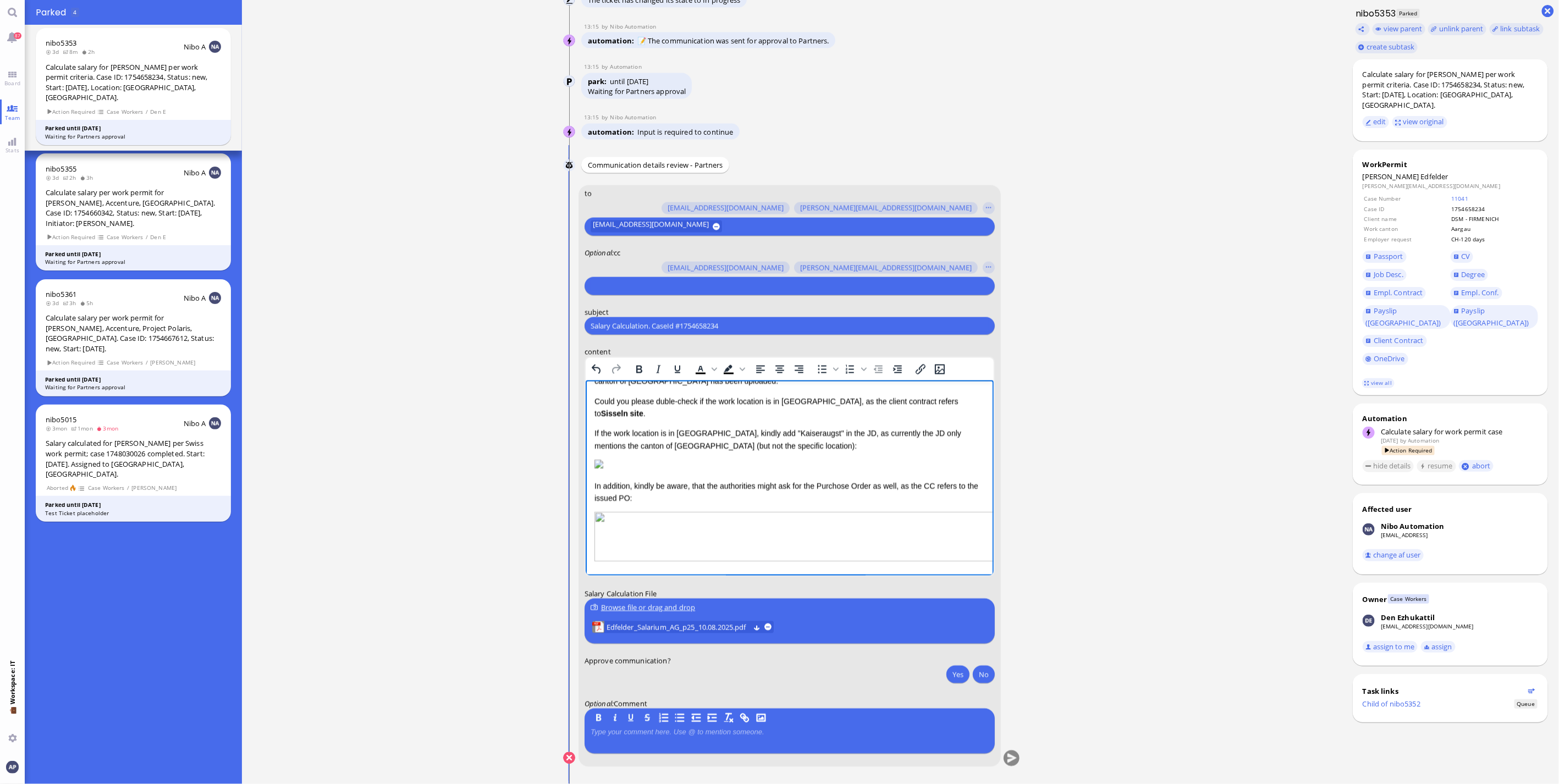
click at [639, 502] on div "Could you please duble-check if the work location is in [GEOGRAPHIC_DATA], as t…" at bounding box center [789, 496] width 390 height 202
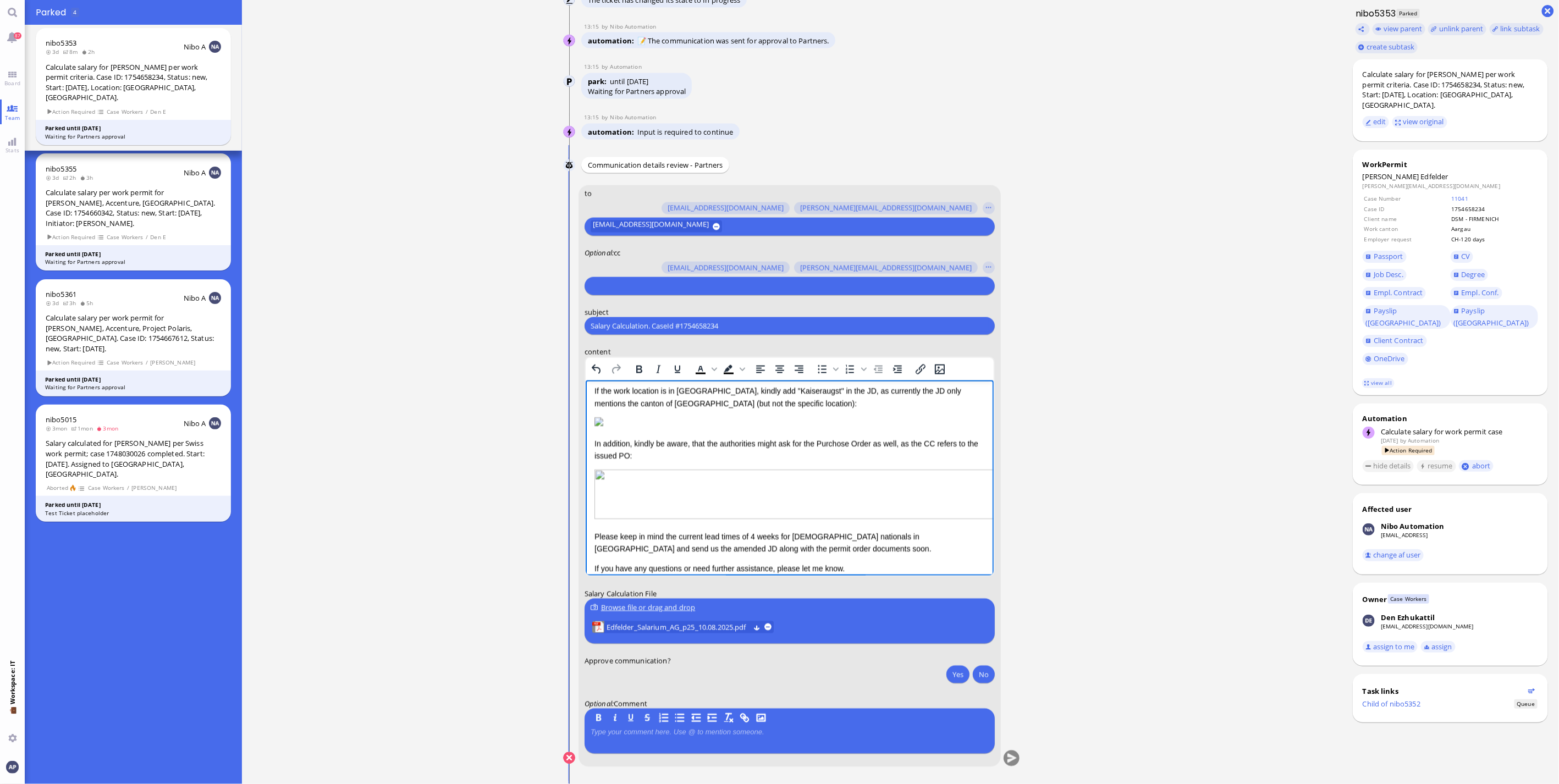
scroll to position [122, 0]
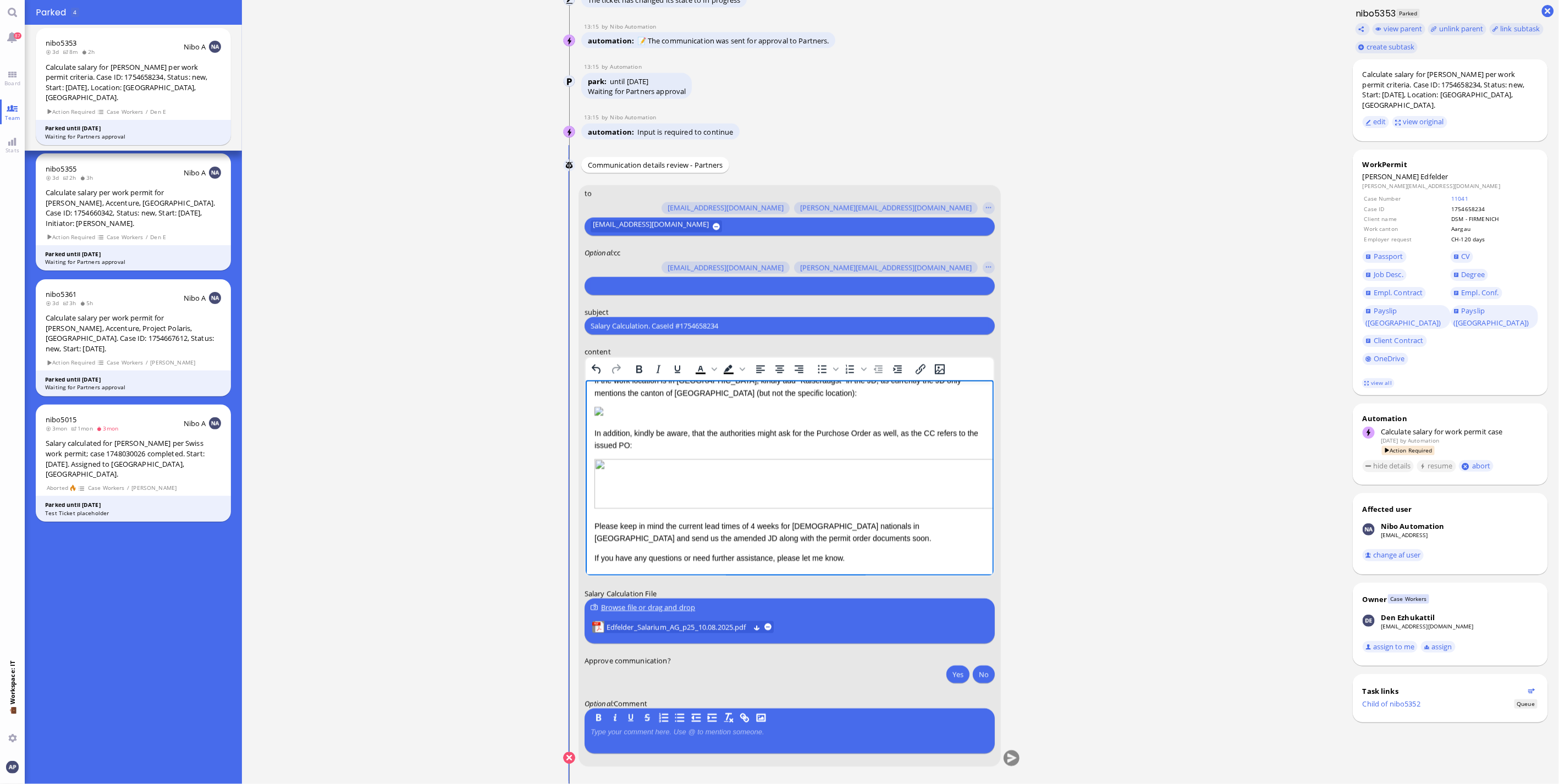
click at [594, 539] on p "Please keep in mind the current lead times of 4 weeks for [DEMOGRAPHIC_DATA] na…" at bounding box center [789, 532] width 390 height 25
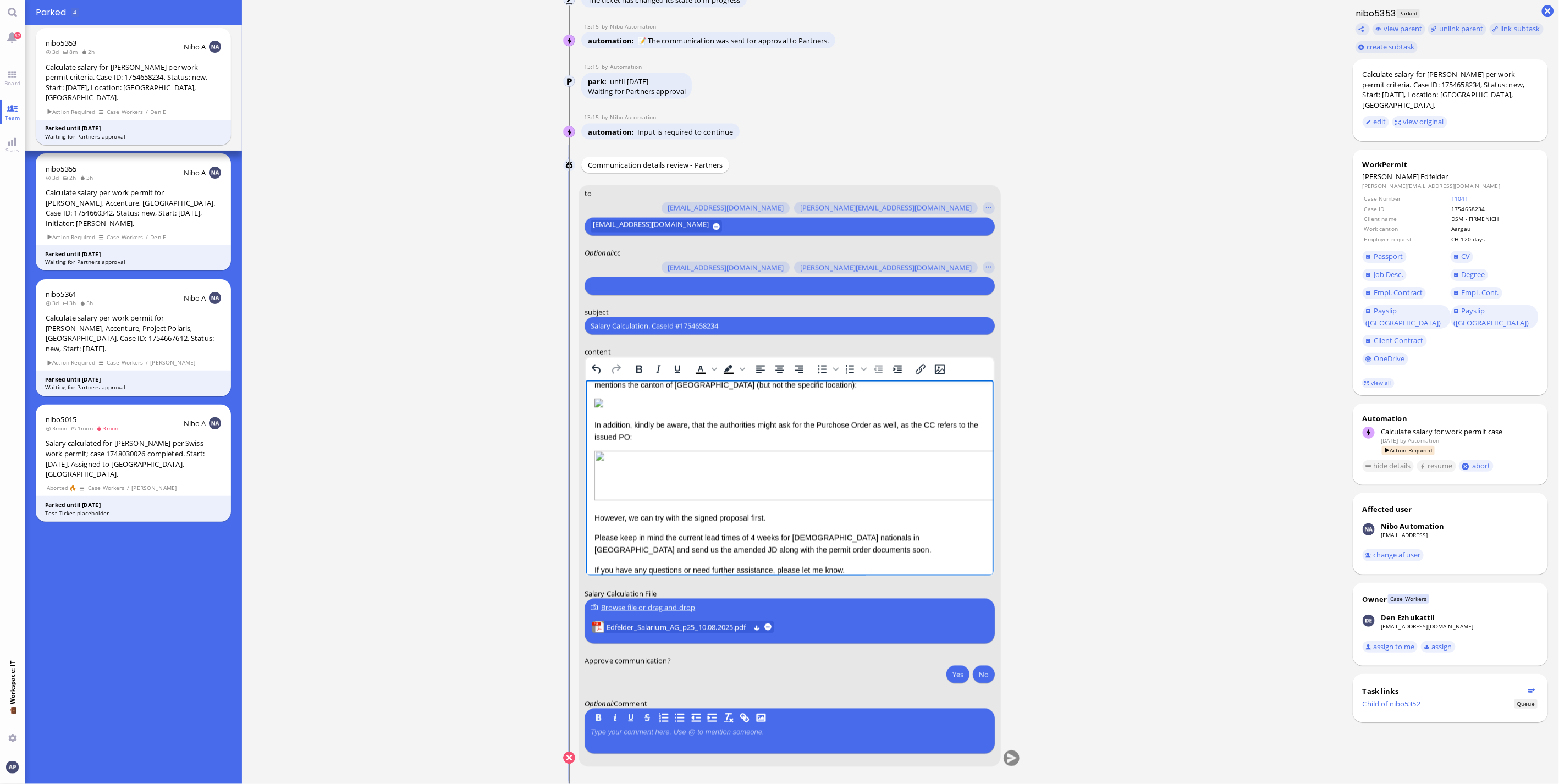
scroll to position [170, 0]
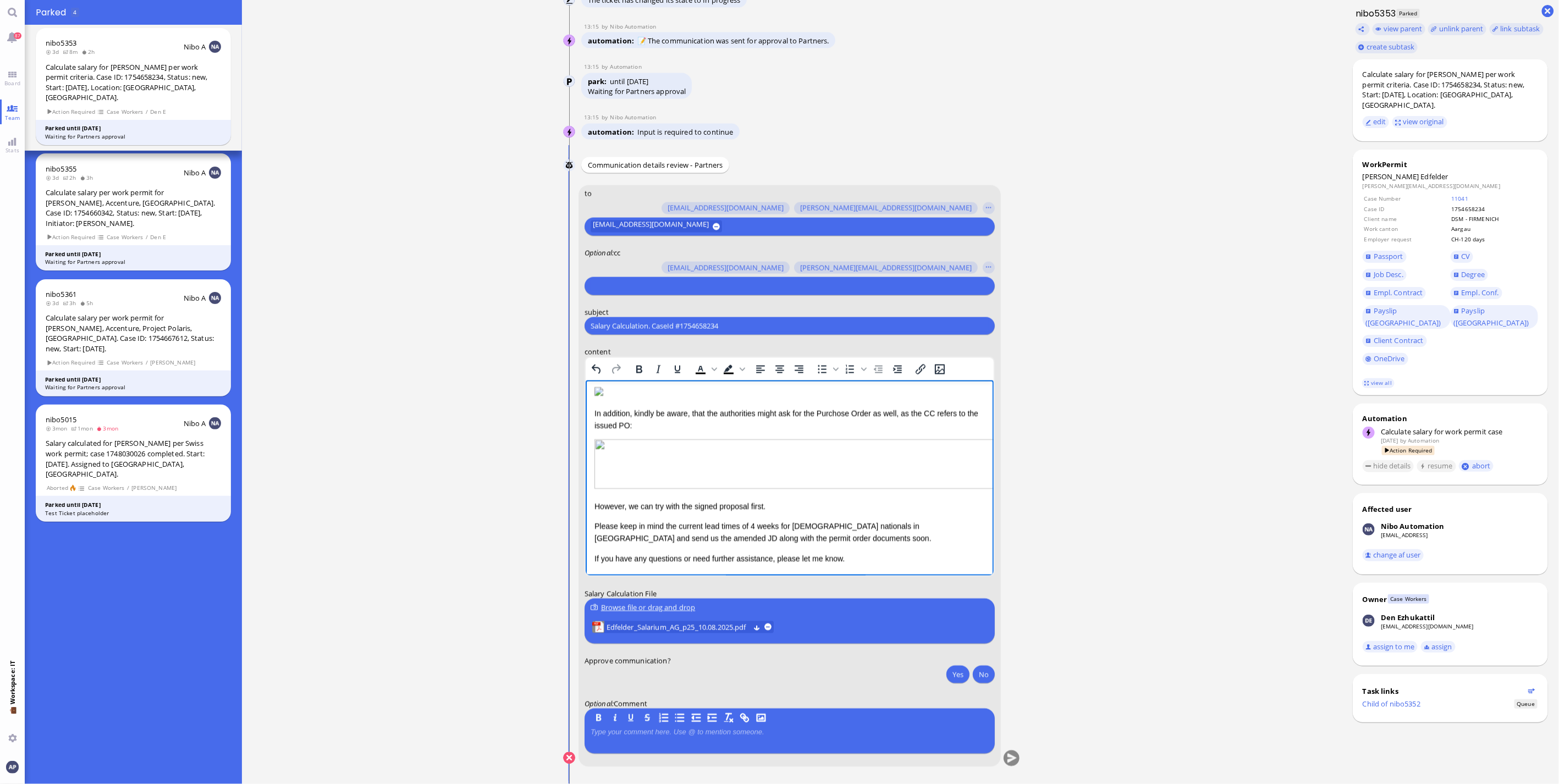
click at [646, 500] on p "However, we can try with the signed proposal first." at bounding box center [789, 506] width 390 height 12
click at [965, 671] on button "Yes" at bounding box center [958, 674] width 23 height 18
click at [1004, 752] on button "submit" at bounding box center [1012, 758] width 16 height 16
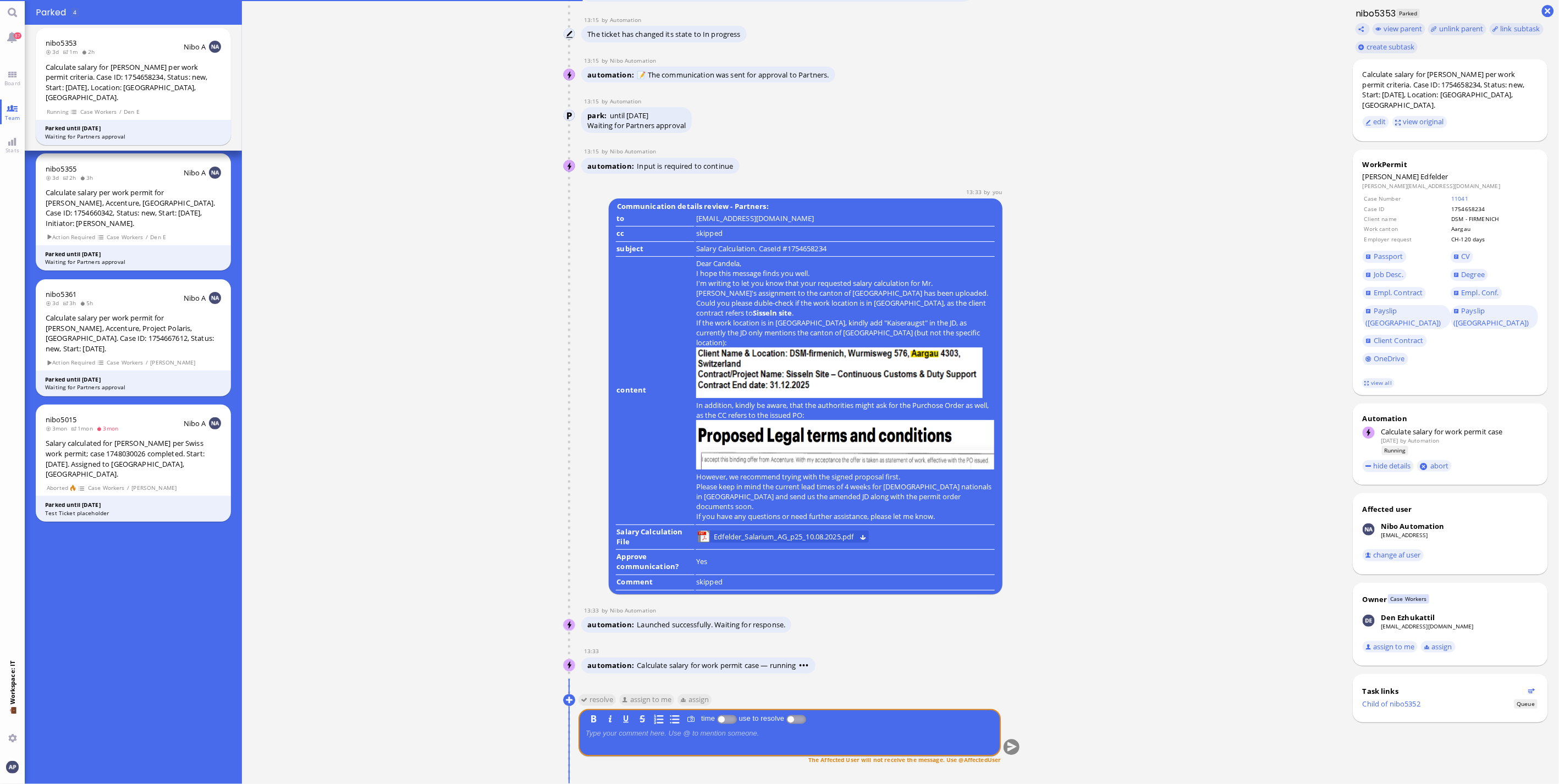
scroll to position [0, 0]
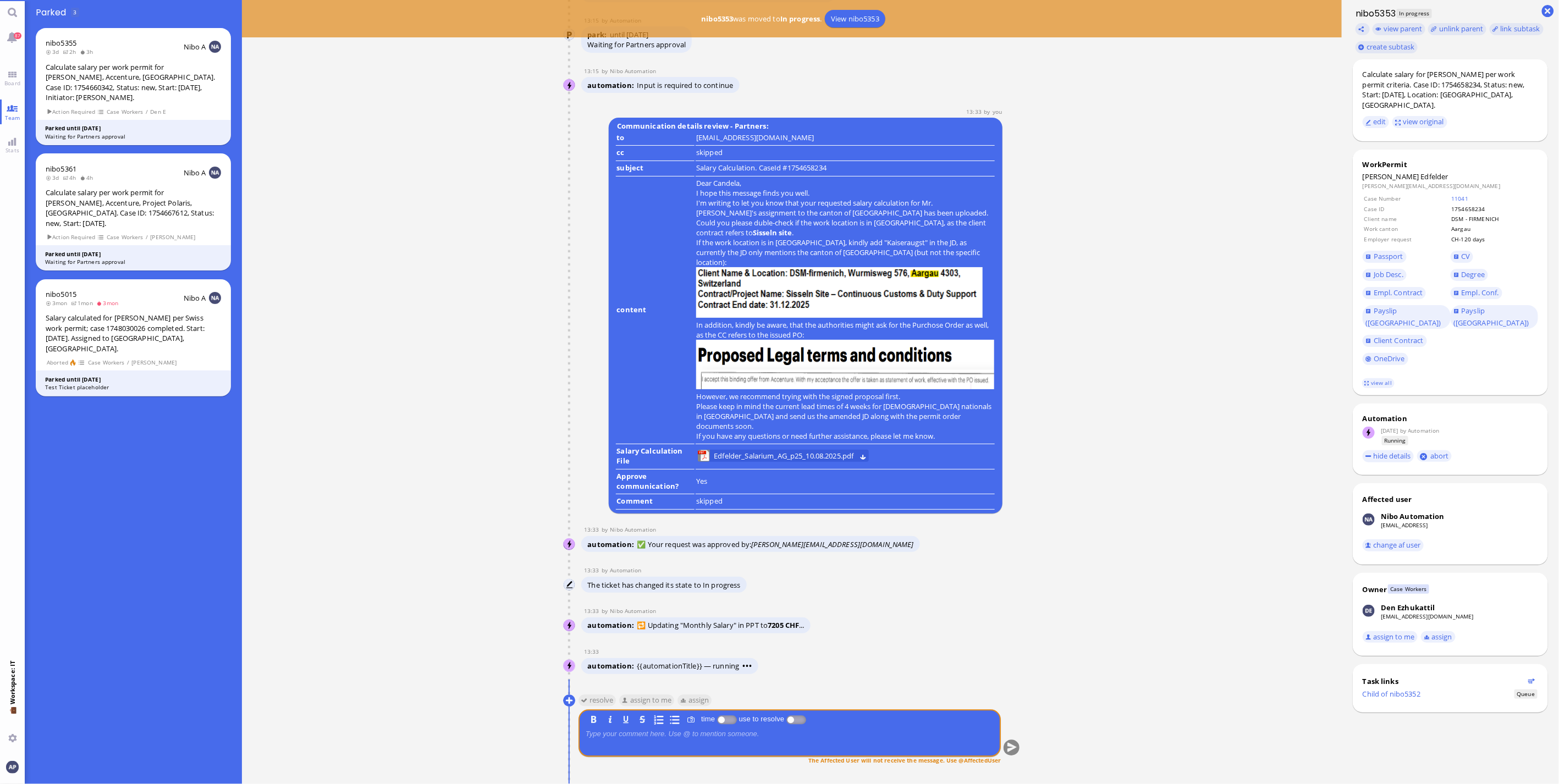
click at [600, 702] on button "resolve" at bounding box center [597, 701] width 38 height 12
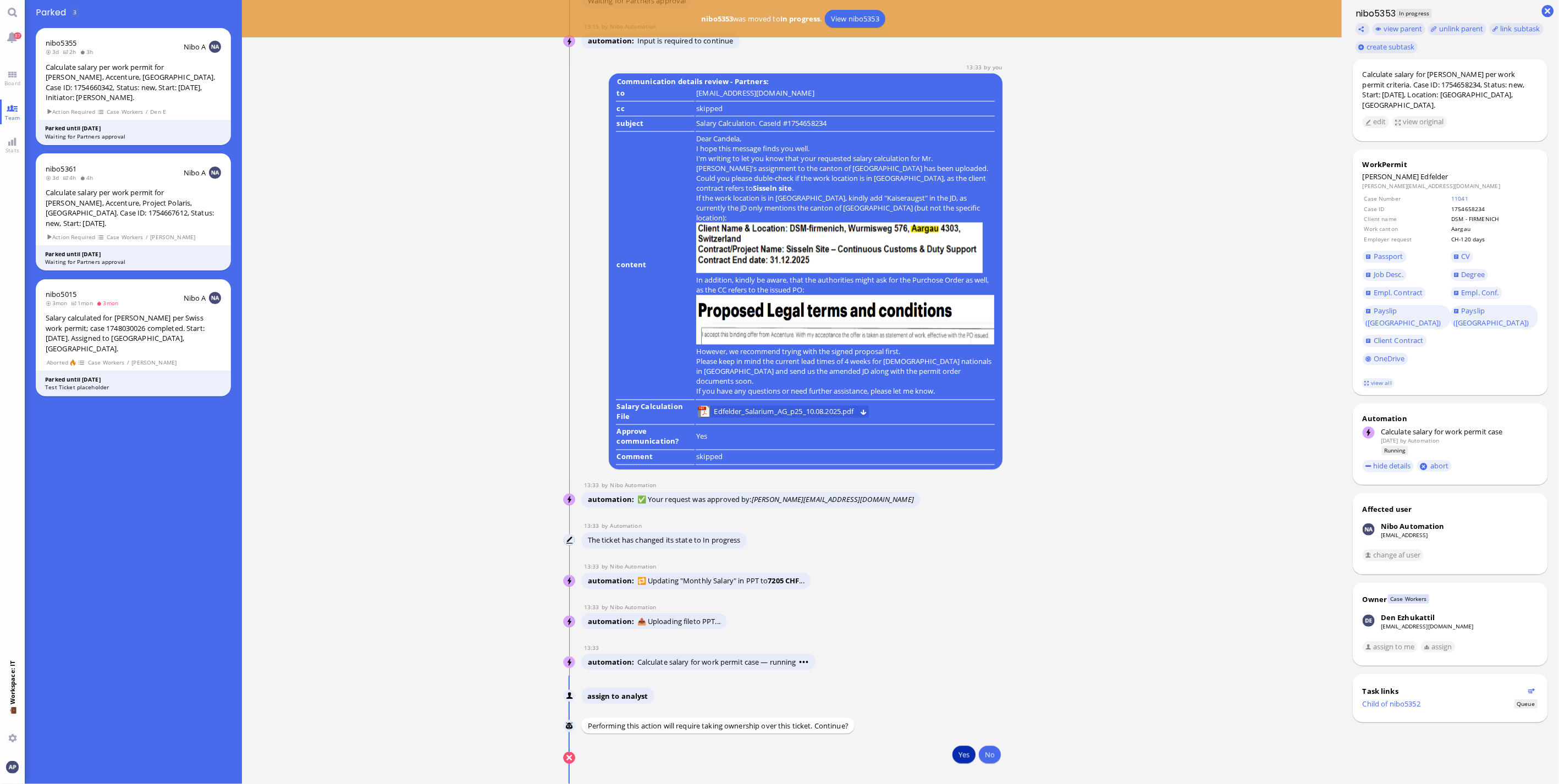
click at [954, 759] on button "Yes" at bounding box center [964, 755] width 23 height 18
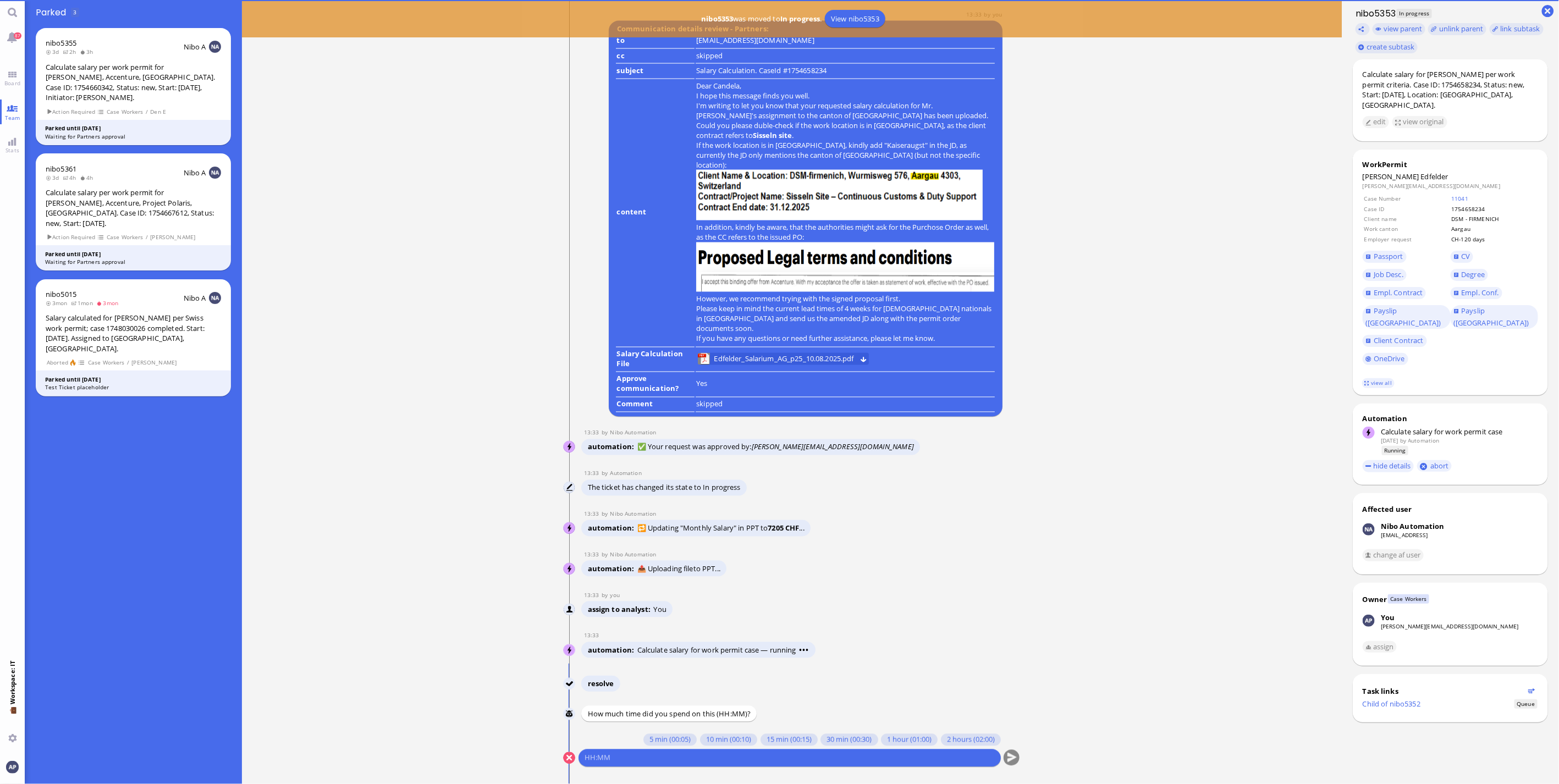
scroll to position [1, 0]
click at [701, 739] on button "10 min (00:10)" at bounding box center [729, 740] width 57 height 12
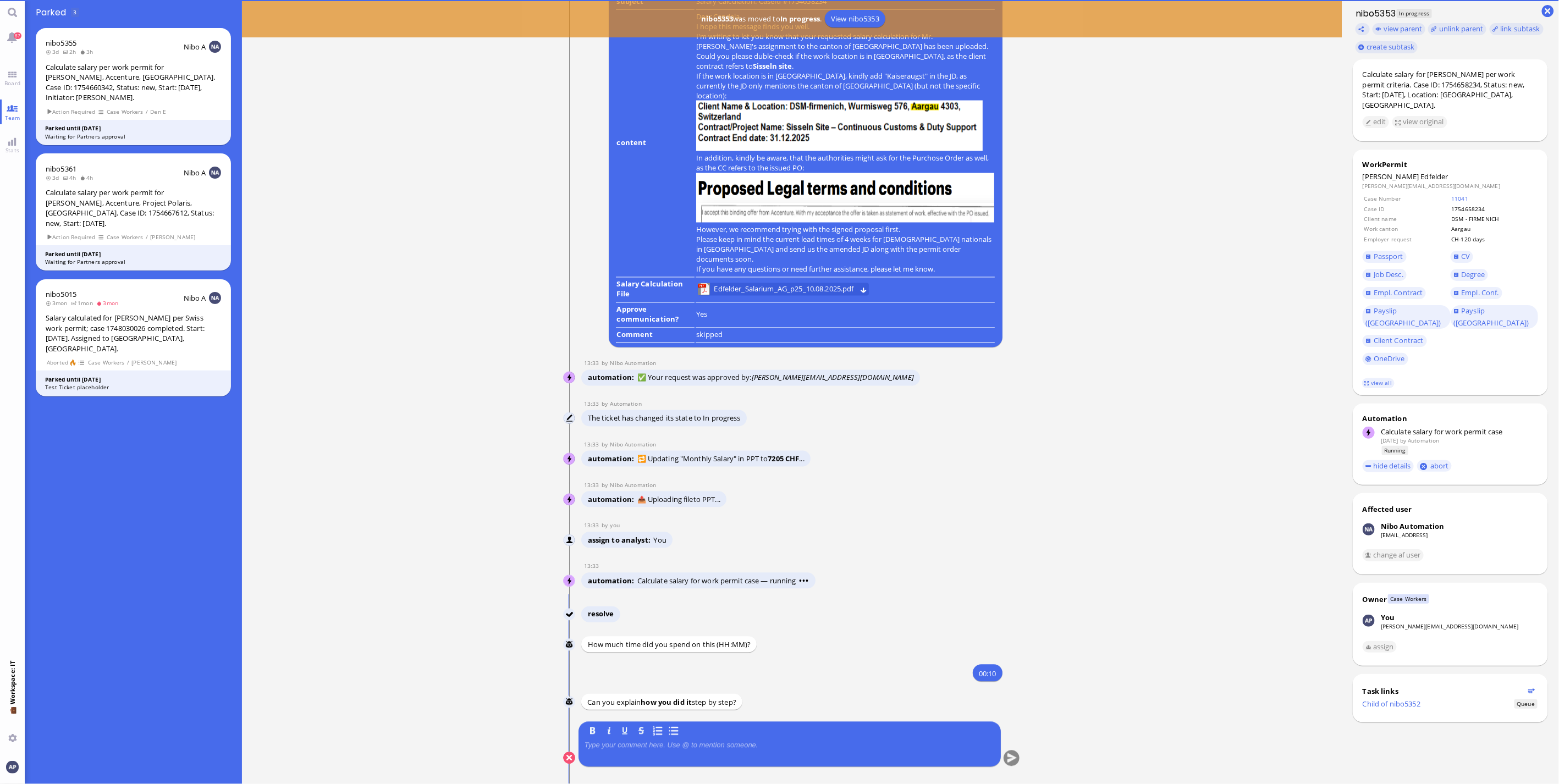
scroll to position [0, 0]
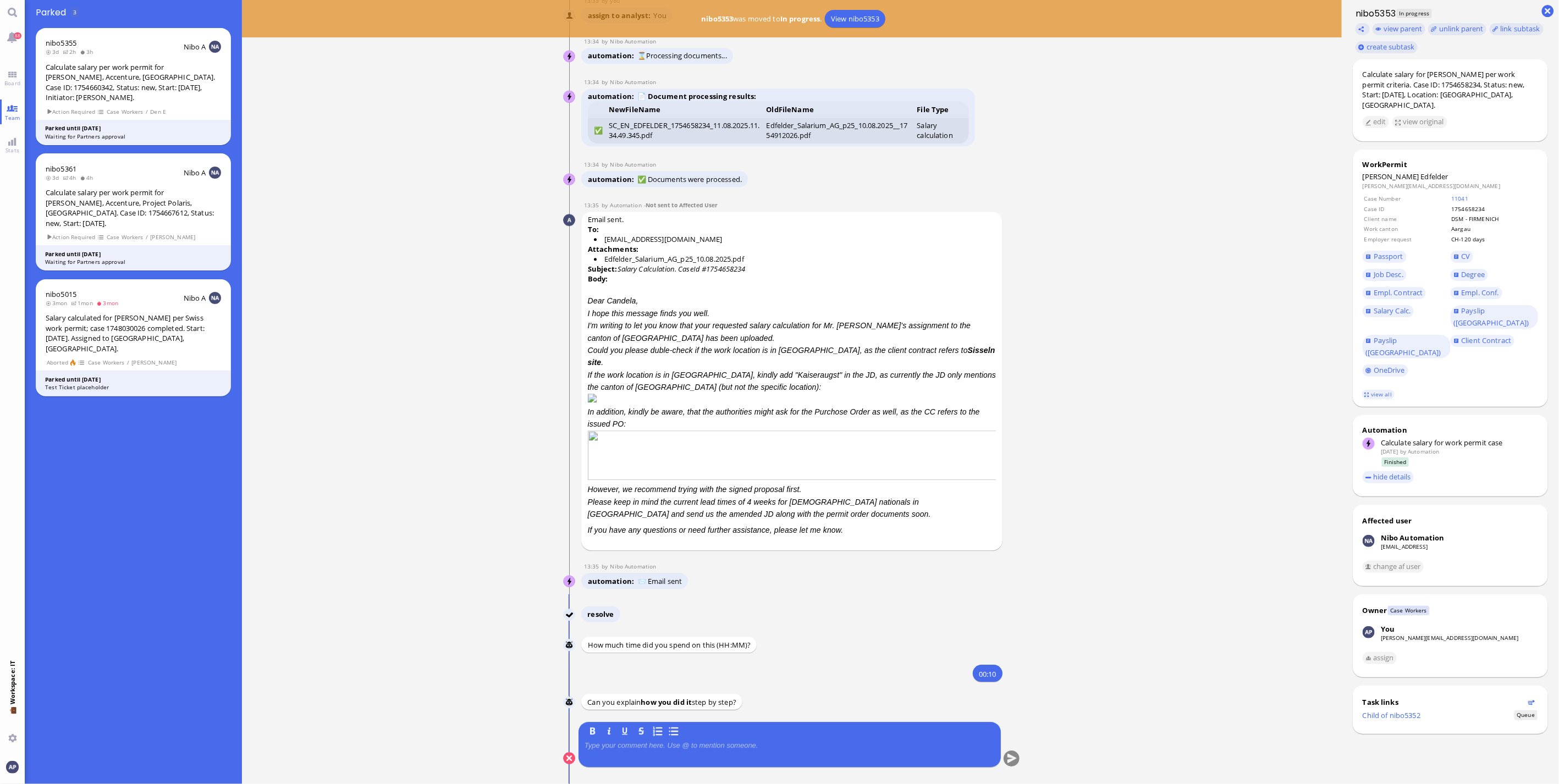
click at [710, 743] on p at bounding box center [790, 745] width 410 height 9
drag, startPoint x: 10, startPoint y: 71, endPoint x: 12, endPoint y: 86, distance: 15.1
click at [10, 71] on link "Board" at bounding box center [12, 78] width 25 height 25
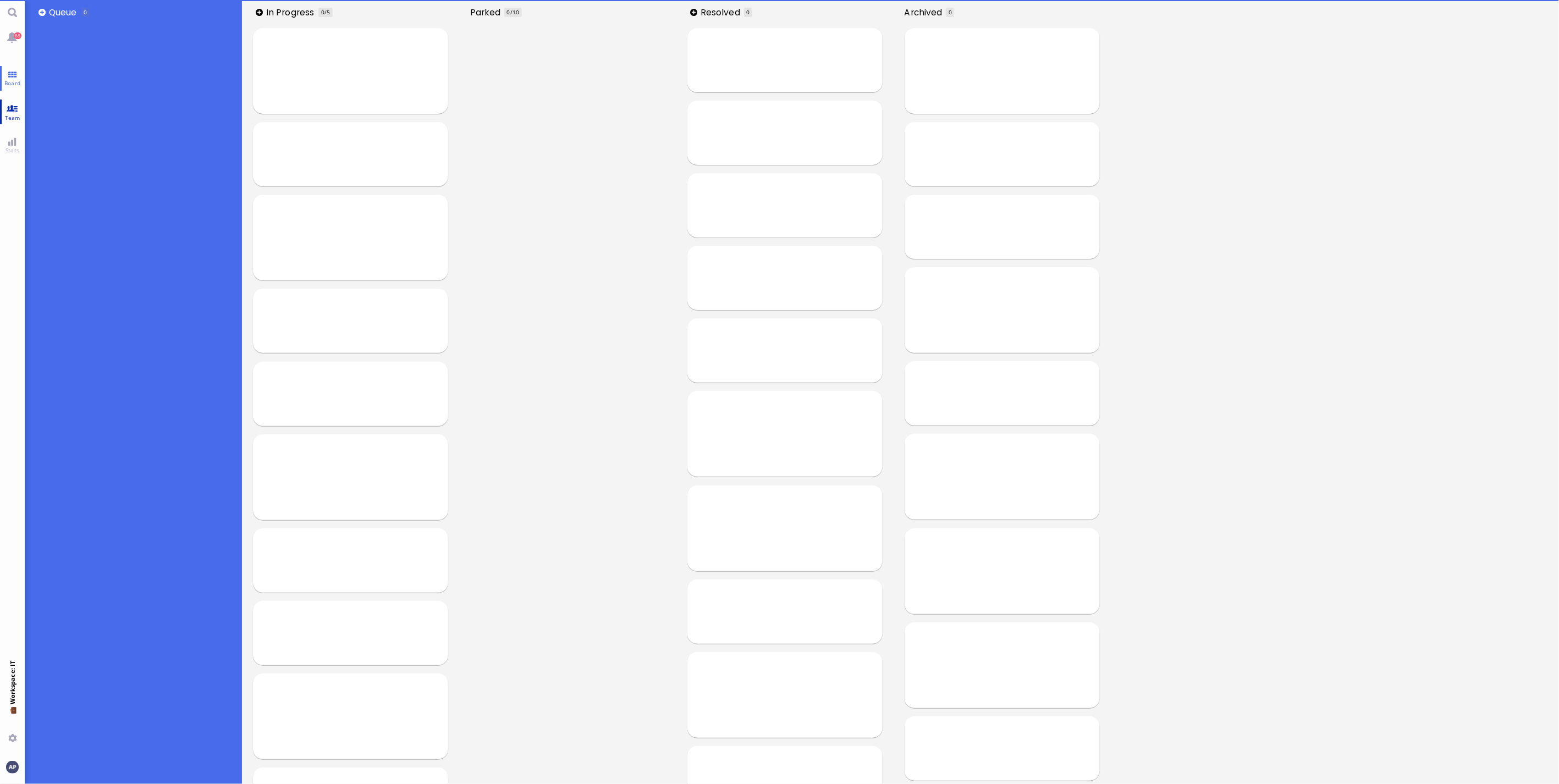
click at [13, 106] on link "Team" at bounding box center [12, 111] width 25 height 25
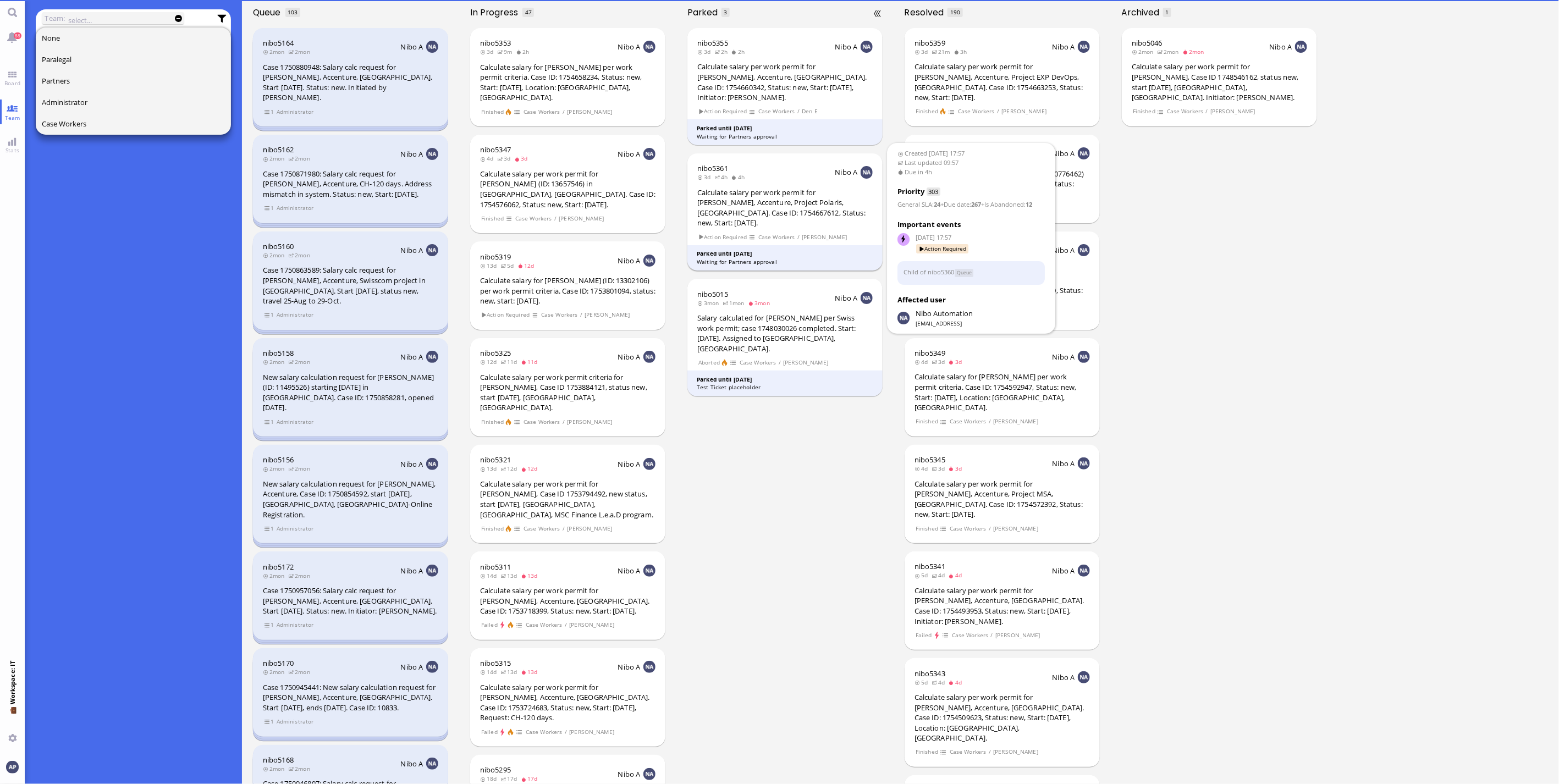
click at [801, 187] on div "Calculate salary per work permit for [PERSON_NAME], Accenture, Project Polaris,…" at bounding box center [785, 208] width 175 height 41
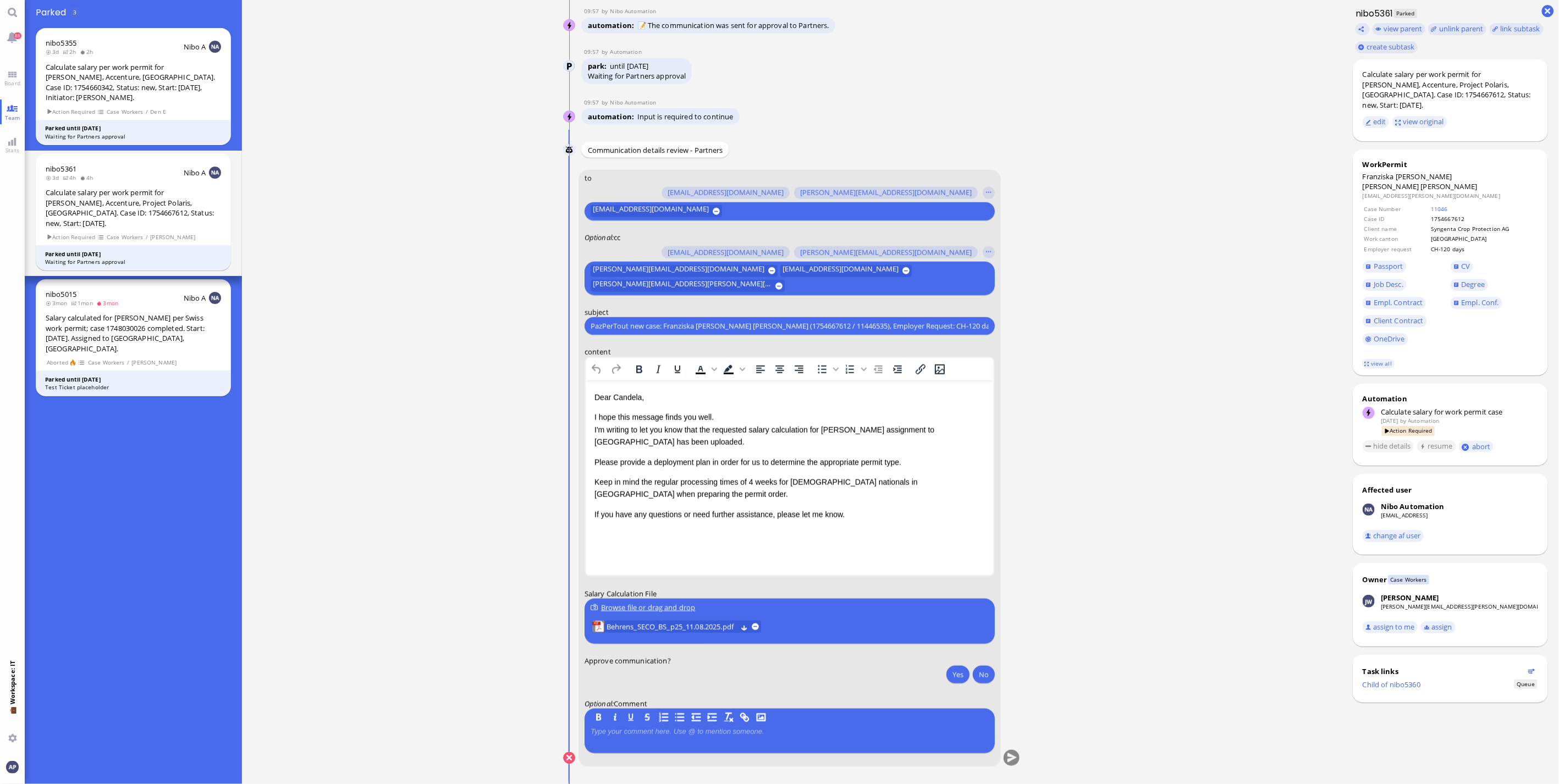
drag, startPoint x: 442, startPoint y: 630, endPoint x: 539, endPoint y: 628, distance: 97.0
click at [442, 630] on ticket "[DATE] 17:57 by Automation Automation Calculate eligible salary for work permit…" at bounding box center [792, 392] width 1100 height 784
click at [673, 625] on span "Behrens_SECO_BS_p25_11.08.2025.pdf" at bounding box center [672, 628] width 130 height 12
click at [642, 624] on span "Behrens_SECO_BS_p25_11.08.2025.pdf" at bounding box center [672, 628] width 130 height 12
click at [950, 678] on button "Yes" at bounding box center [958, 674] width 23 height 18
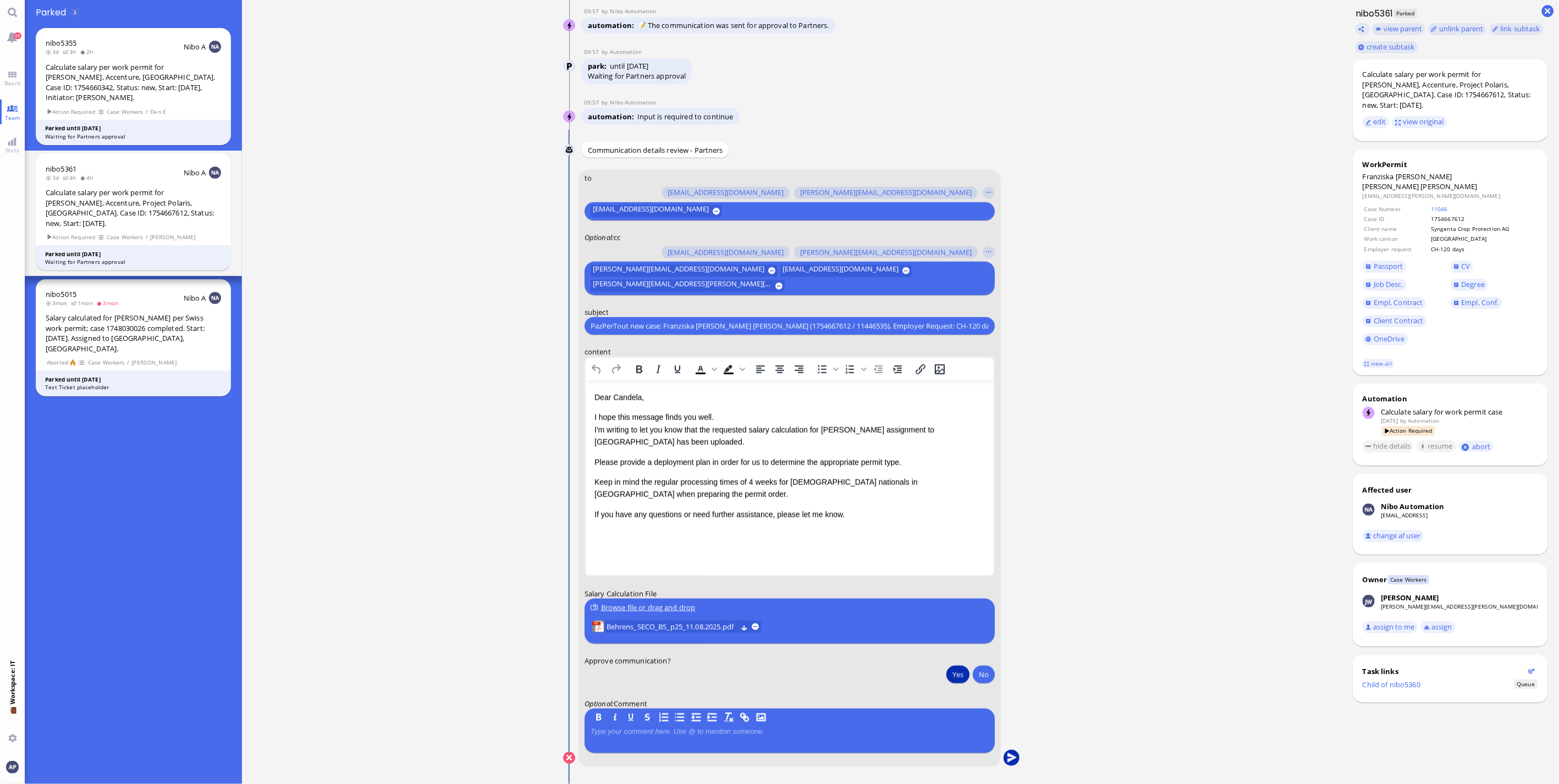
click at [1010, 758] on button "submit" at bounding box center [1012, 758] width 16 height 16
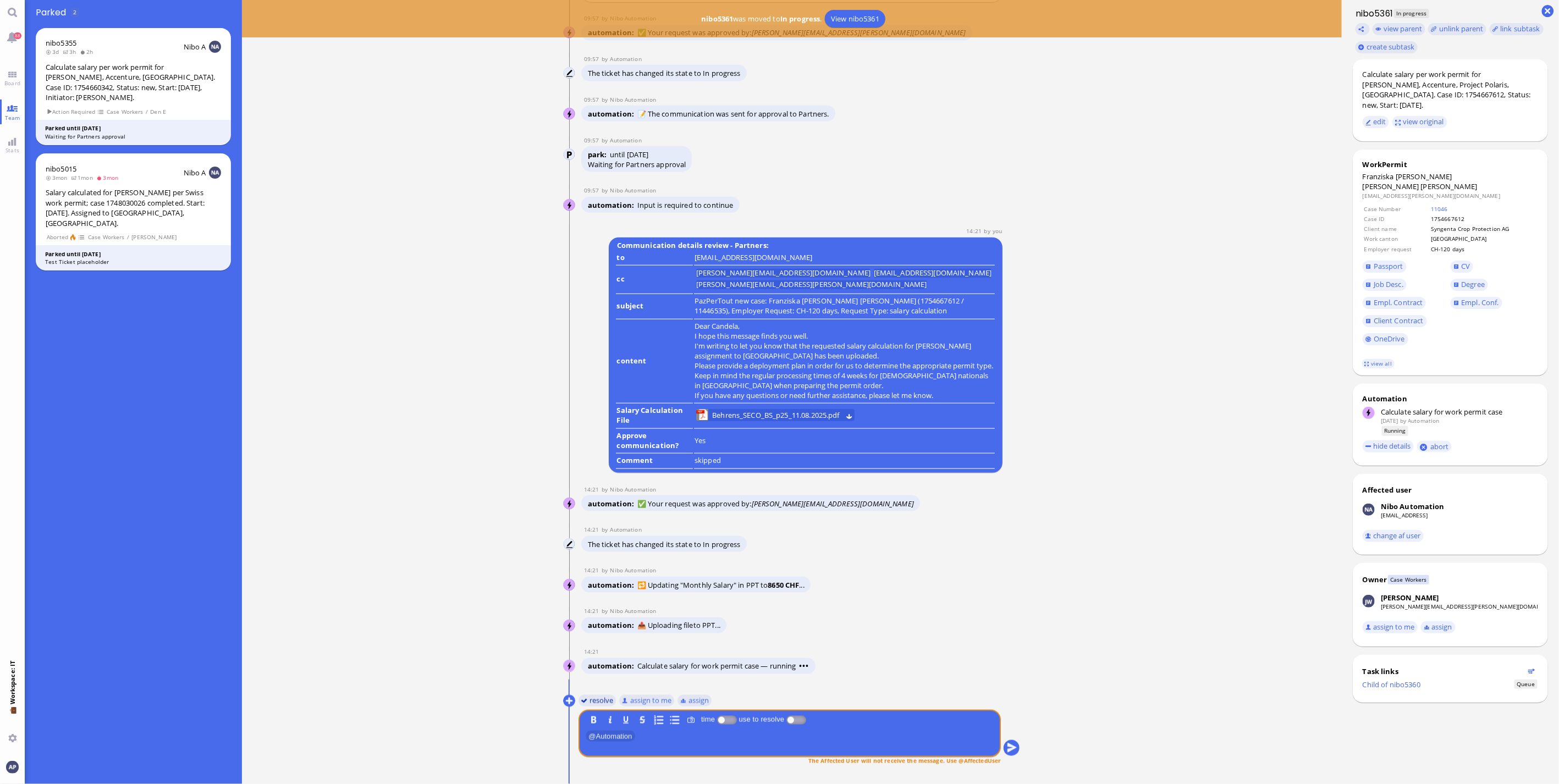
click at [604, 698] on button "resolve" at bounding box center [597, 701] width 38 height 12
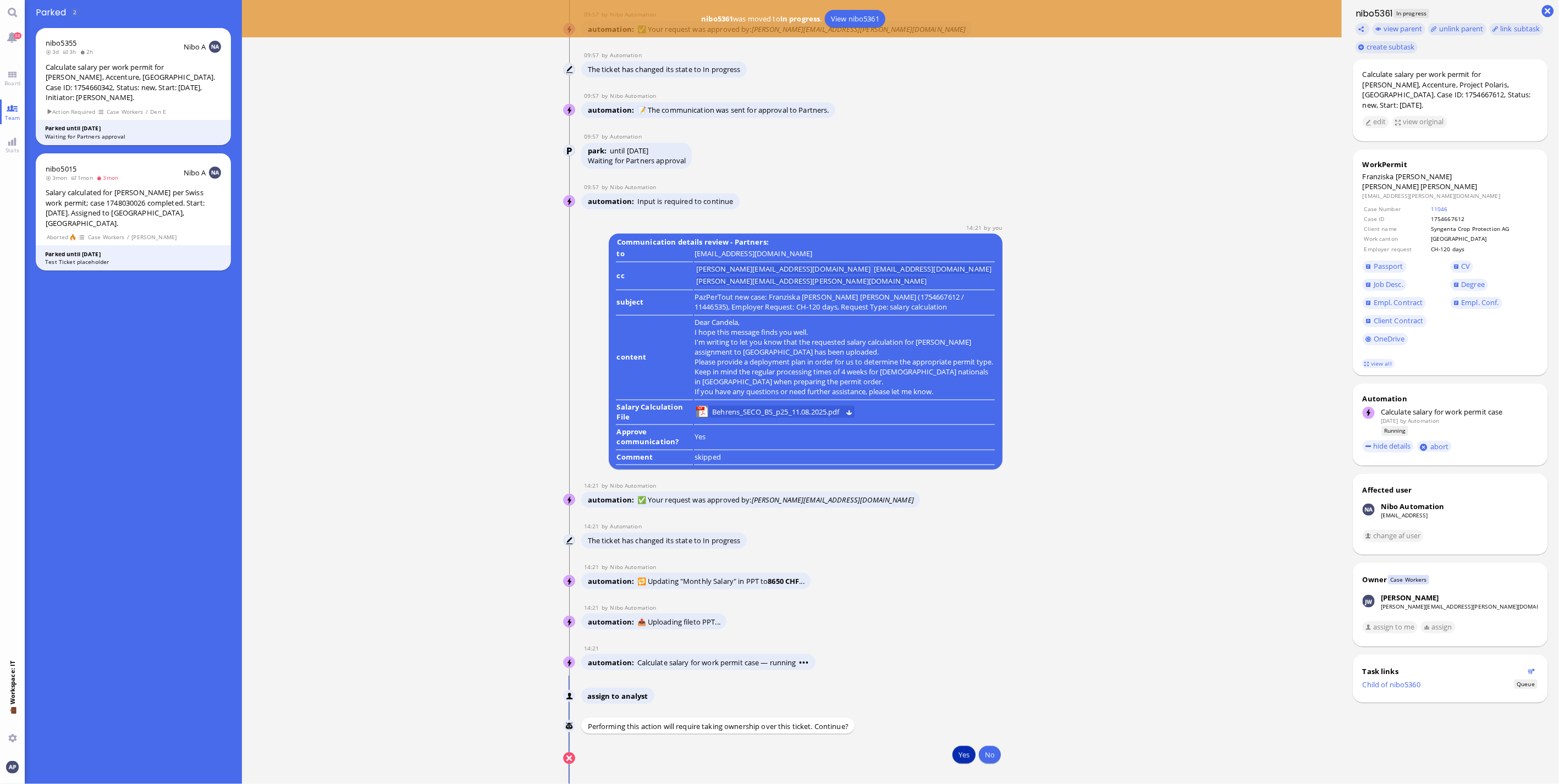
click at [953, 760] on button "Yes" at bounding box center [964, 755] width 23 height 18
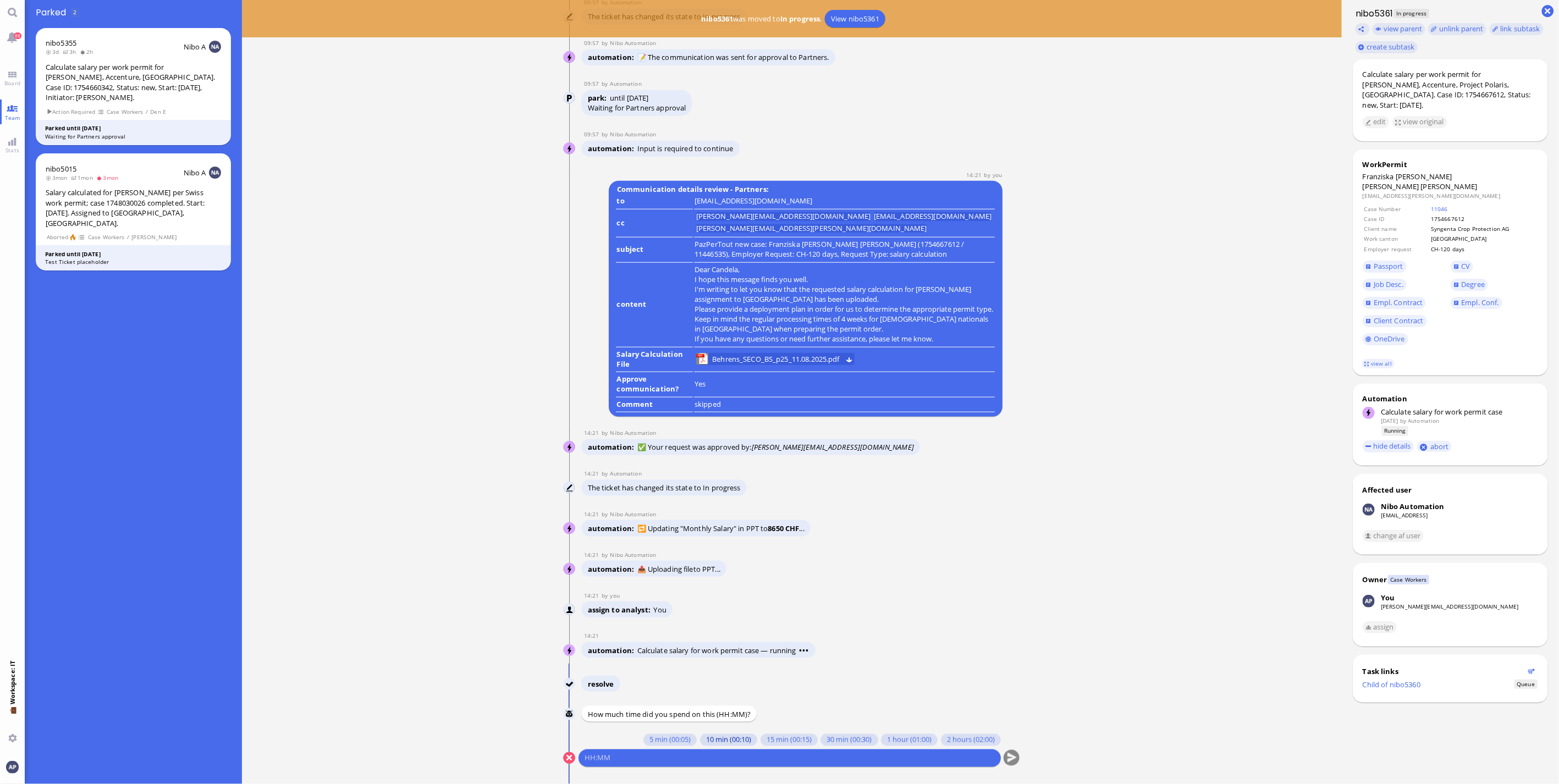
click at [718, 740] on button "10 min (00:10)" at bounding box center [729, 740] width 57 height 12
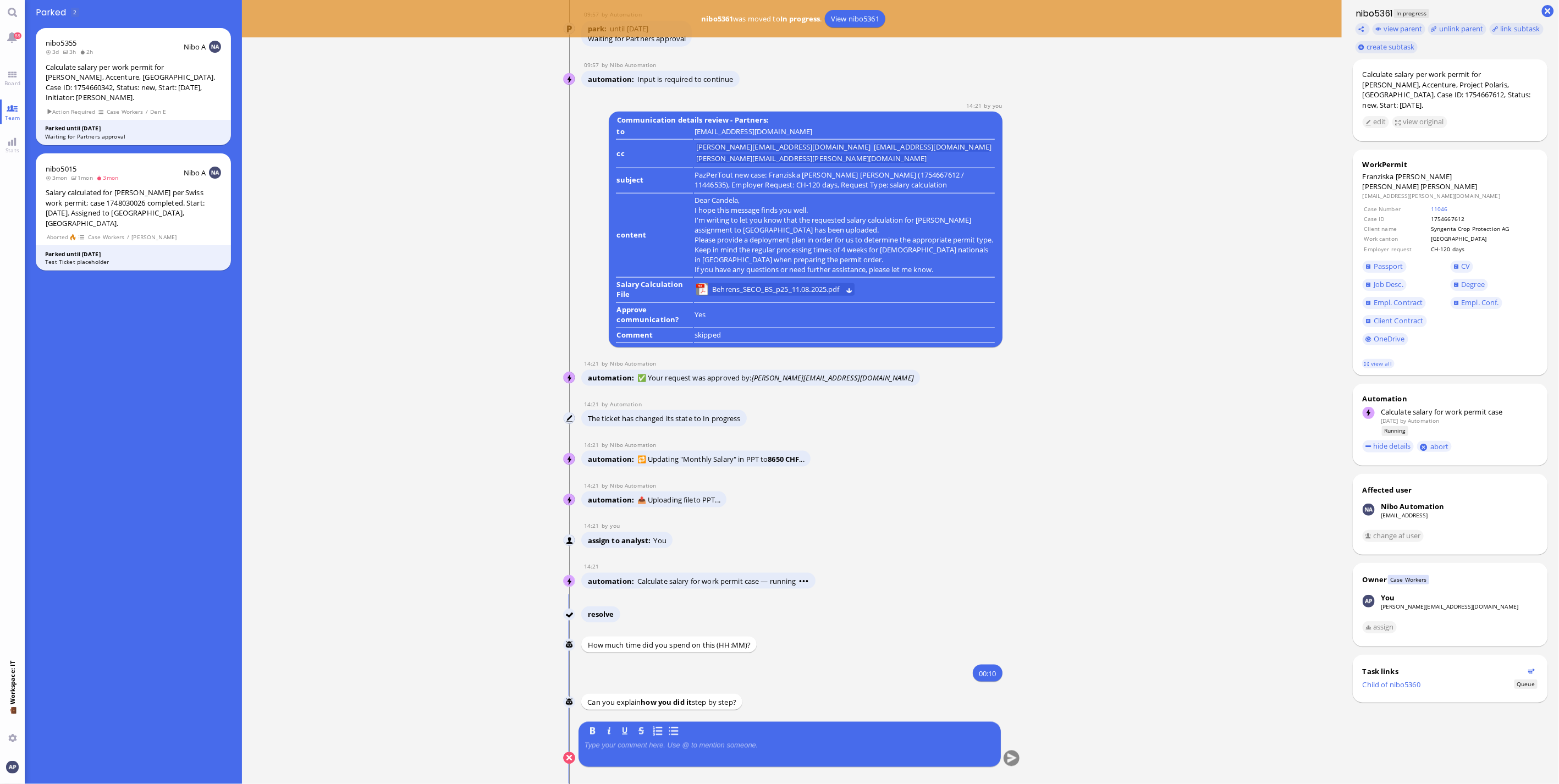
click at [614, 748] on p at bounding box center [790, 745] width 410 height 9
click at [1008, 761] on button "submit" at bounding box center [1012, 758] width 16 height 16
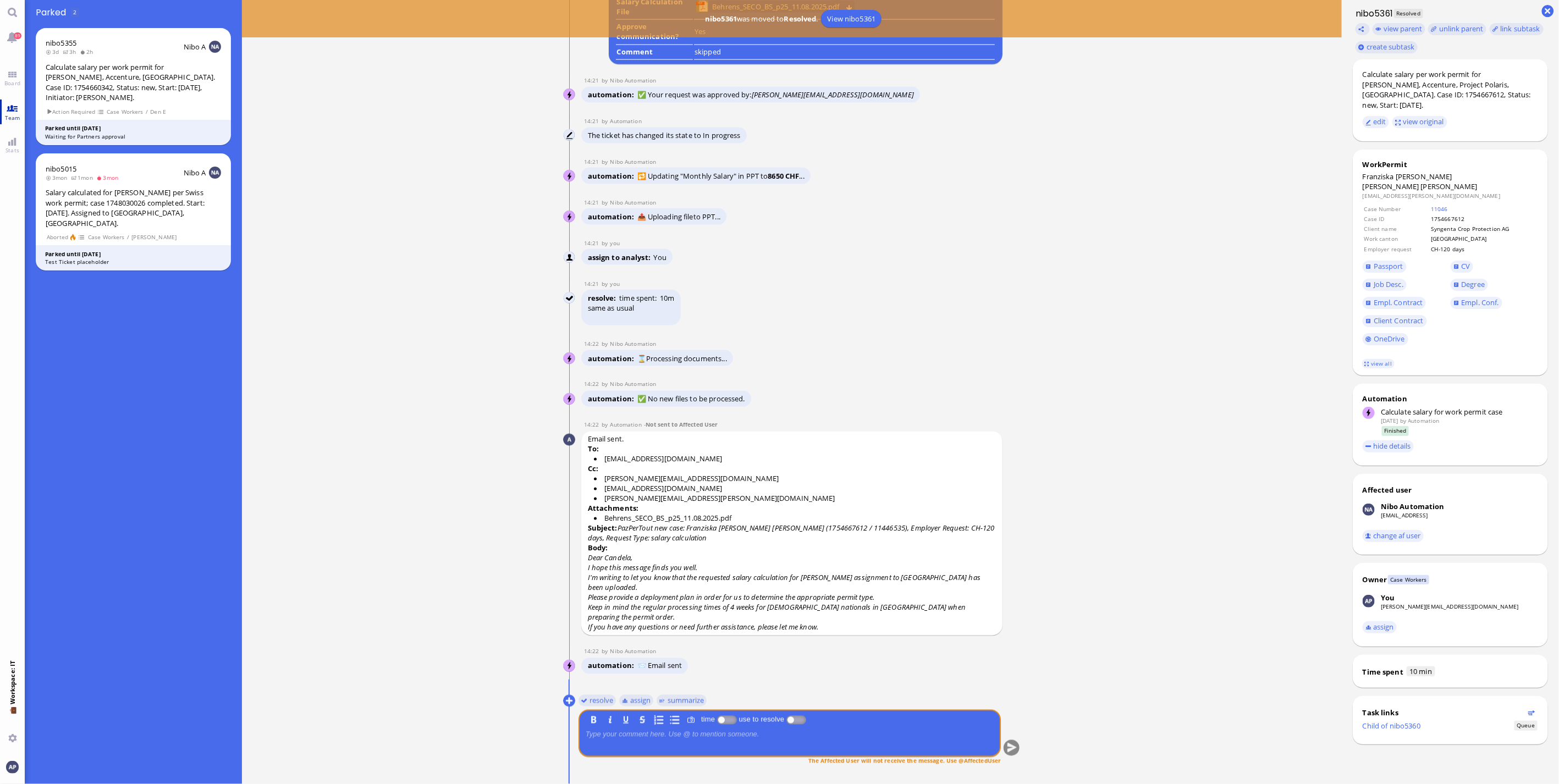
drag, startPoint x: 14, startPoint y: 79, endPoint x: 14, endPoint y: 113, distance: 34.0
click at [14, 79] on span "Board" at bounding box center [12, 83] width 21 height 8
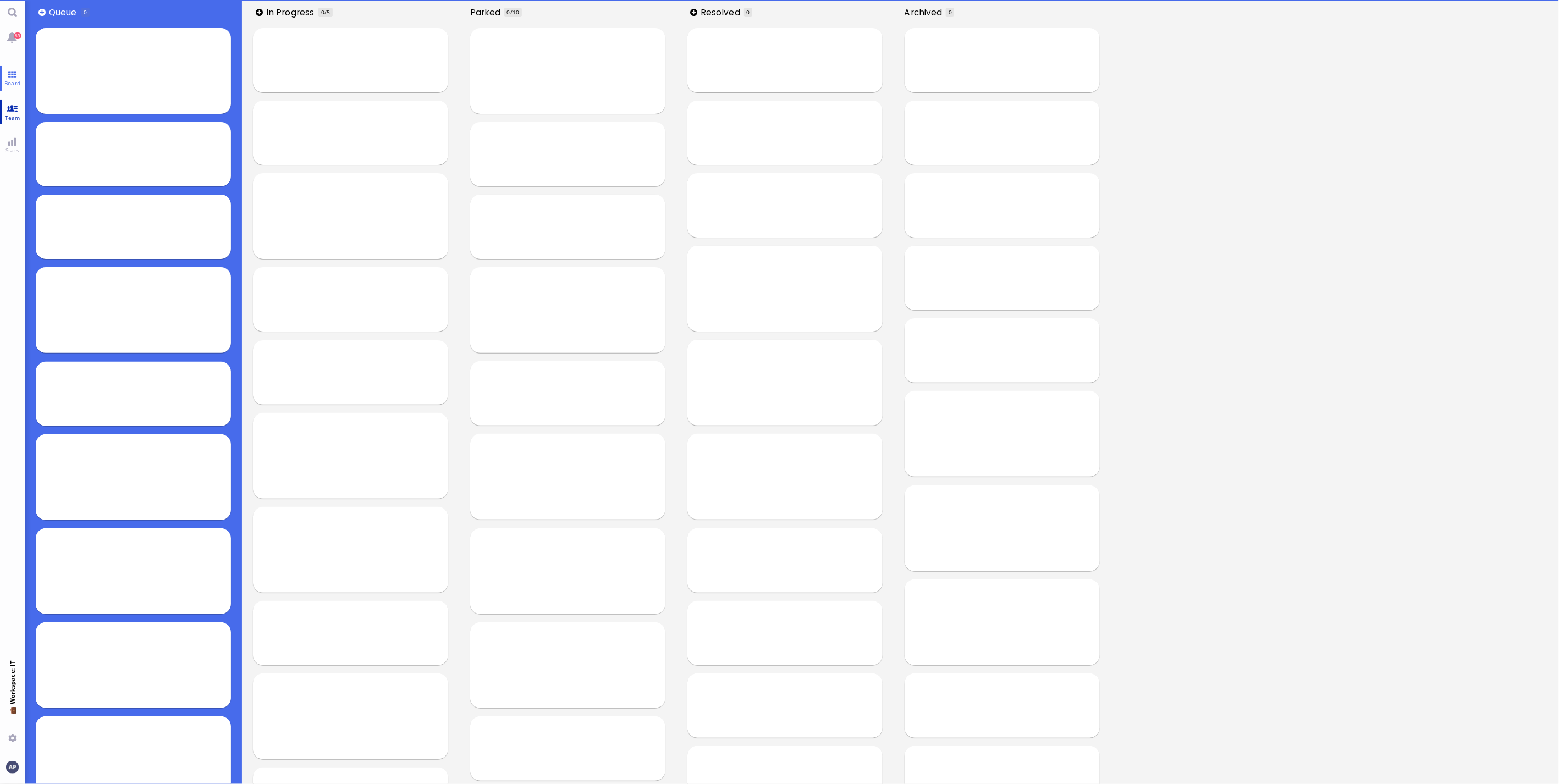
click at [14, 114] on span "Team" at bounding box center [13, 117] width 21 height 8
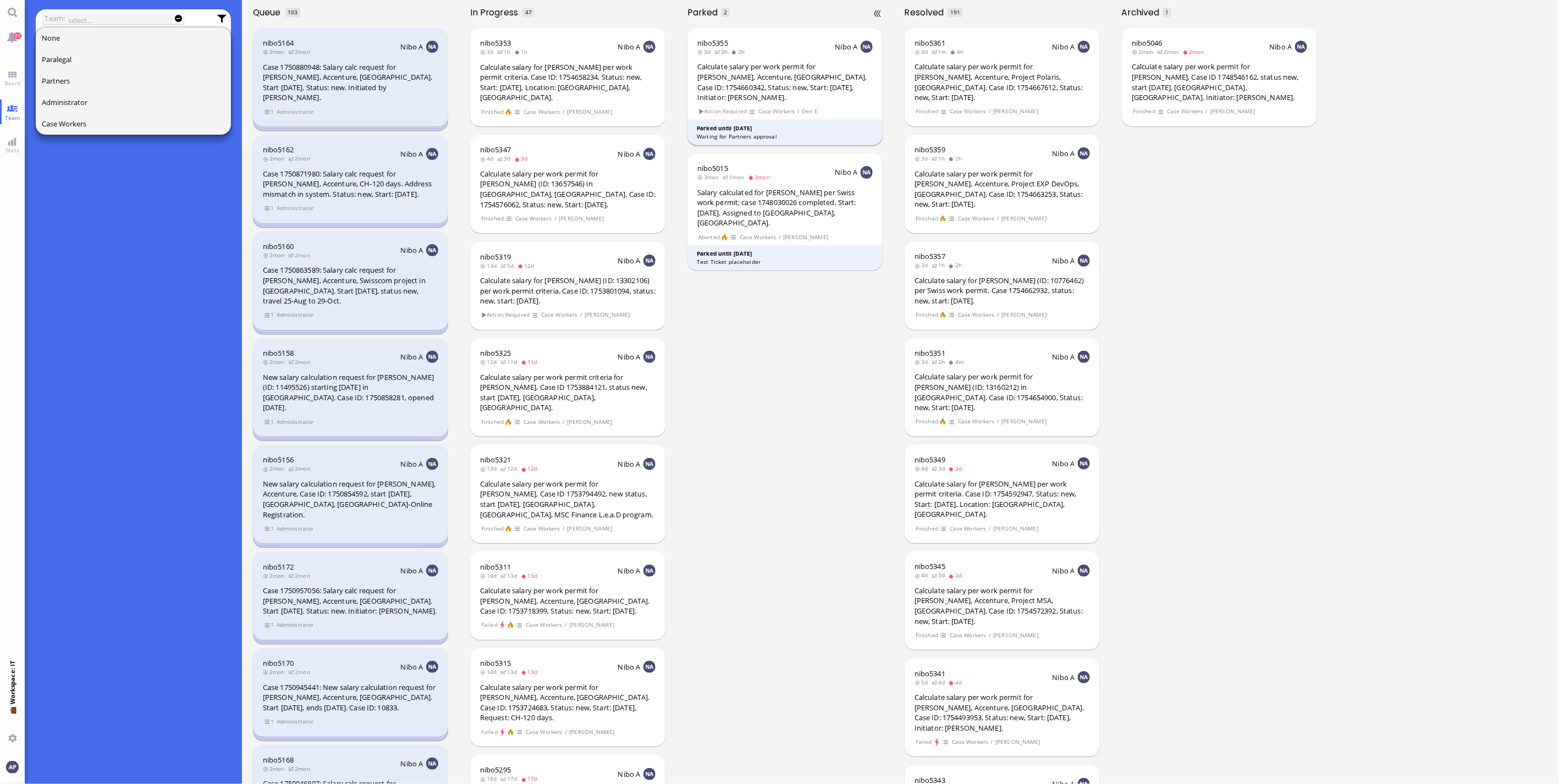
click at [801, 105] on section "Action Required Case Workers / Den E" at bounding box center [785, 110] width 175 height 10
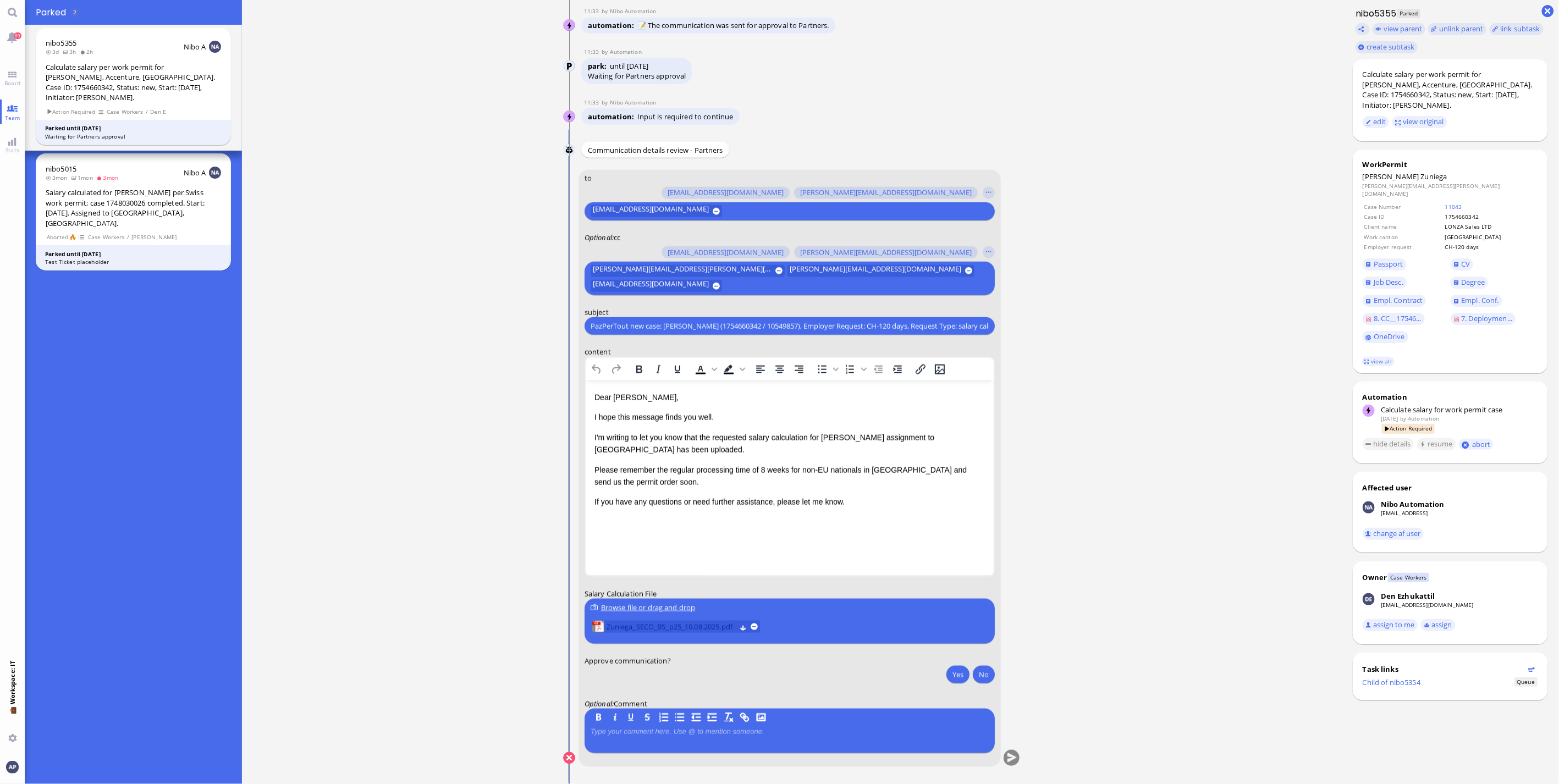
click at [691, 625] on span "Zuniega_SECO_BS_p25_10.08.2025.pdf" at bounding box center [671, 628] width 129 height 12
click at [946, 668] on button "Yes" at bounding box center [958, 674] width 23 height 18
click at [1010, 758] on button "submit" at bounding box center [1012, 758] width 16 height 16
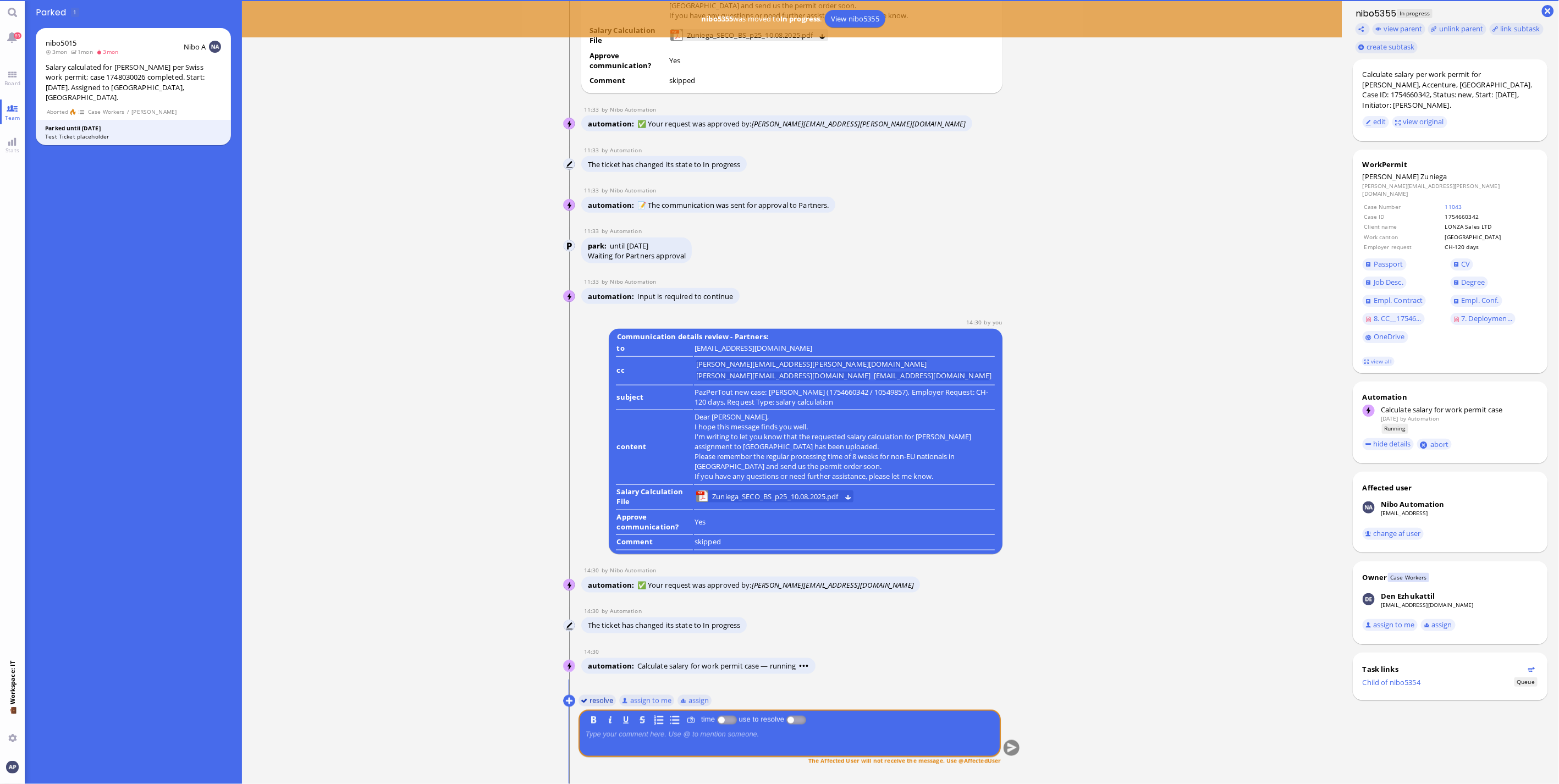
click at [599, 701] on button "resolve" at bounding box center [597, 701] width 38 height 12
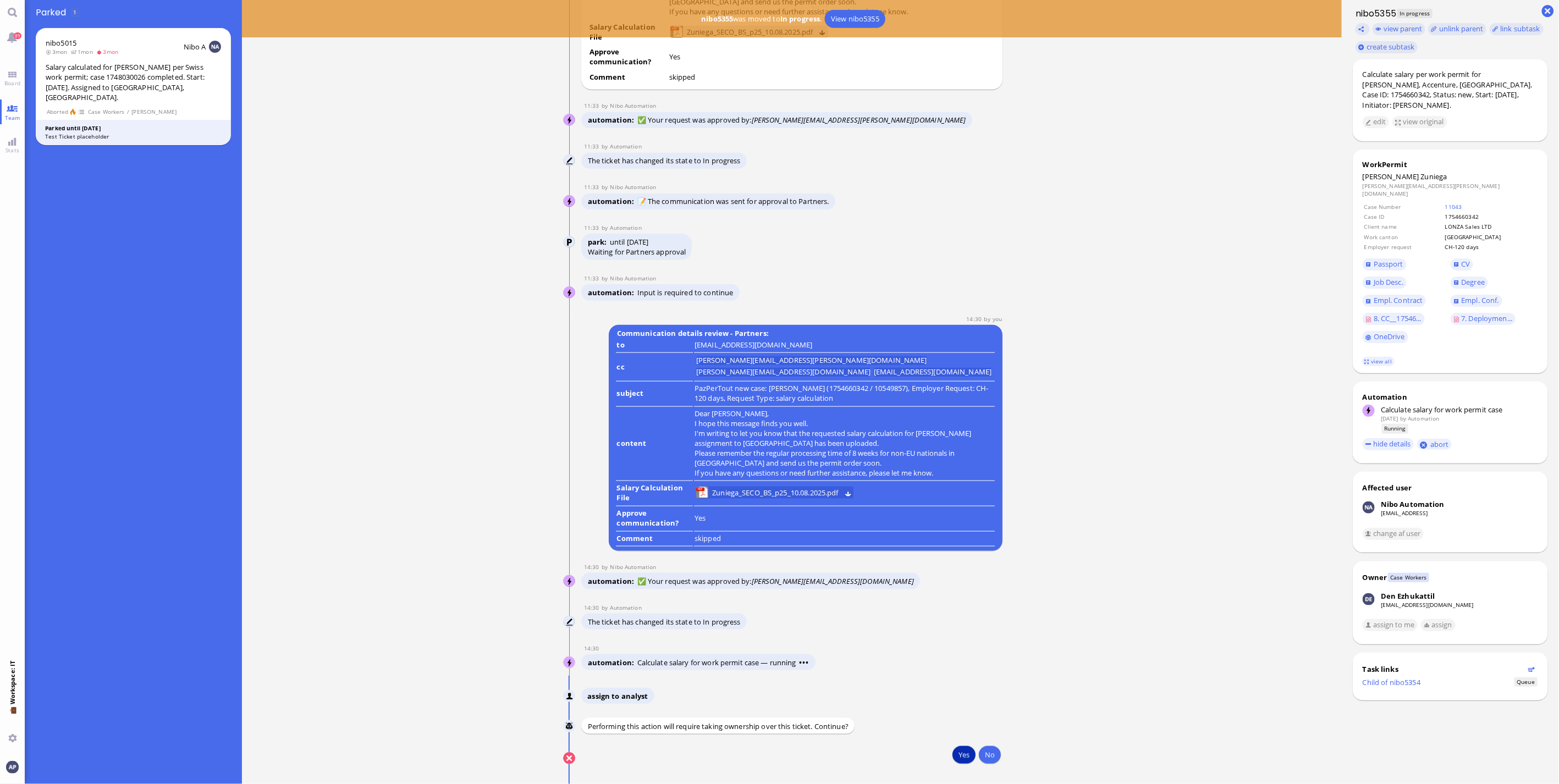
click at [955, 753] on button "Yes" at bounding box center [964, 755] width 23 height 18
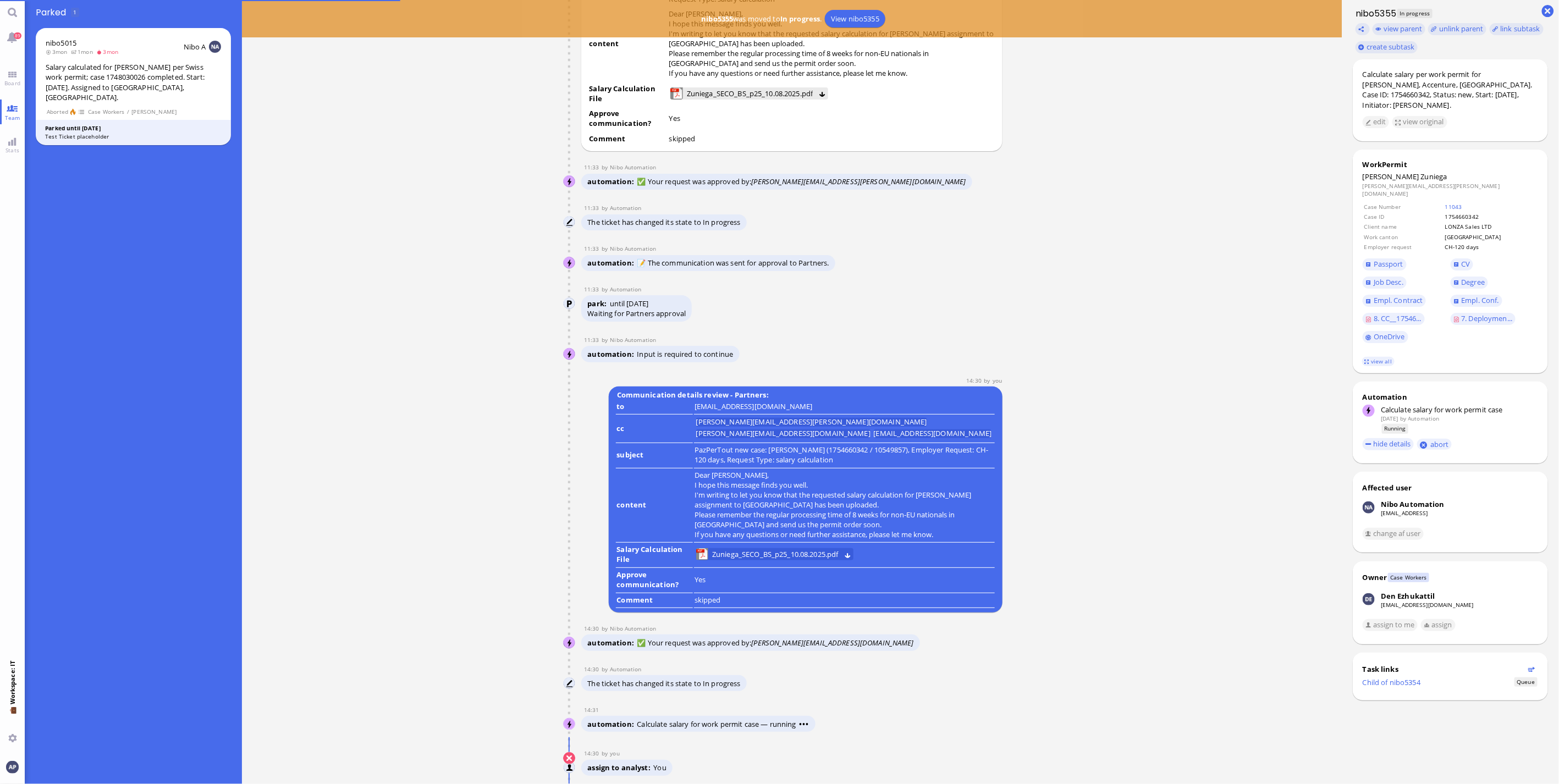
scroll to position [1, 0]
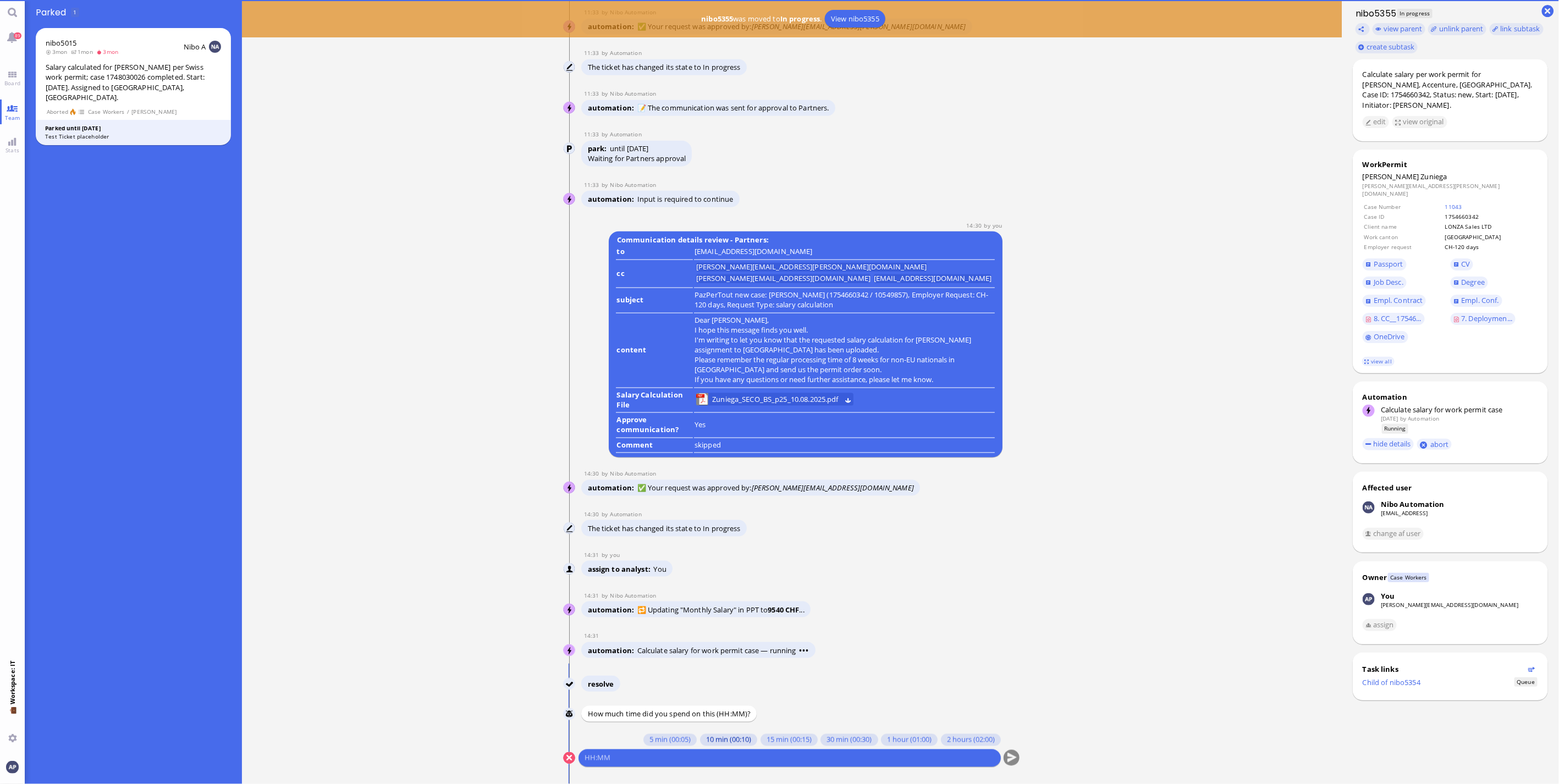
click at [705, 735] on button "10 min (00:10)" at bounding box center [729, 740] width 57 height 12
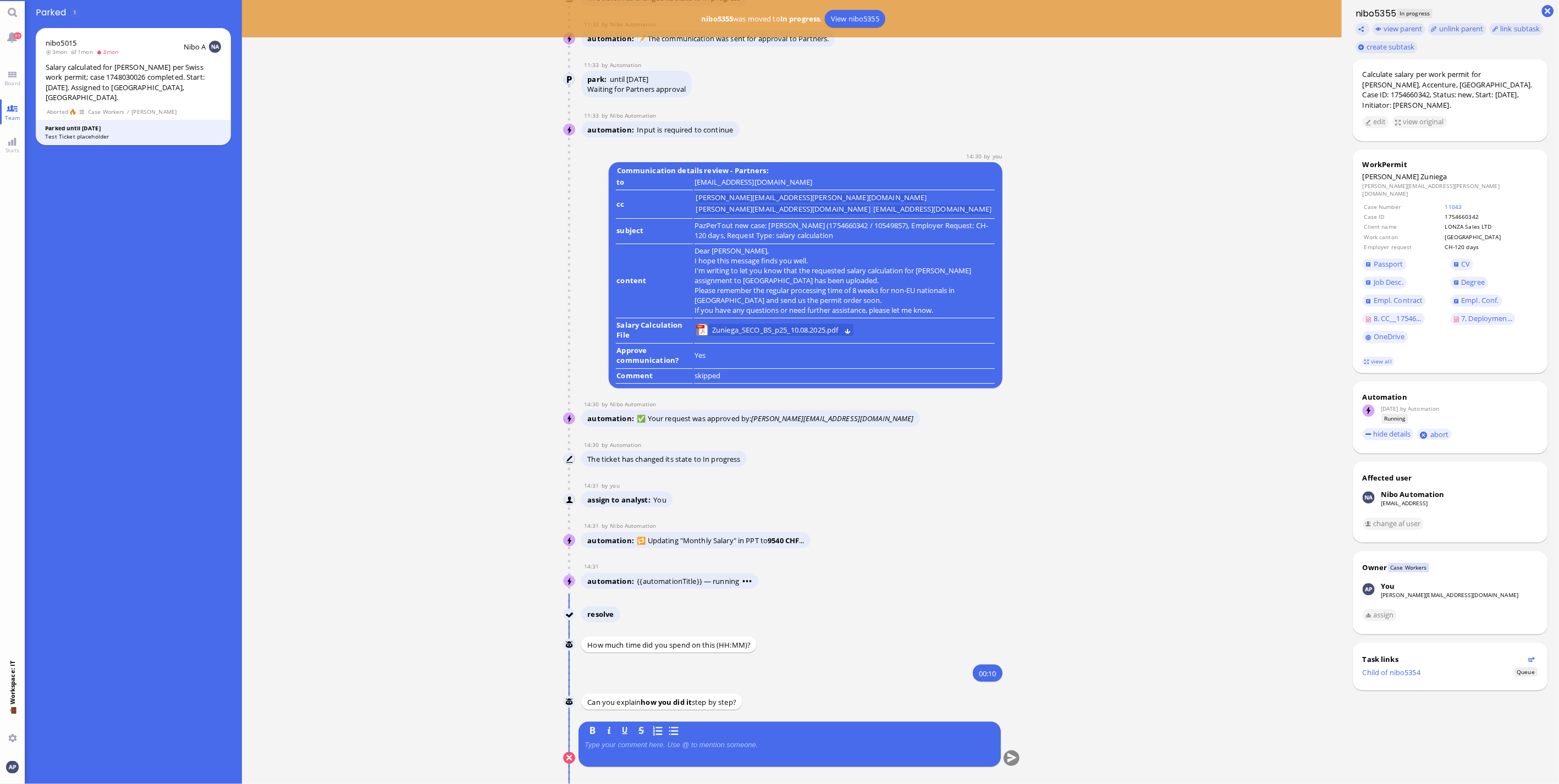
click at [674, 756] on div at bounding box center [790, 752] width 410 height 23
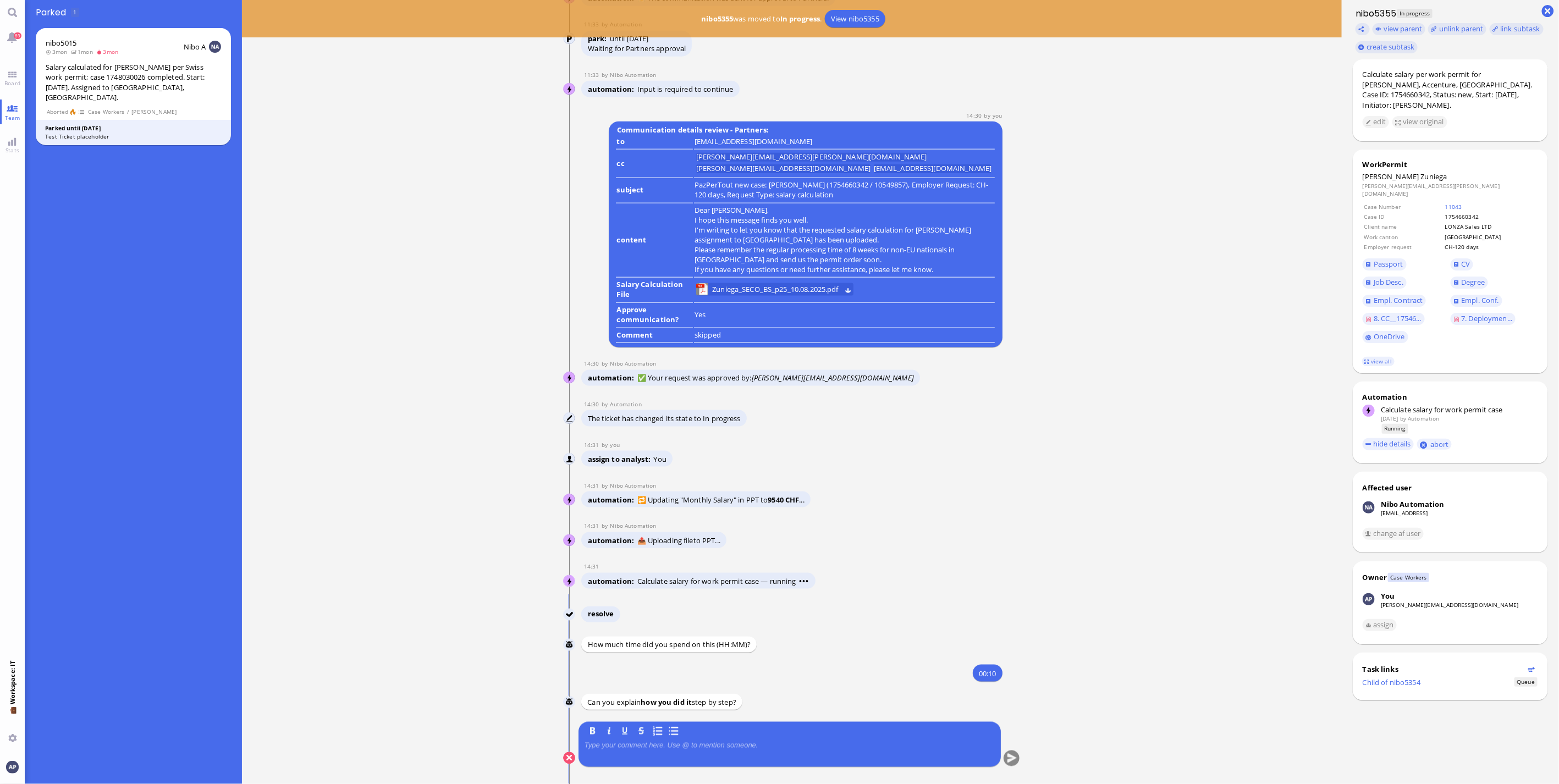
click at [678, 743] on p at bounding box center [790, 745] width 410 height 9
click at [1012, 751] on button "submit" at bounding box center [1012, 758] width 16 height 16
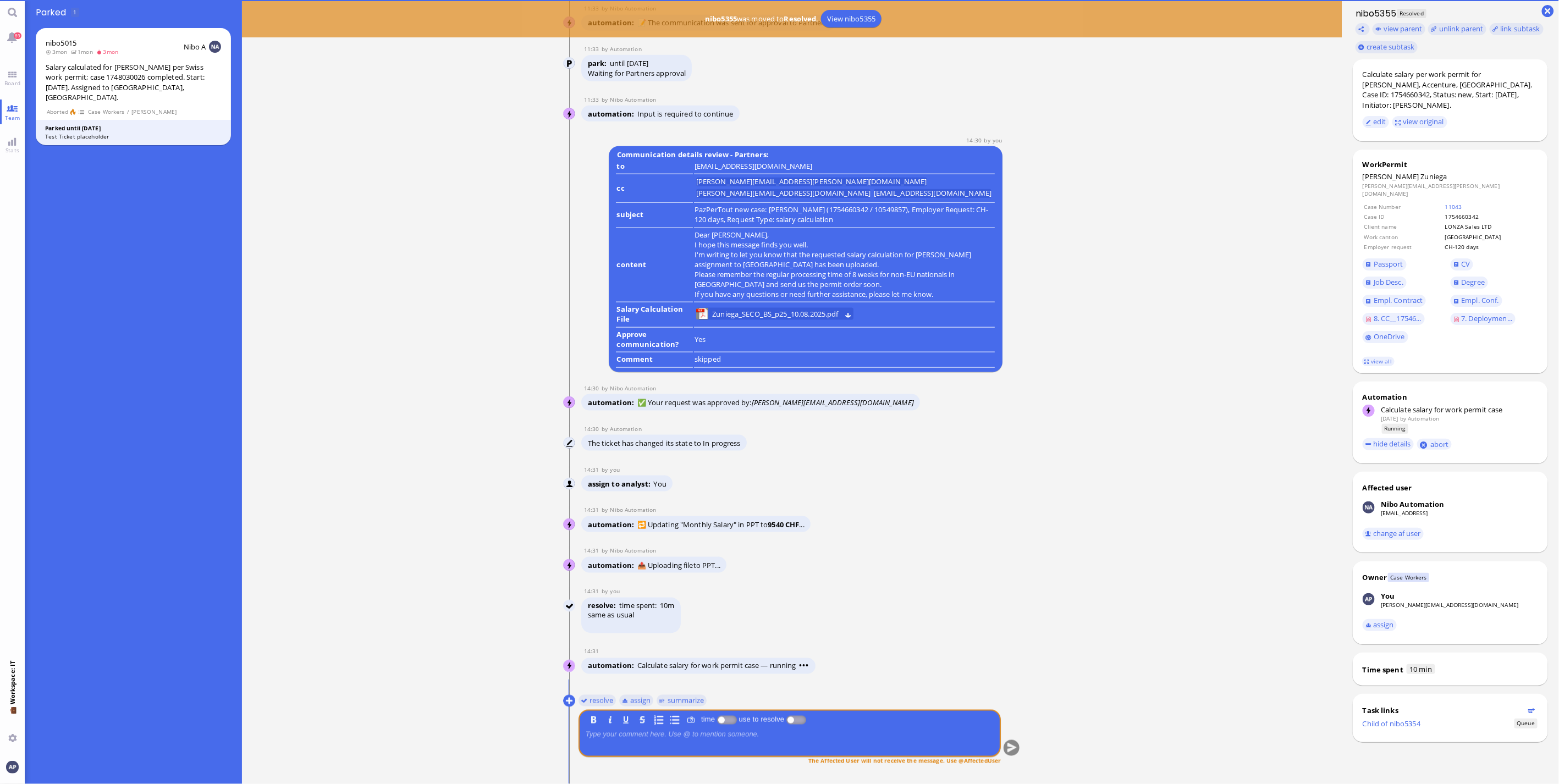
scroll to position [0, 0]
